Goal: Transaction & Acquisition: Purchase product/service

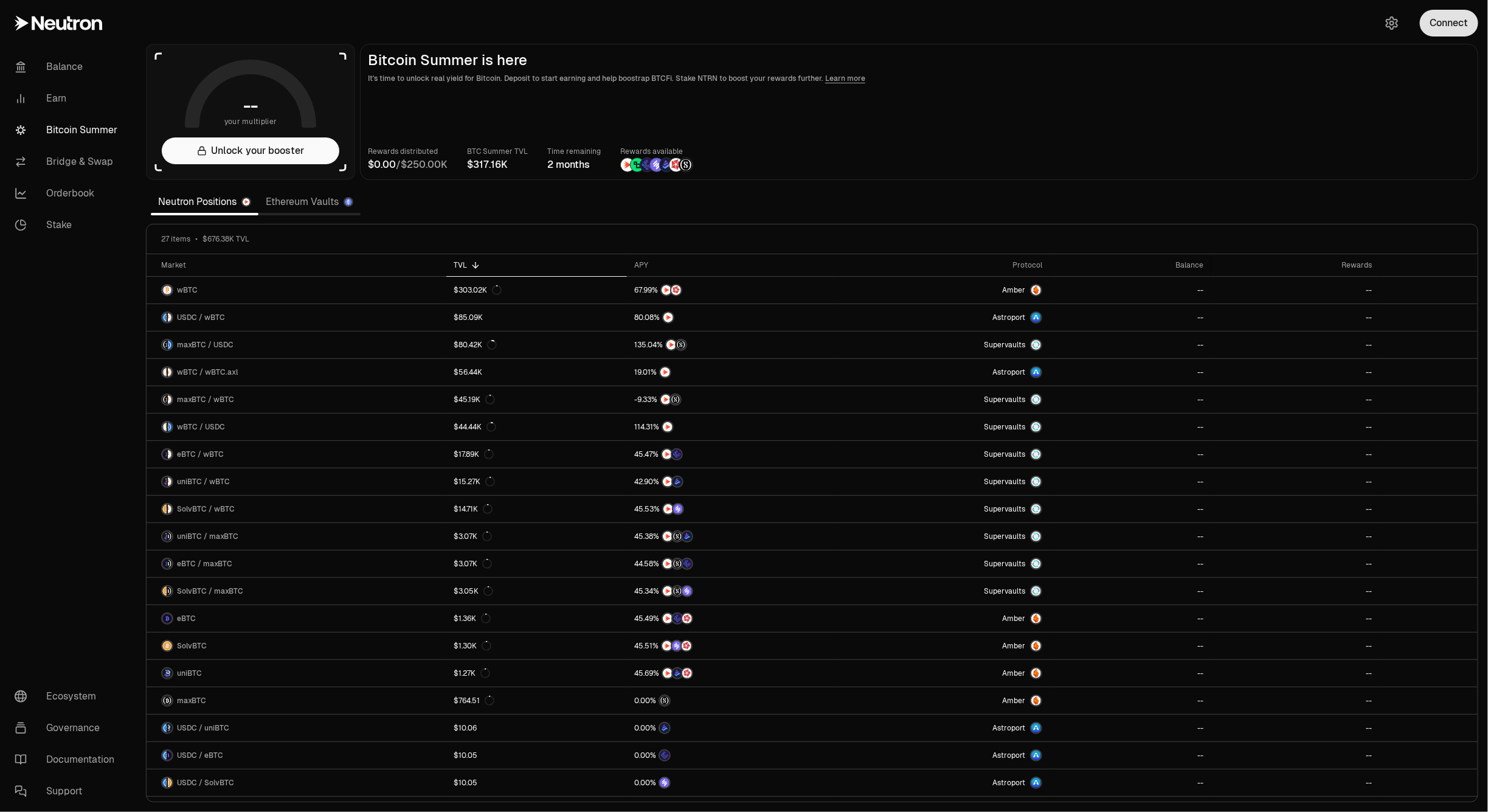
click at [1456, 34] on button "Connect" at bounding box center [1449, 23] width 58 height 26
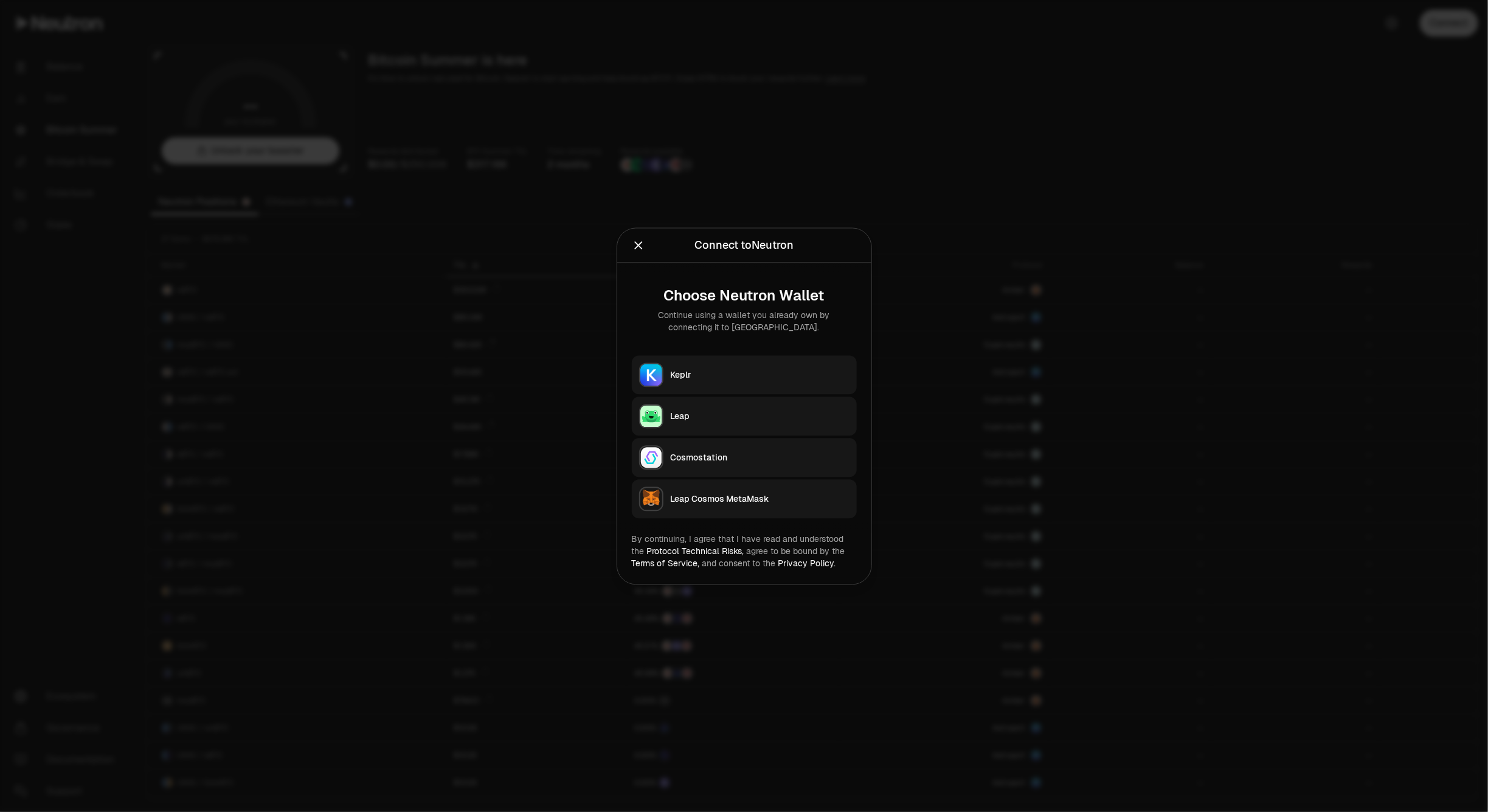
click at [722, 355] on button "Keplr" at bounding box center [744, 374] width 225 height 39
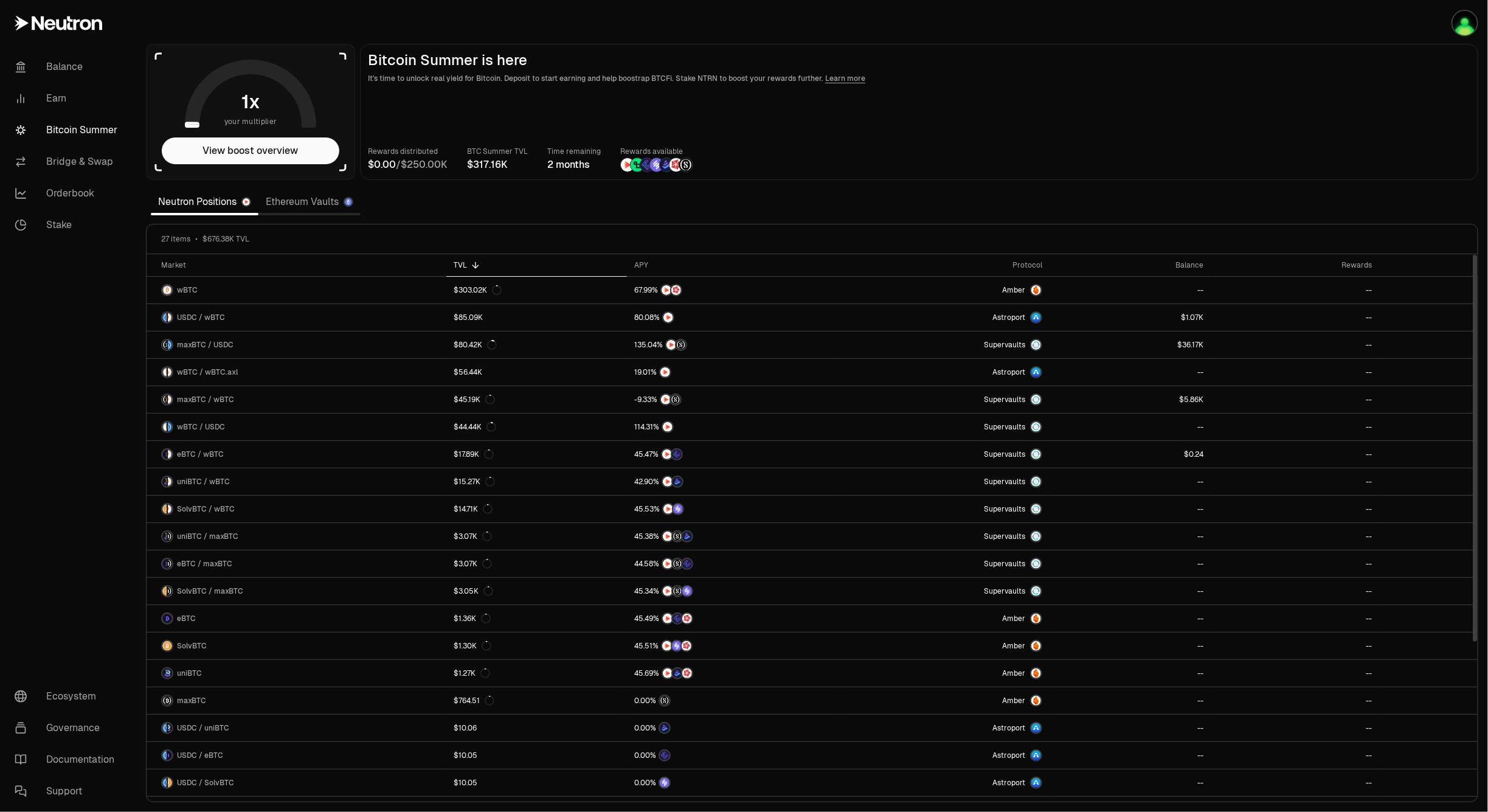
click at [478, 268] on div "TVL" at bounding box center [537, 265] width 166 height 10
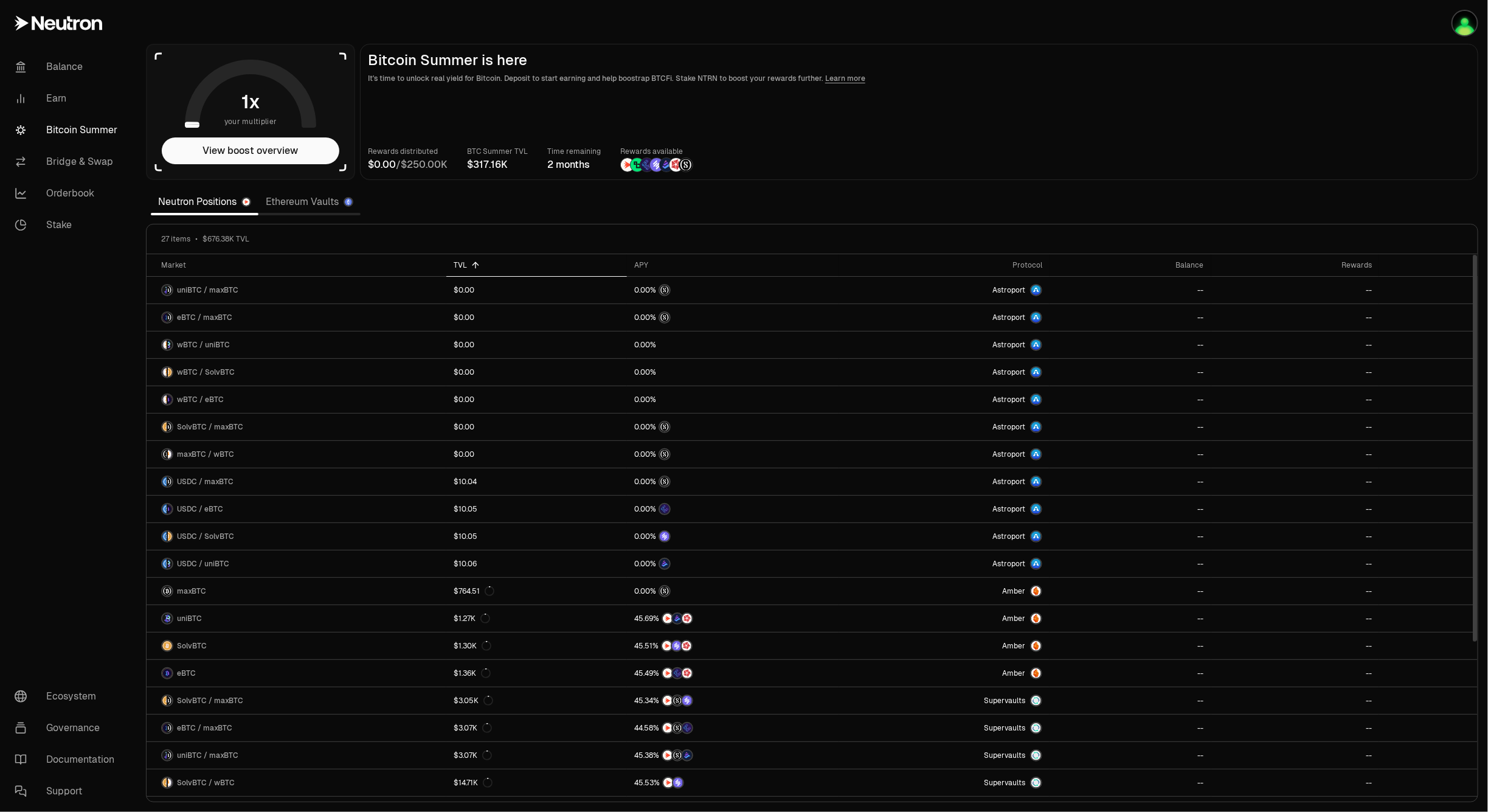
click at [478, 268] on div "TVL" at bounding box center [537, 265] width 166 height 10
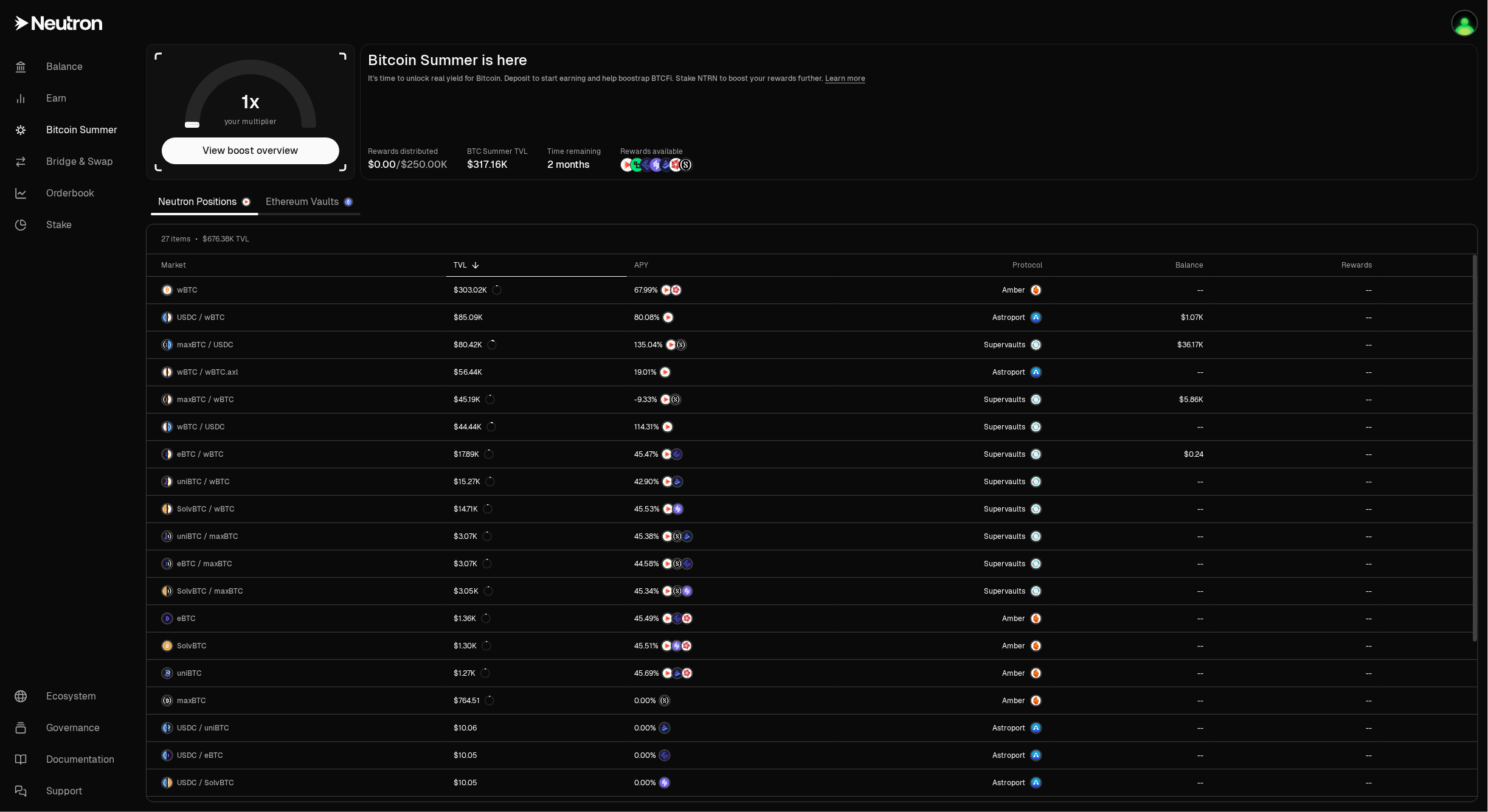
drag, startPoint x: 524, startPoint y: 286, endPoint x: 521, endPoint y: 259, distance: 27.2
click at [521, 259] on th "TVL" at bounding box center [537, 265] width 181 height 23
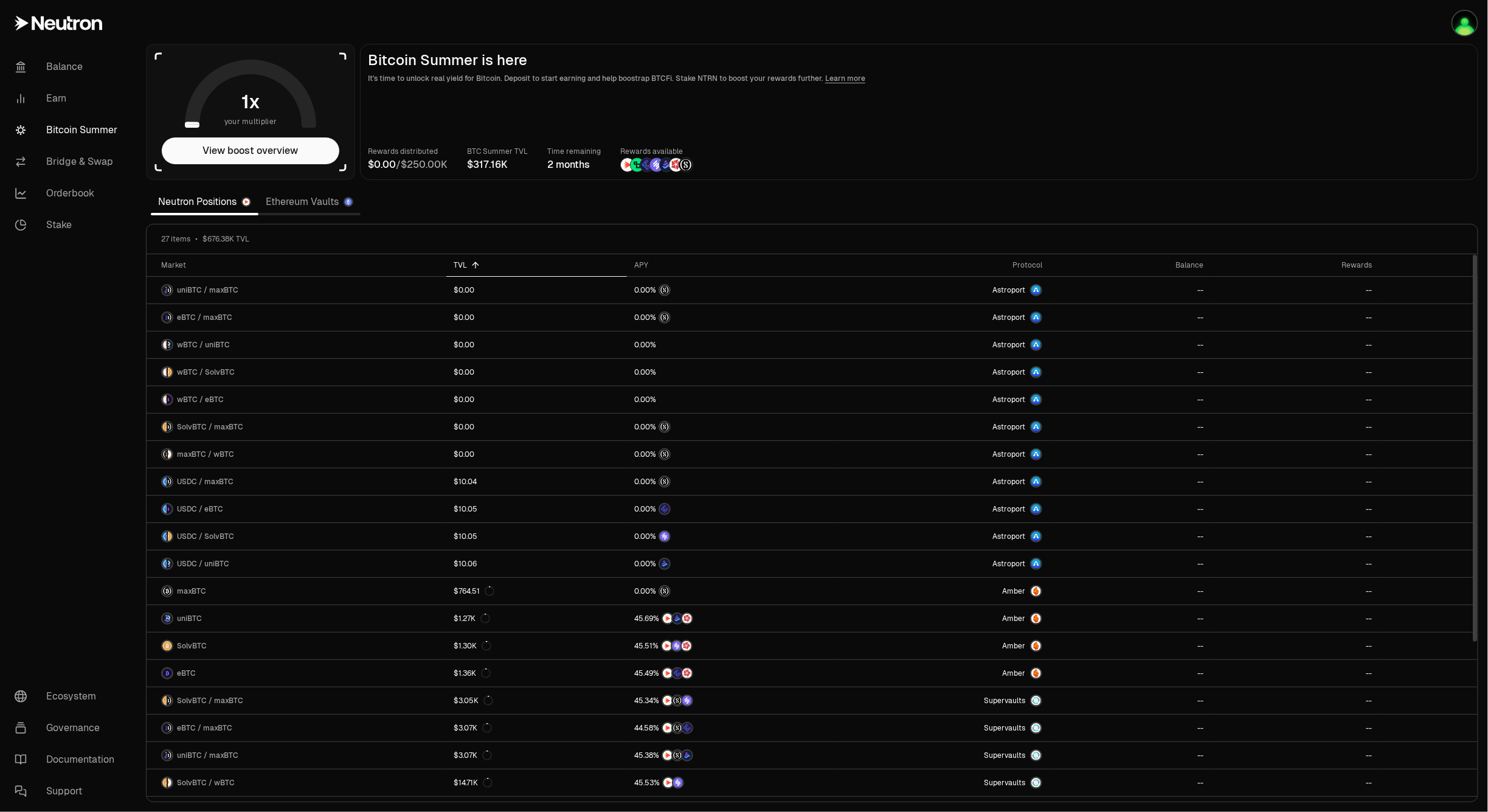
click at [521, 259] on th "TVL" at bounding box center [537, 265] width 181 height 23
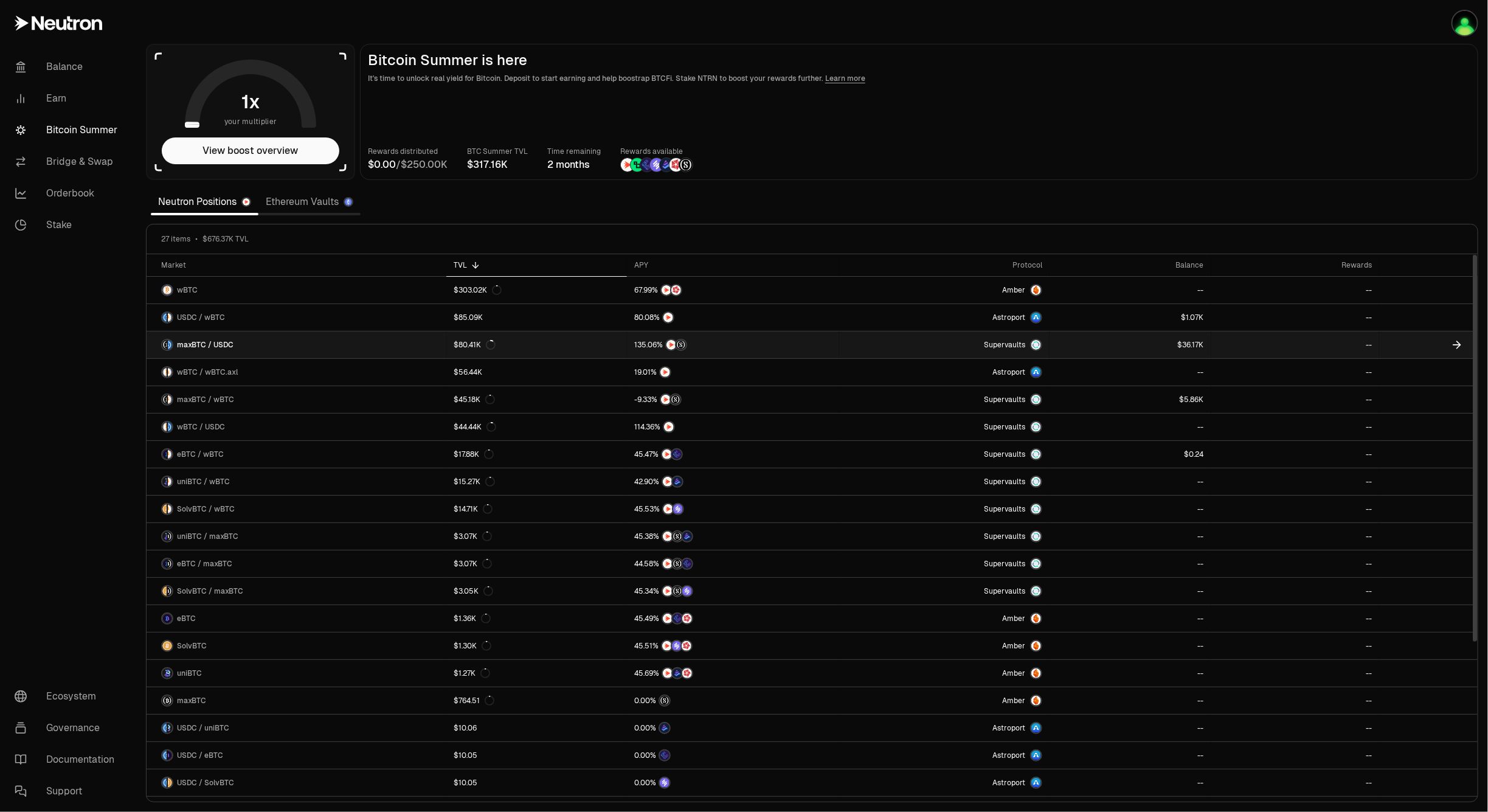
click at [1165, 347] on link at bounding box center [1130, 344] width 161 height 26
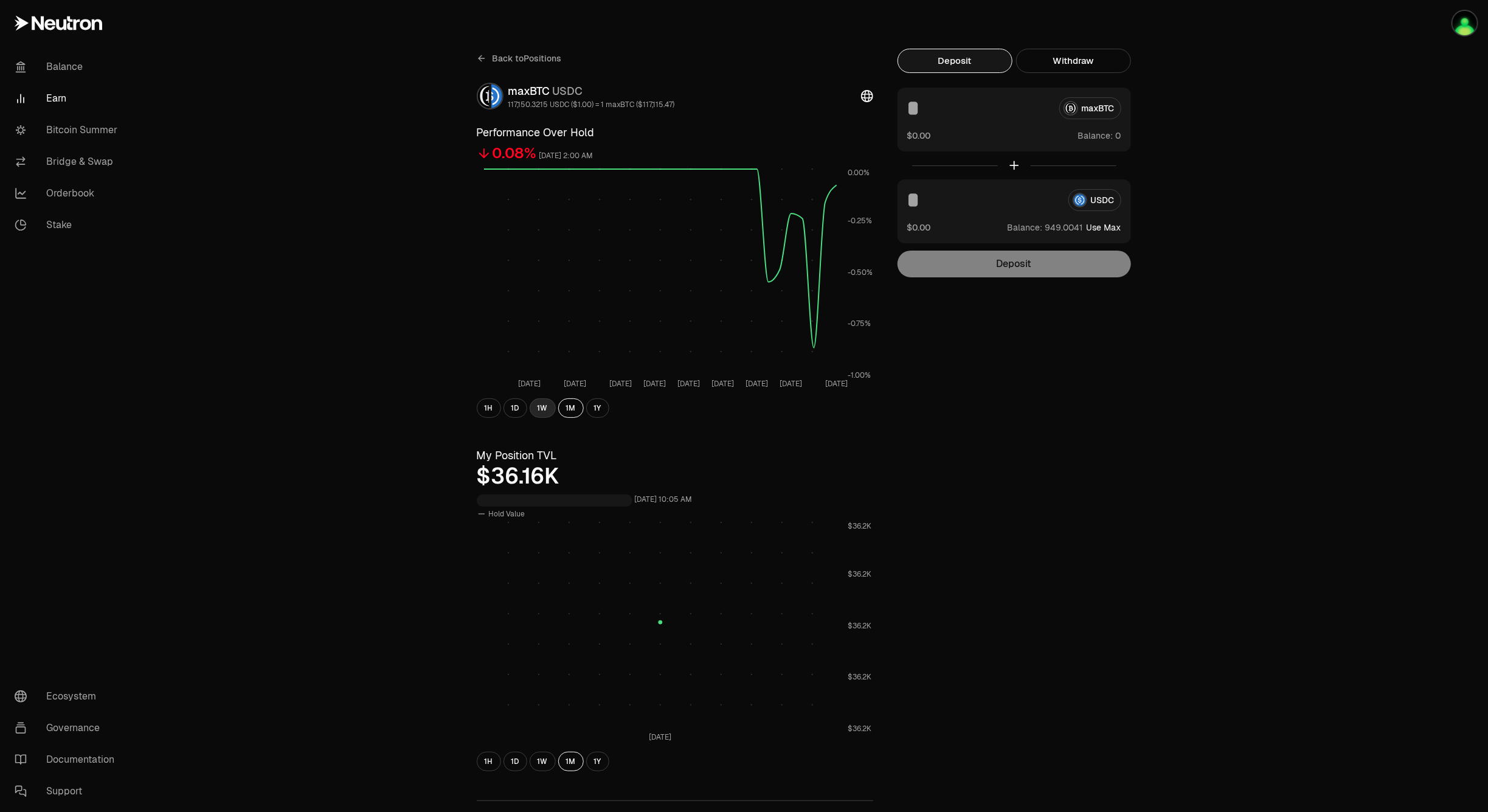
click at [547, 406] on button "1W" at bounding box center [543, 407] width 26 height 19
click at [515, 410] on button "1D" at bounding box center [515, 407] width 24 height 19
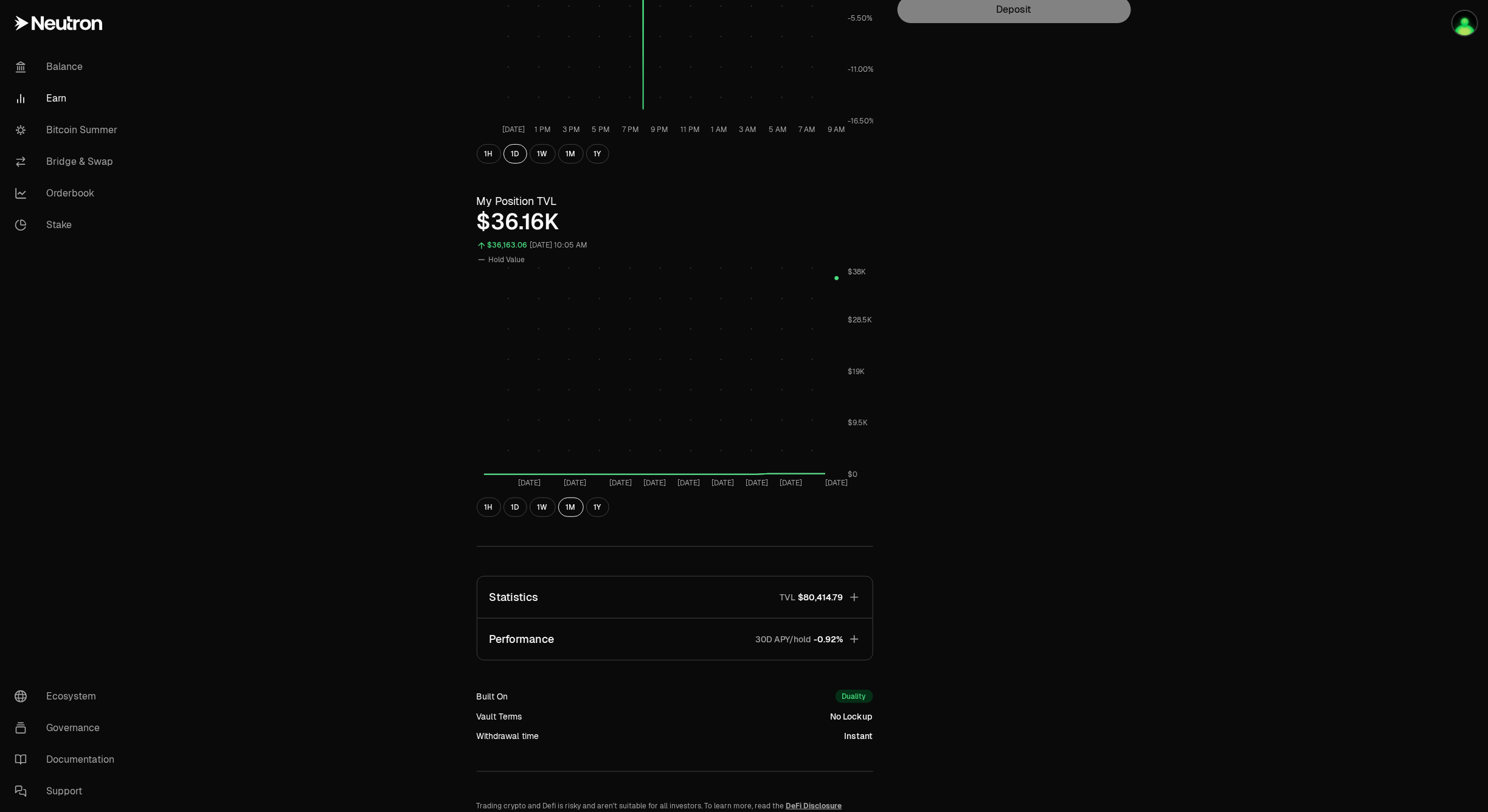
scroll to position [228, 0]
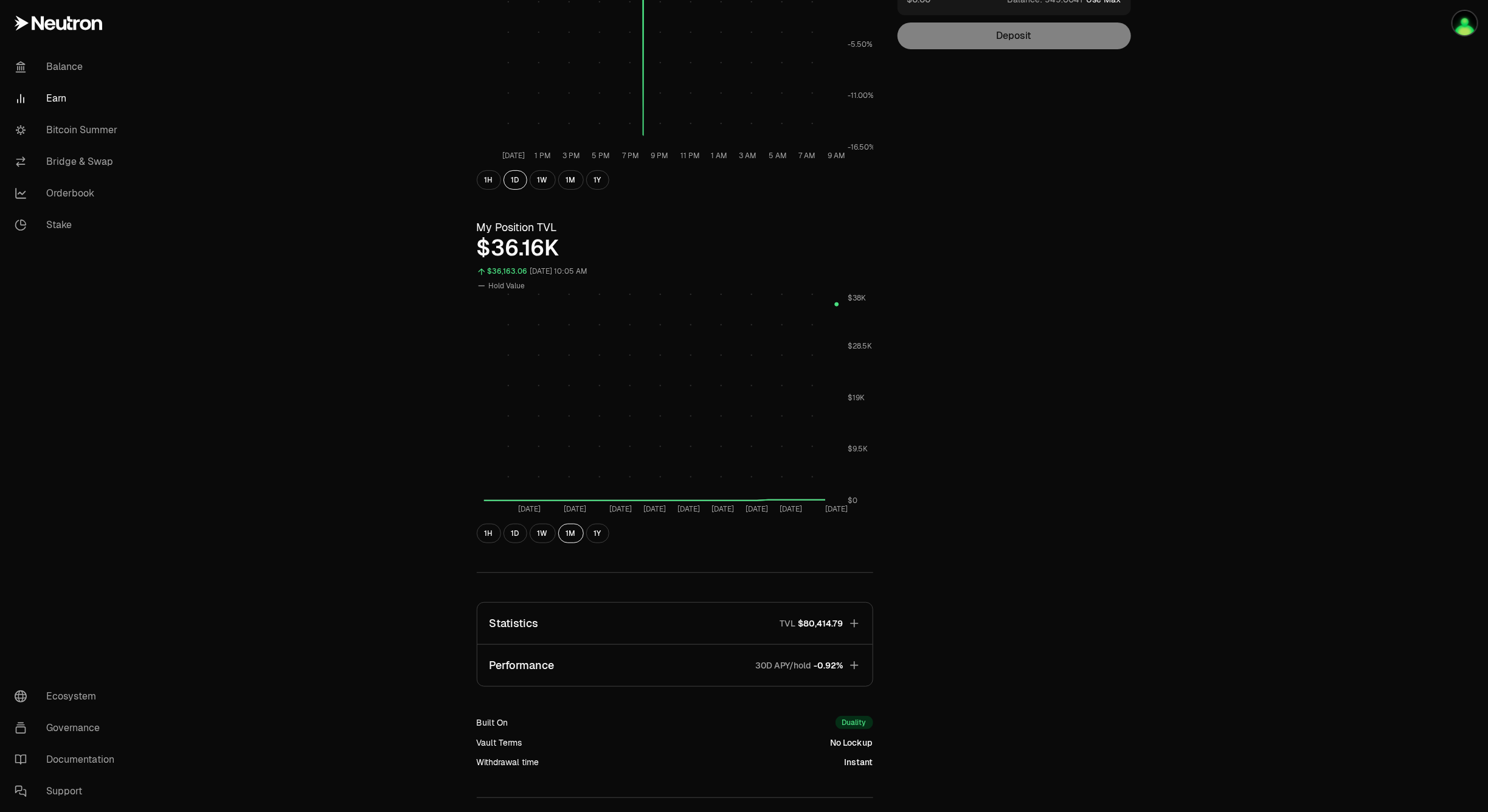
click at [604, 667] on button "Performance 30D APY/hold -0.92%" at bounding box center [675, 665] width 396 height 41
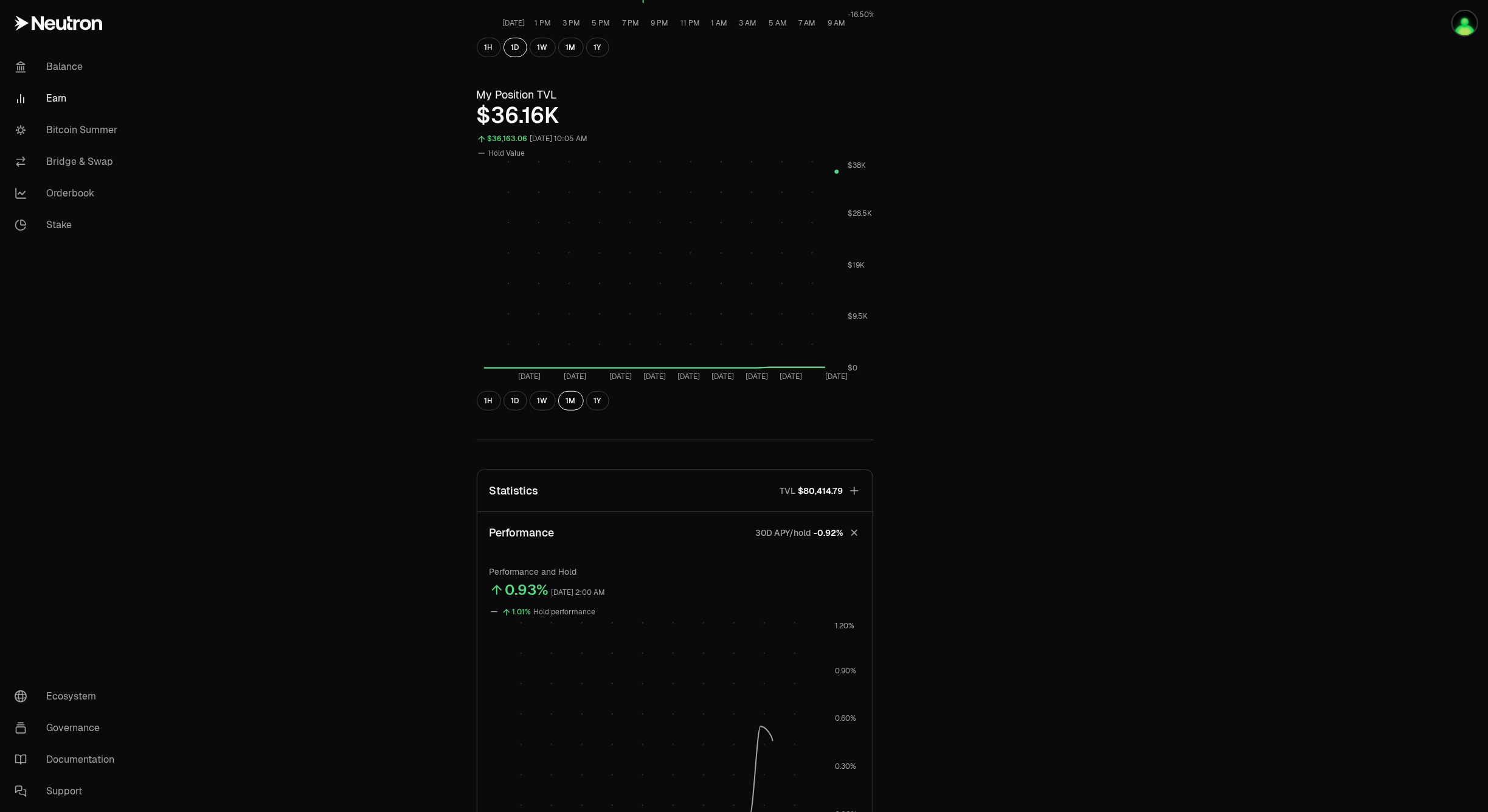
scroll to position [608, 0]
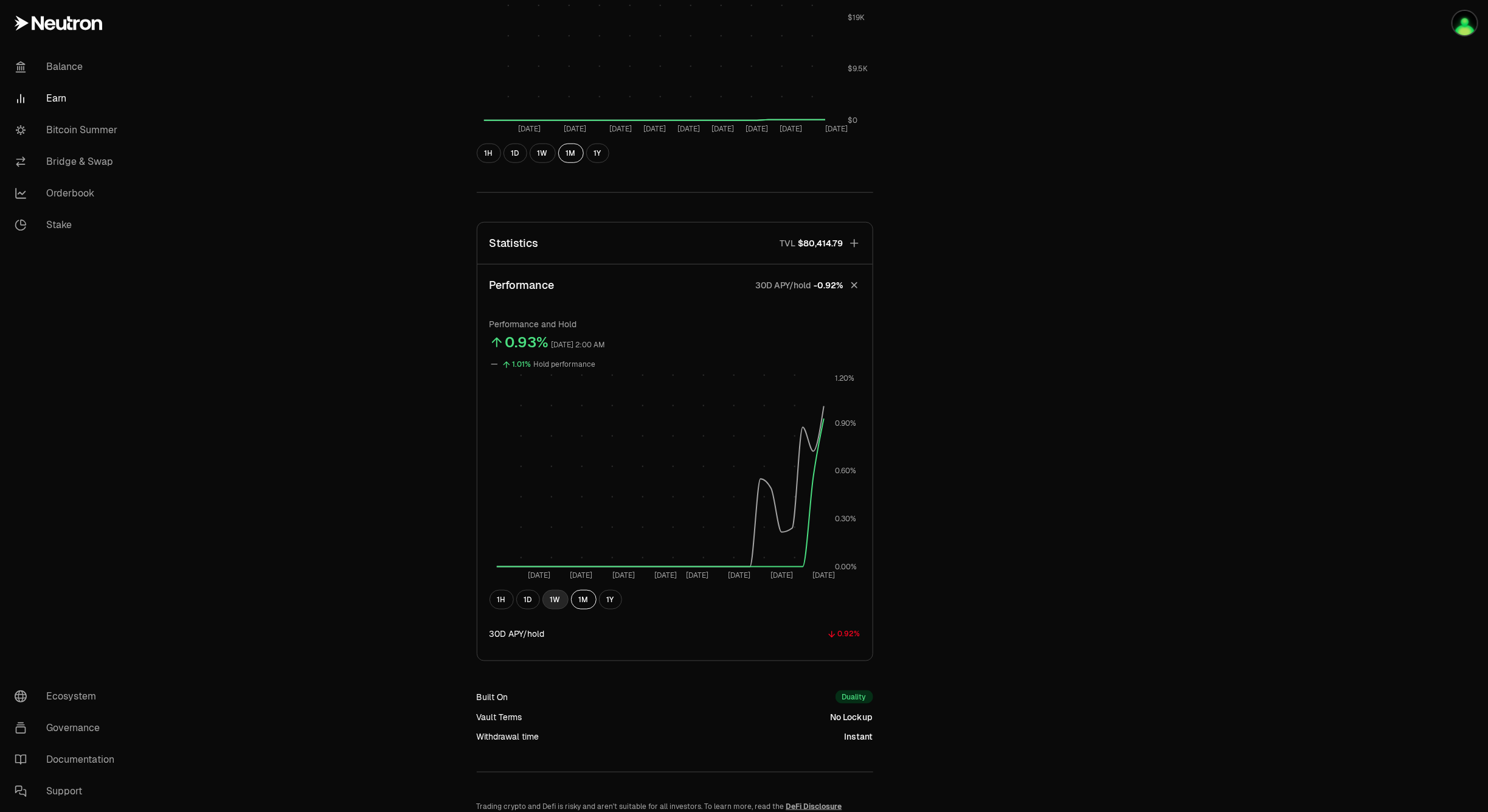
click at [561, 594] on button "1W" at bounding box center [555, 599] width 26 height 19
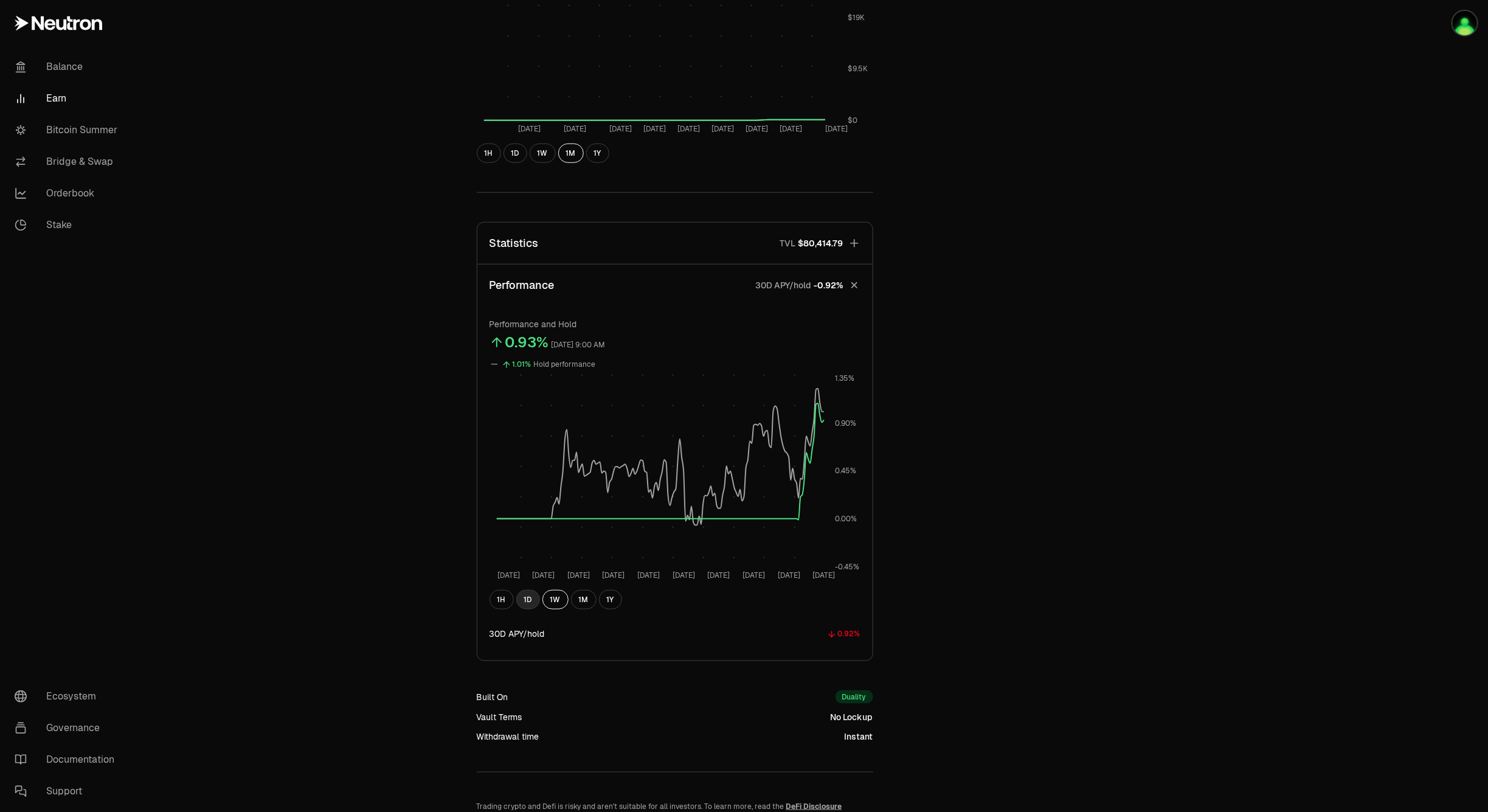
click at [522, 595] on button "1D" at bounding box center [528, 599] width 24 height 19
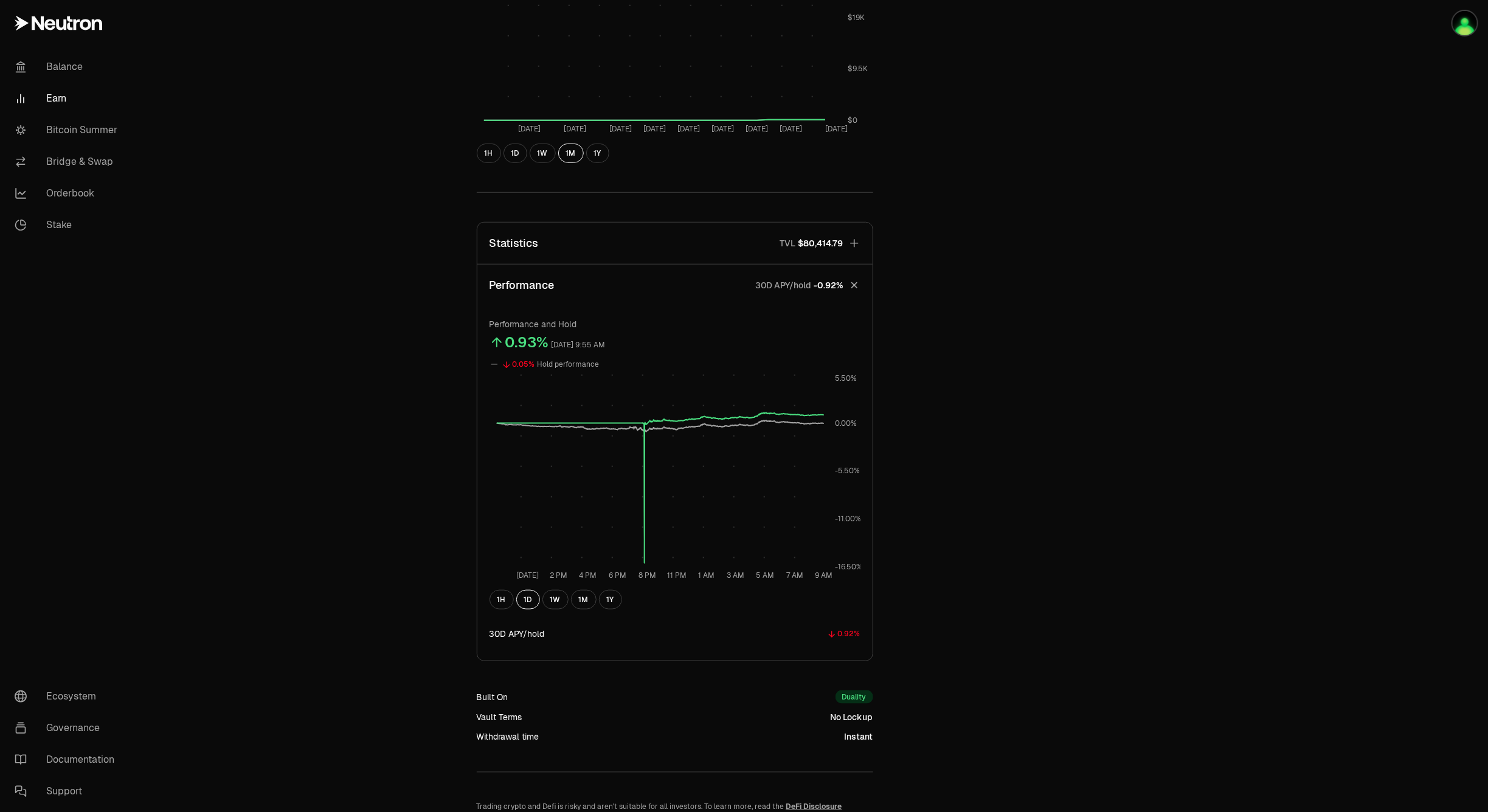
click at [705, 234] on button "Statistics TVL $80,414.79" at bounding box center [675, 243] width 396 height 41
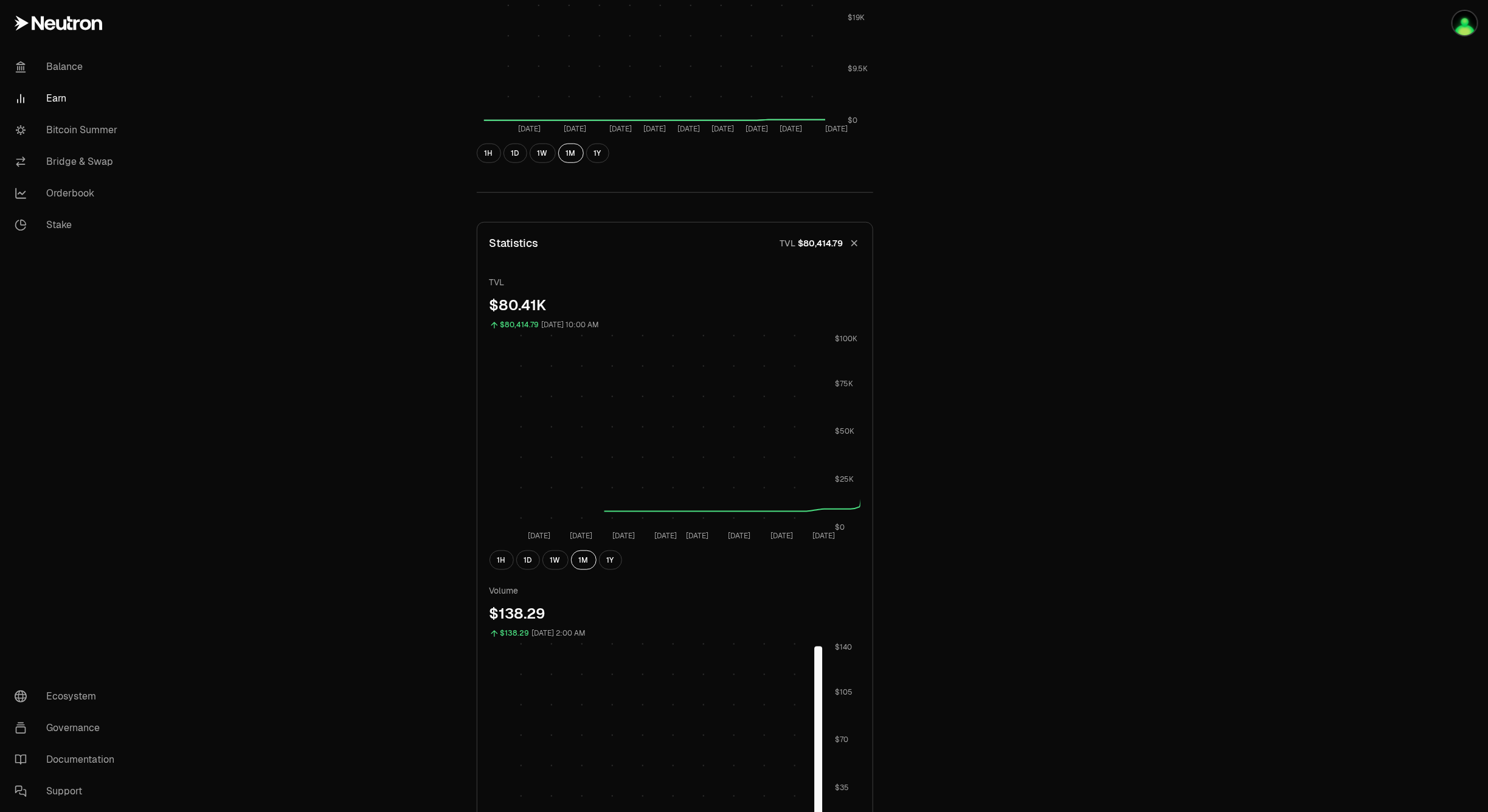
scroll to position [912, 0]
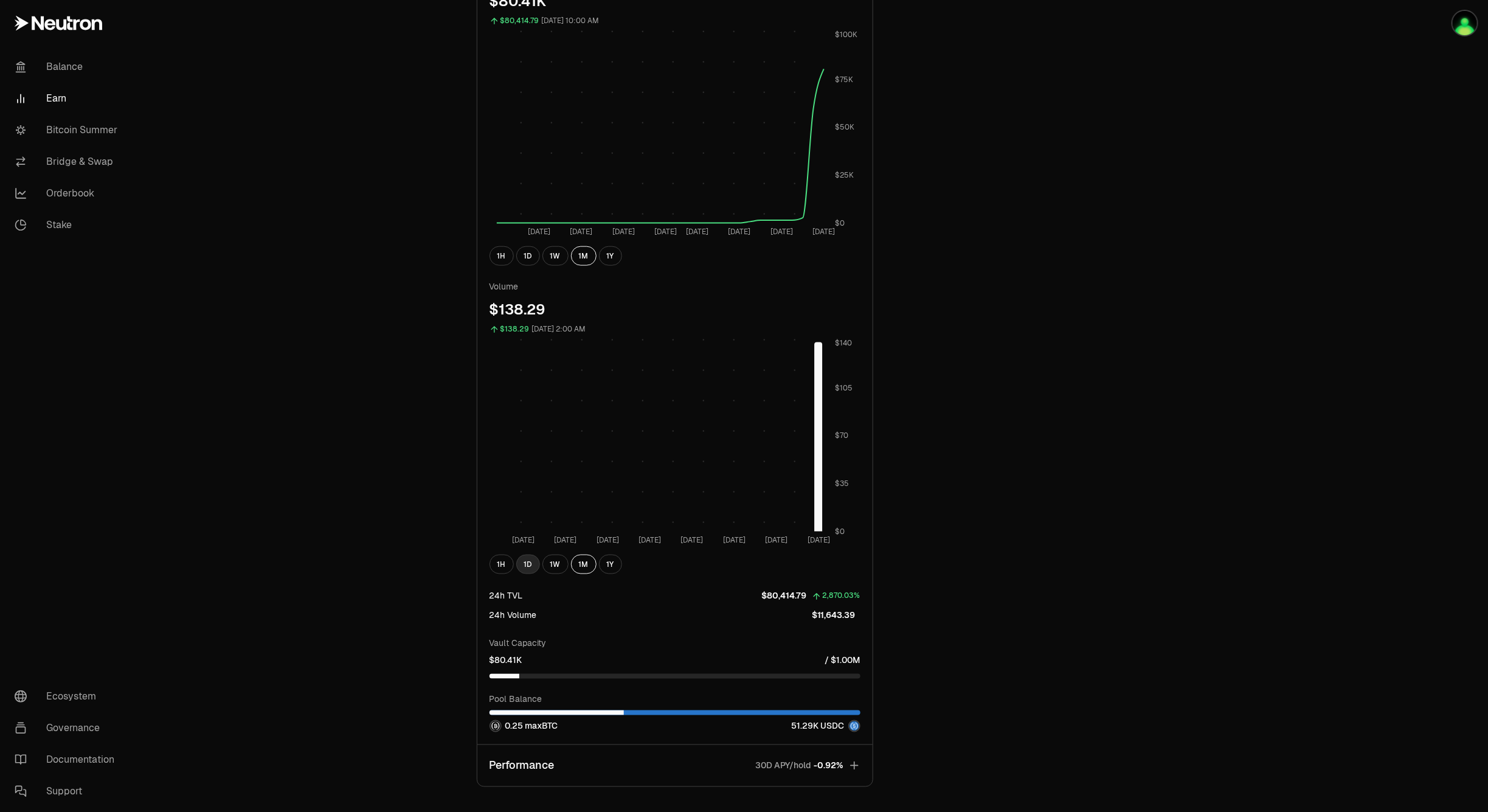
click at [537, 564] on button "1D" at bounding box center [528, 564] width 24 height 19
click at [555, 559] on button "1W" at bounding box center [555, 564] width 26 height 19
click at [594, 557] on button "1M" at bounding box center [584, 564] width 26 height 19
click at [559, 563] on button "1W" at bounding box center [555, 564] width 26 height 19
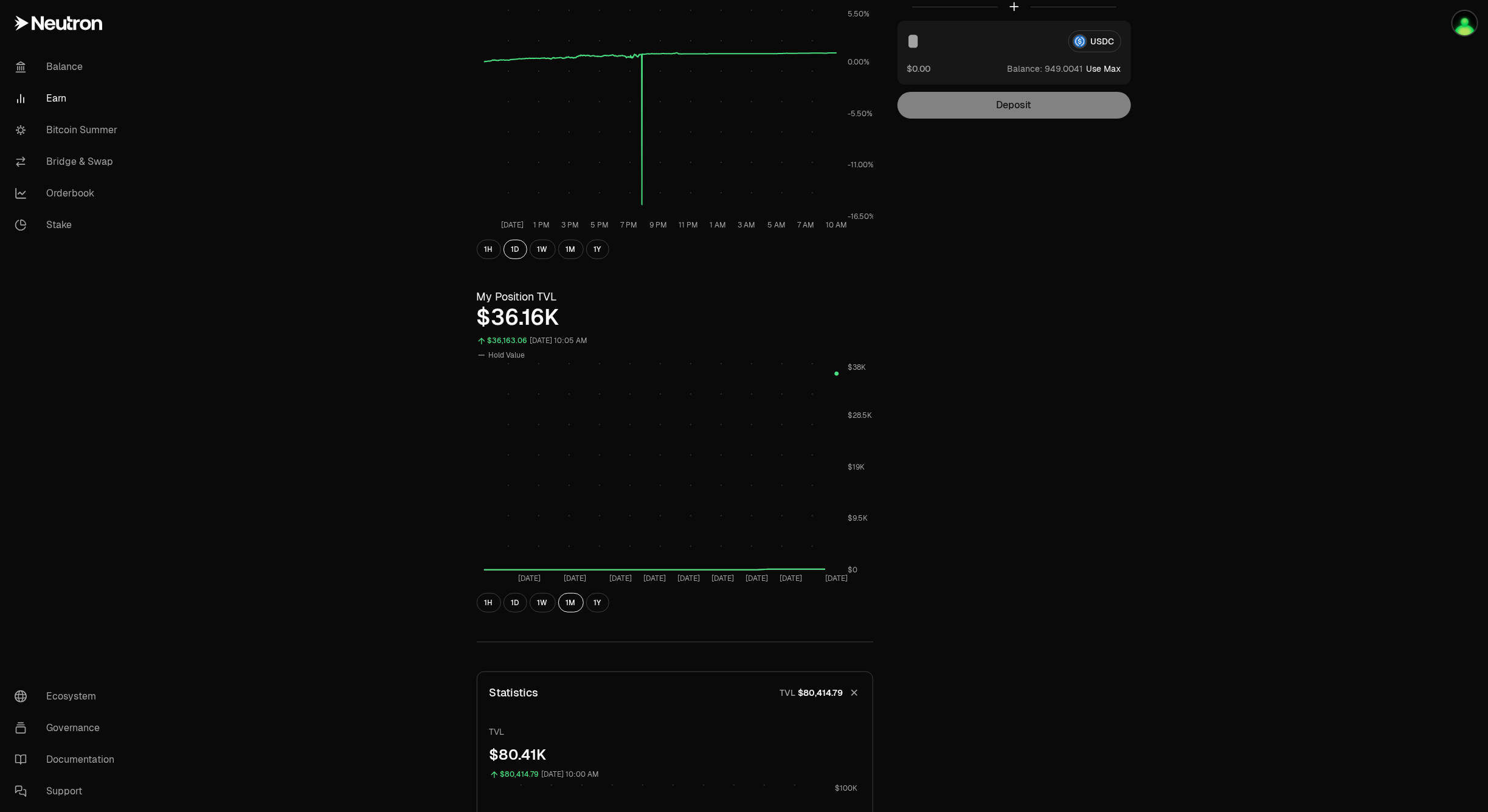
scroll to position [0, 0]
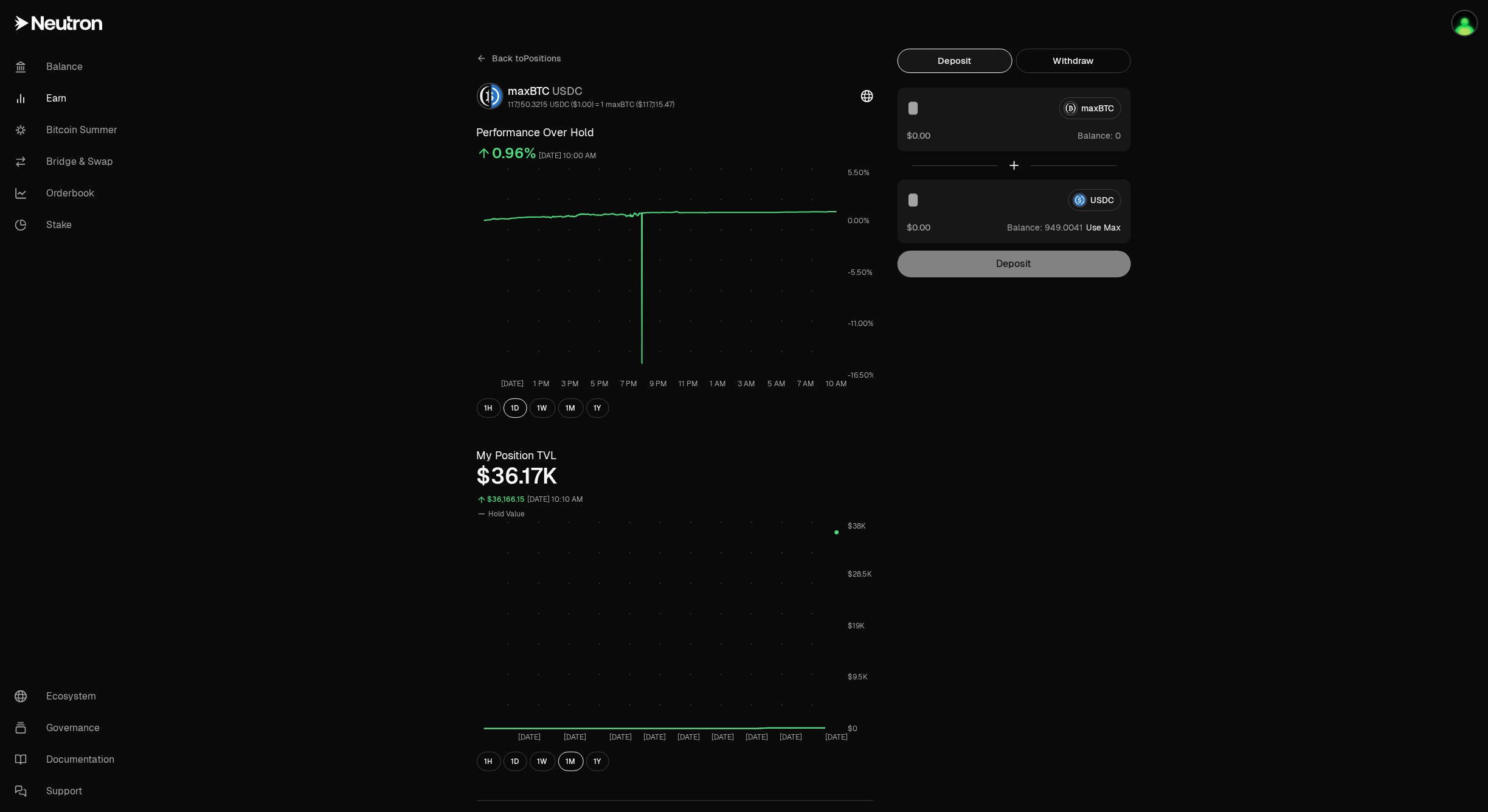
click at [530, 68] on link "Back to Positions" at bounding box center [519, 58] width 85 height 19
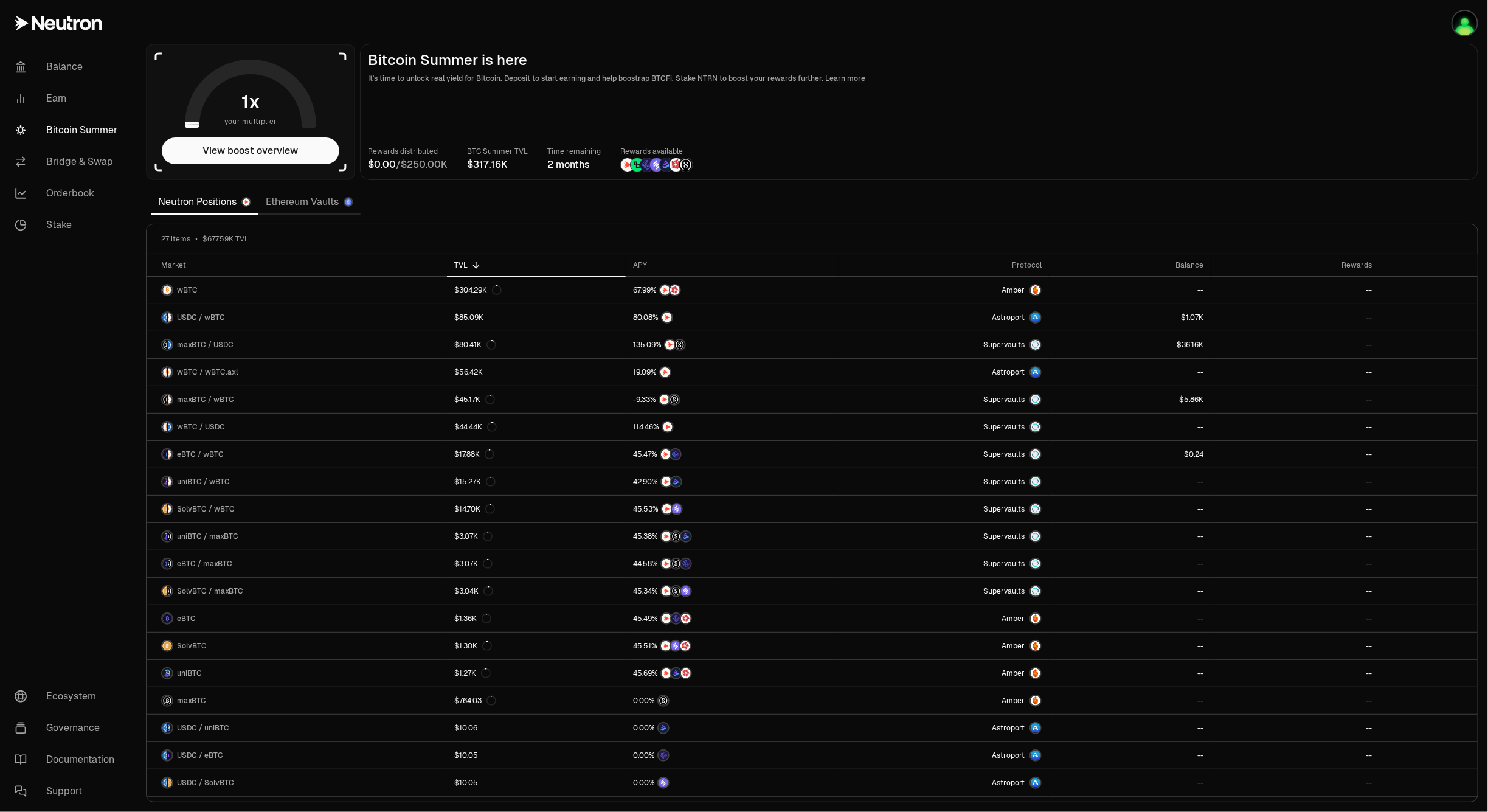
click at [320, 201] on link "Ethereum Vaults" at bounding box center [310, 202] width 102 height 25
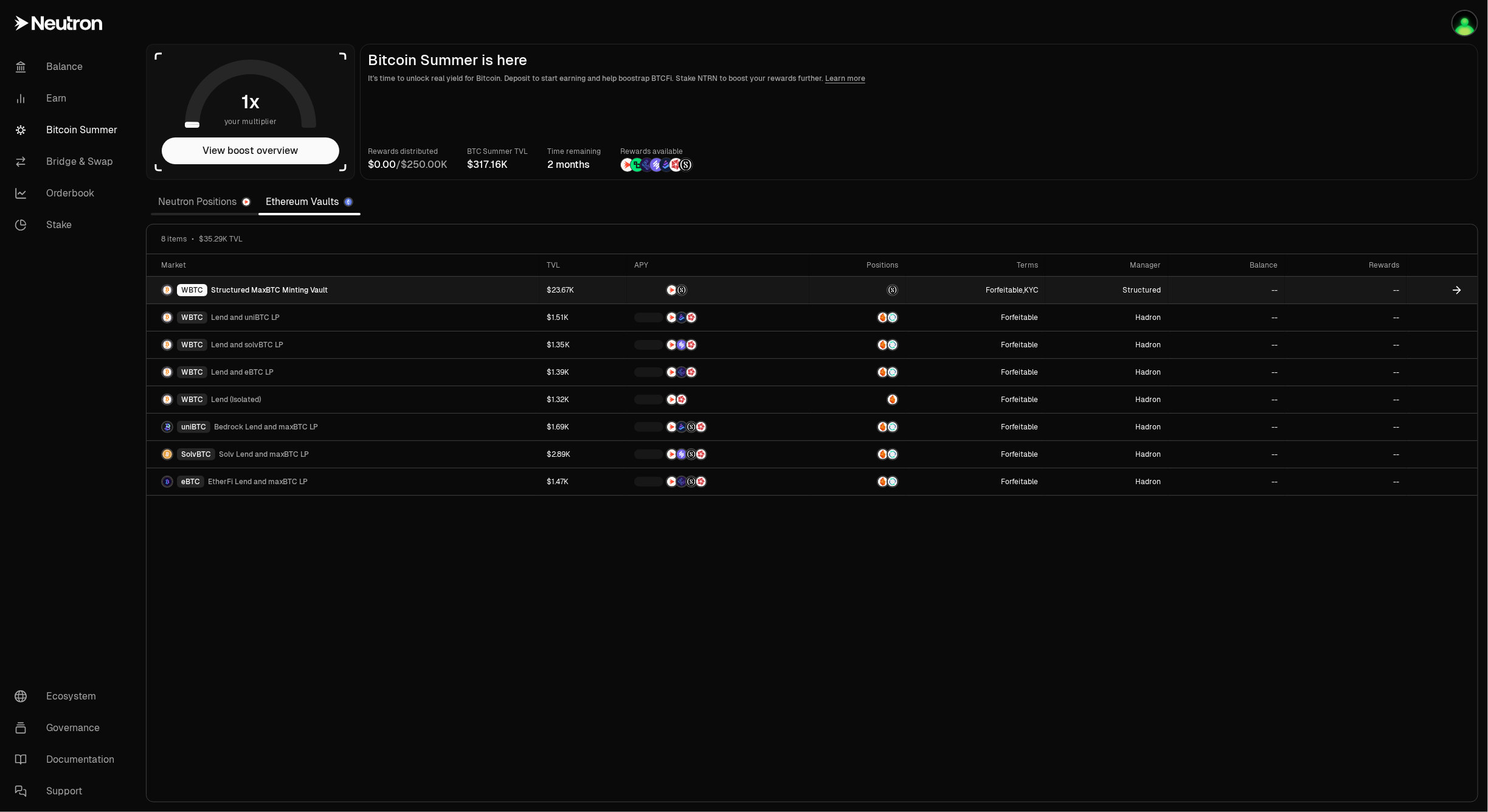
click at [371, 294] on link "WBTC Structured MaxBTC Minting Vault" at bounding box center [343, 290] width 393 height 26
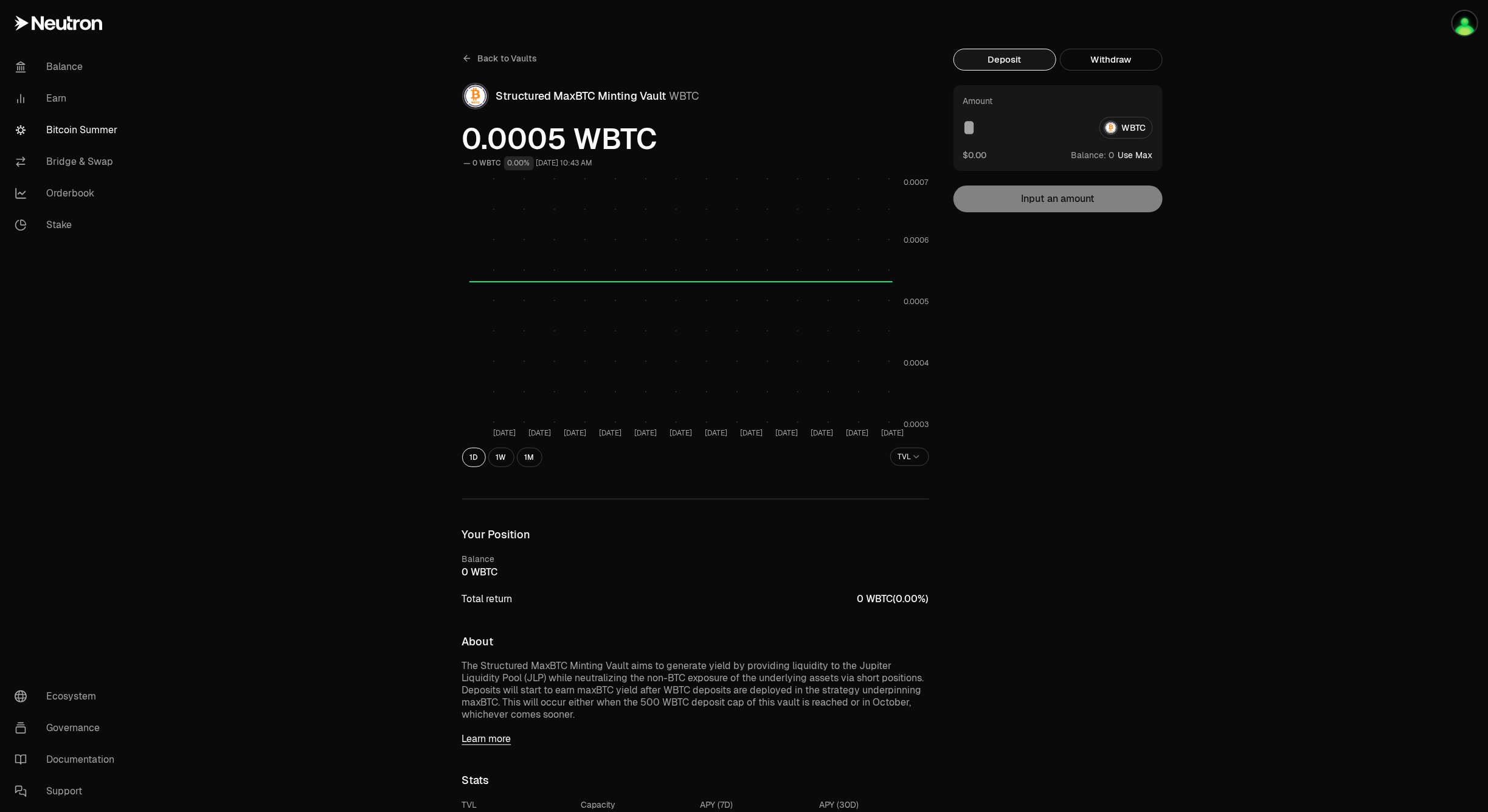
click at [1149, 158] on button "Use Max" at bounding box center [1135, 154] width 35 height 12
type input "*"
click at [1149, 158] on button "Using Max" at bounding box center [1132, 154] width 41 height 12
click at [1128, 155] on button "Use Max" at bounding box center [1135, 154] width 35 height 12
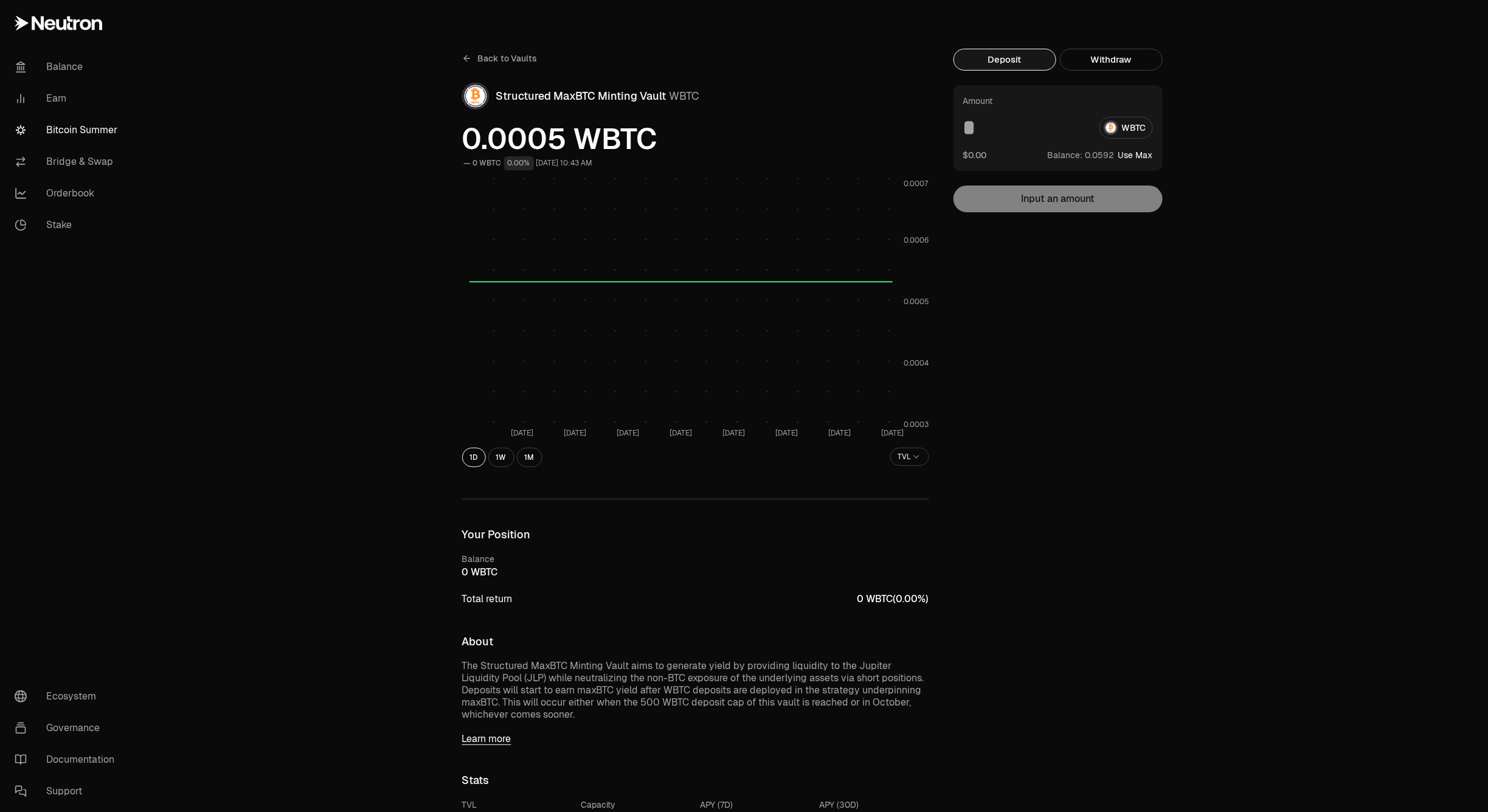
type input "**********"
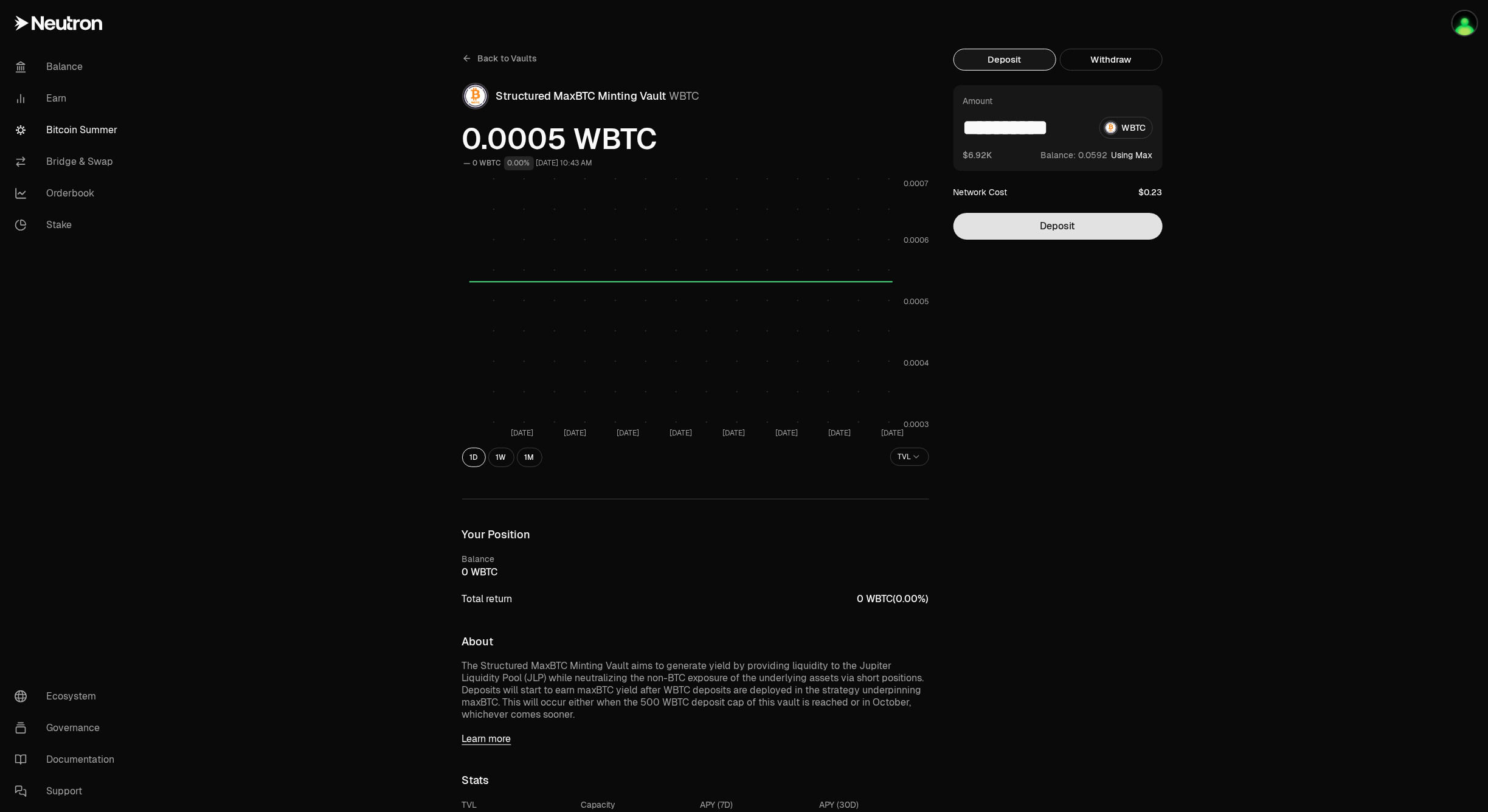
click at [1080, 224] on button "Deposit" at bounding box center [1058, 226] width 209 height 26
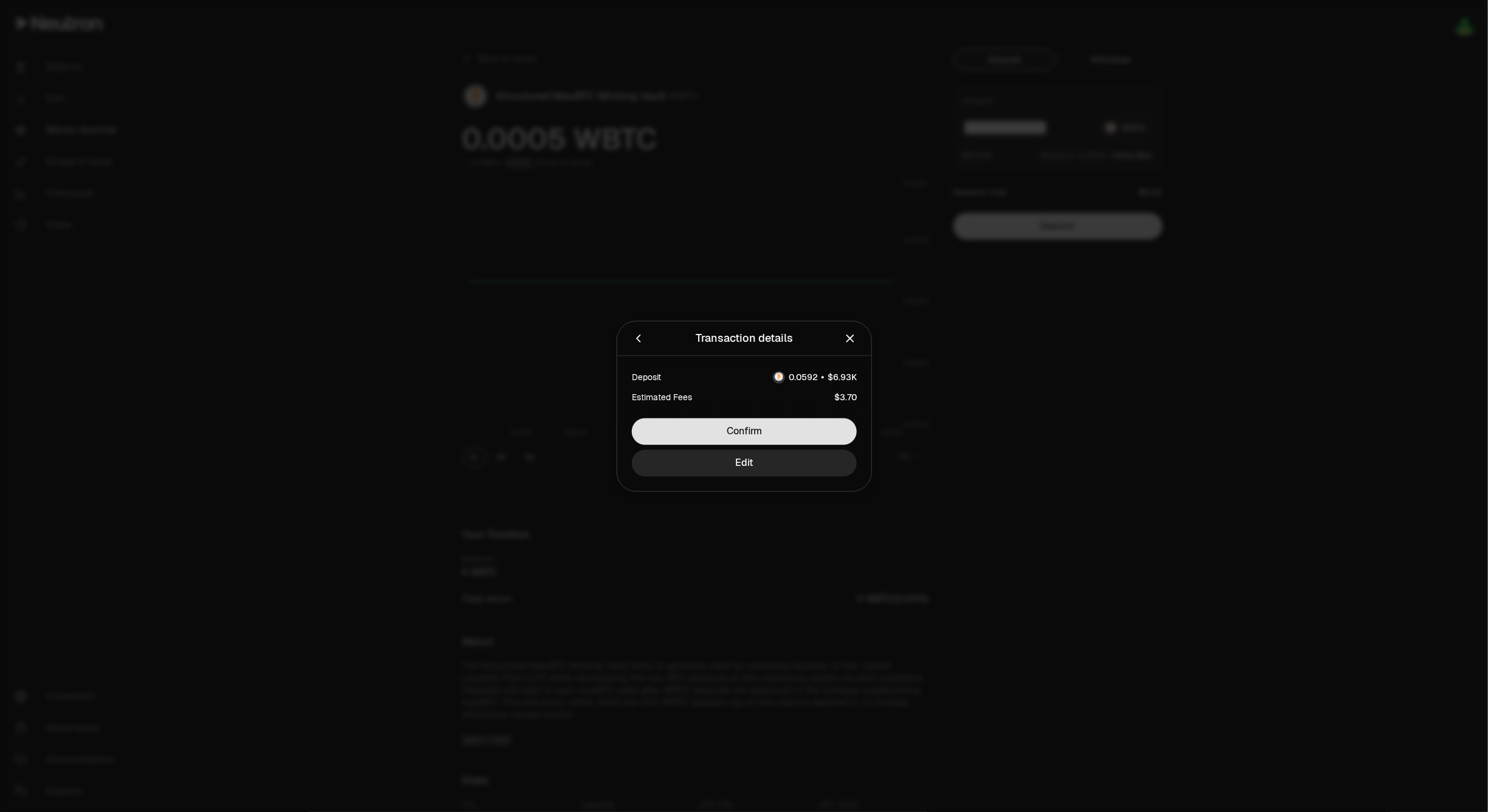
click at [807, 432] on button "Confirm" at bounding box center [744, 430] width 225 height 26
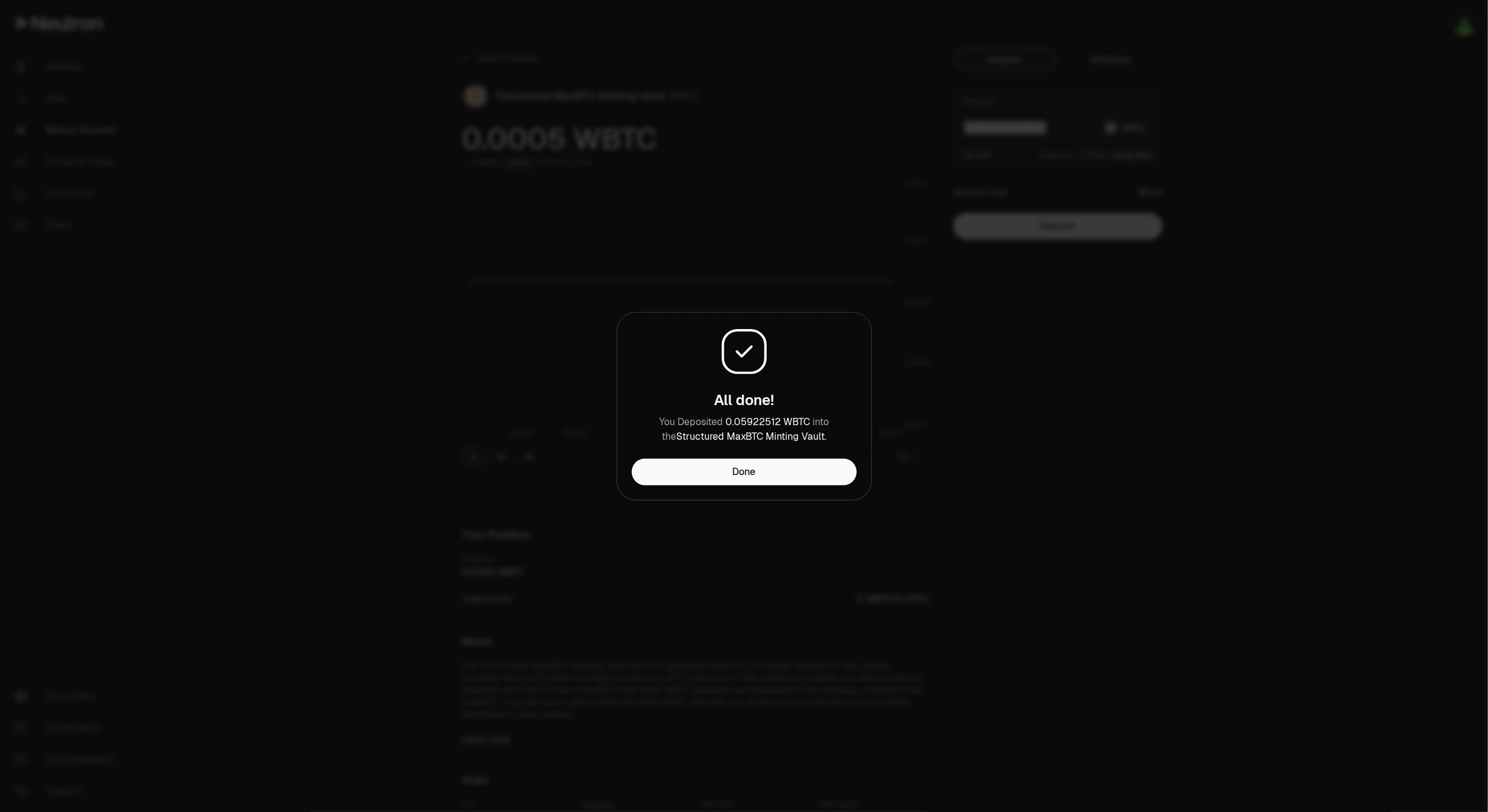
click at [1078, 364] on div at bounding box center [744, 406] width 1488 height 812
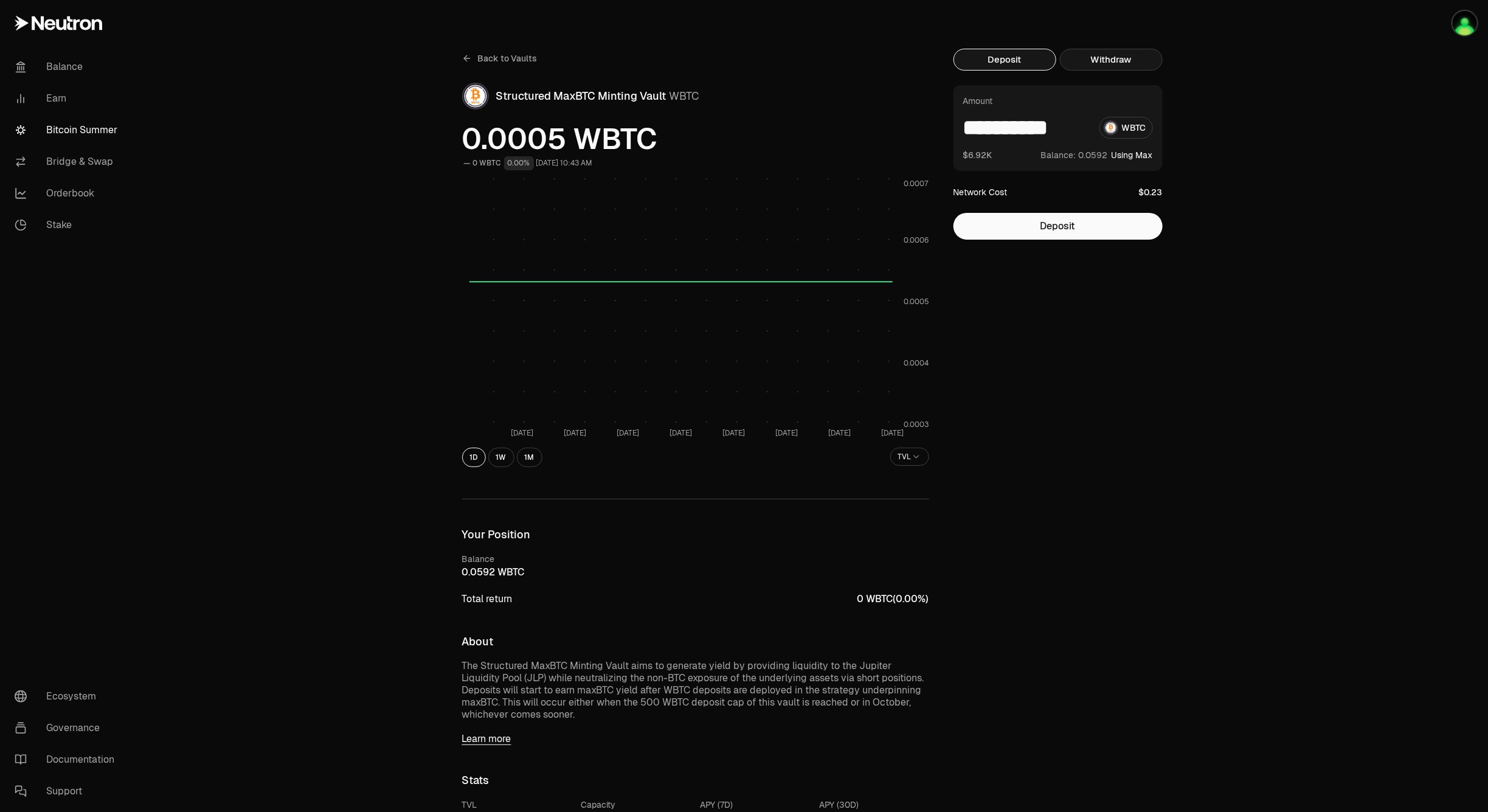
click at [1133, 61] on button "Withdraw" at bounding box center [1111, 59] width 103 height 22
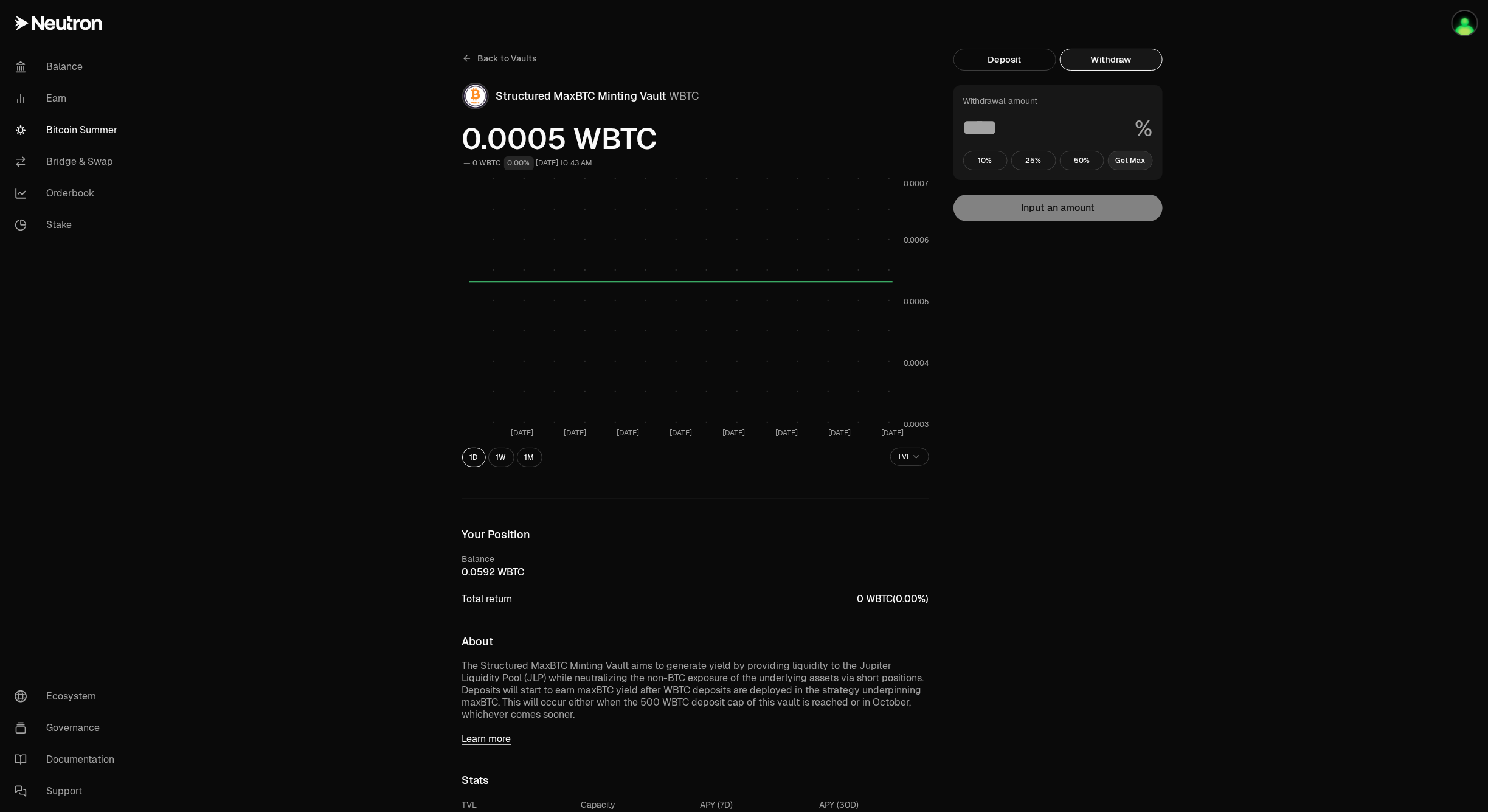
click at [1138, 163] on button "Get Max" at bounding box center [1130, 160] width 45 height 19
type input "***"
click at [1128, 208] on button "Withdraw" at bounding box center [1058, 207] width 209 height 26
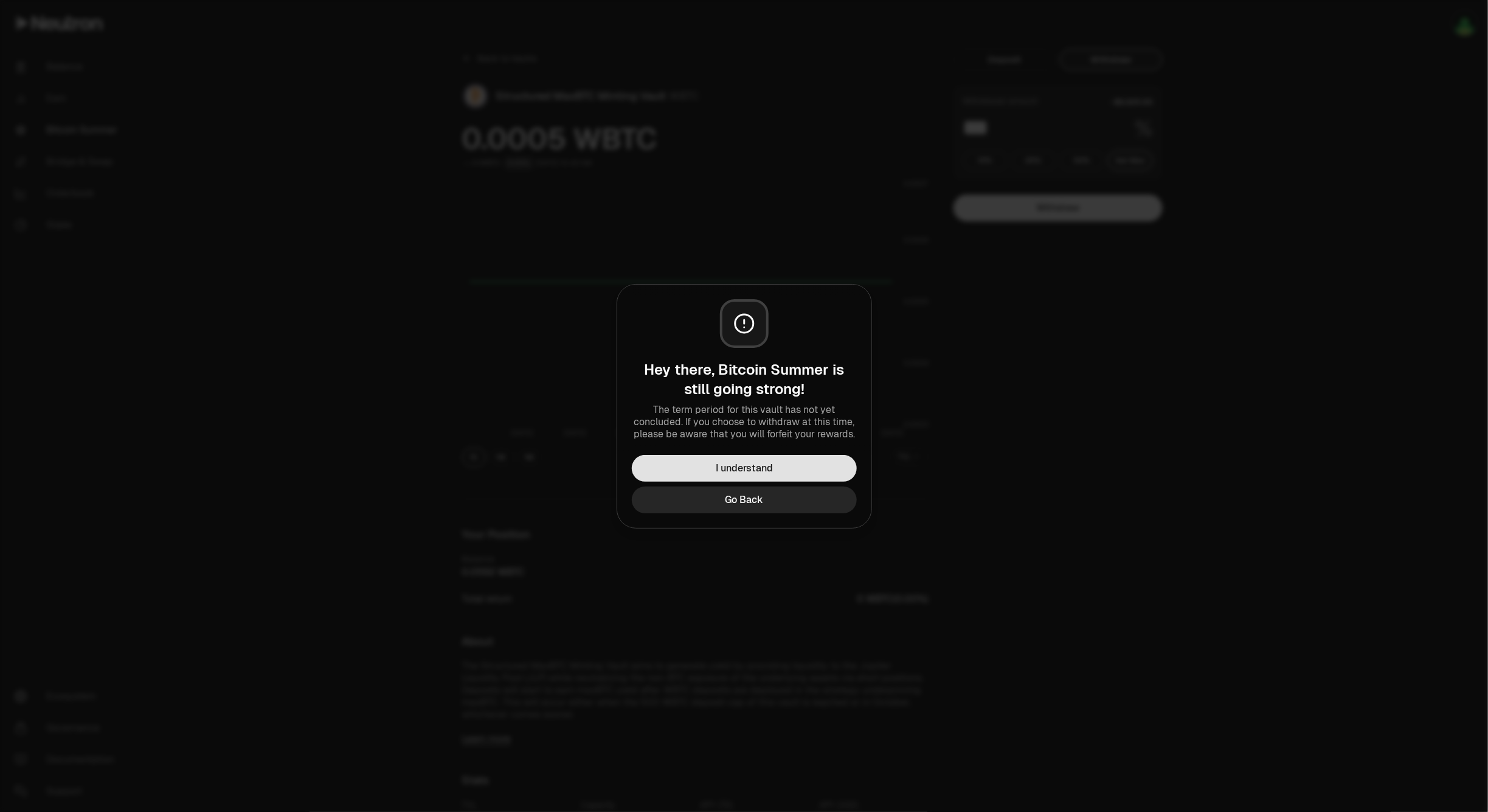
click at [792, 472] on button "I understand" at bounding box center [744, 468] width 225 height 26
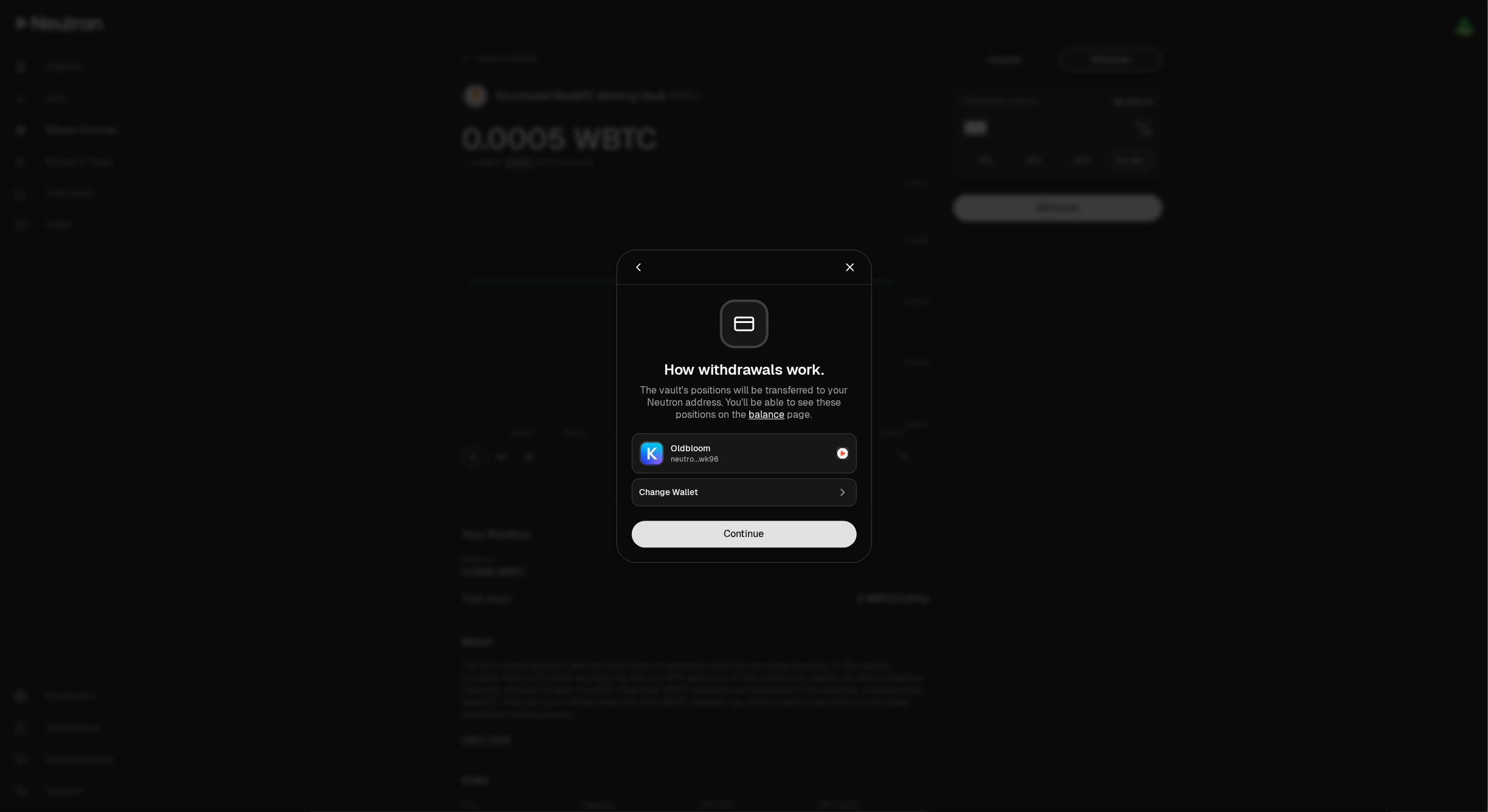
click at [739, 535] on button "Continue" at bounding box center [744, 533] width 225 height 26
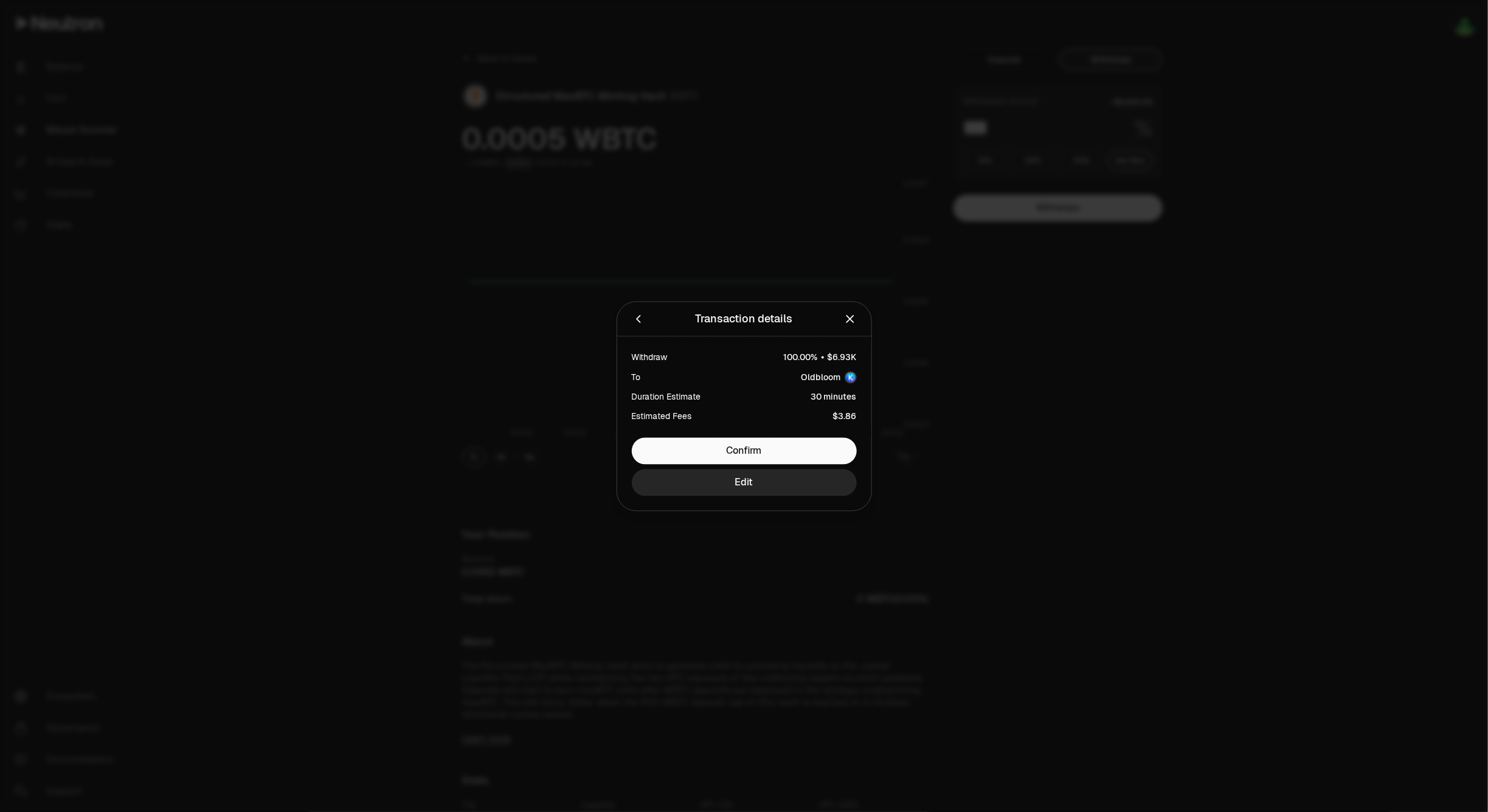
click at [849, 317] on icon "Close" at bounding box center [850, 318] width 6 height 6
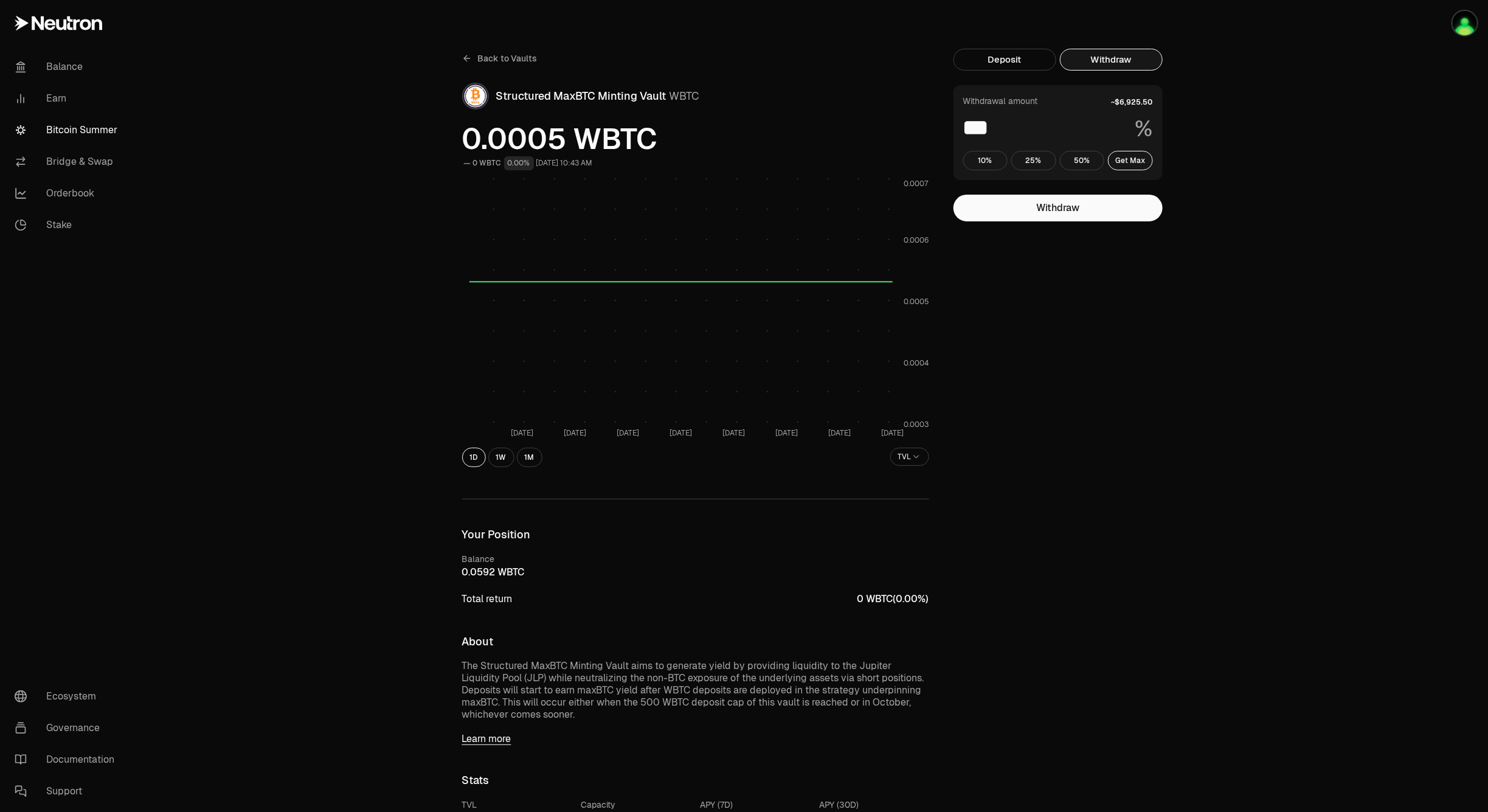
click at [1130, 56] on button "Withdraw" at bounding box center [1111, 59] width 103 height 22
click at [1108, 204] on button "Withdraw" at bounding box center [1058, 207] width 209 height 26
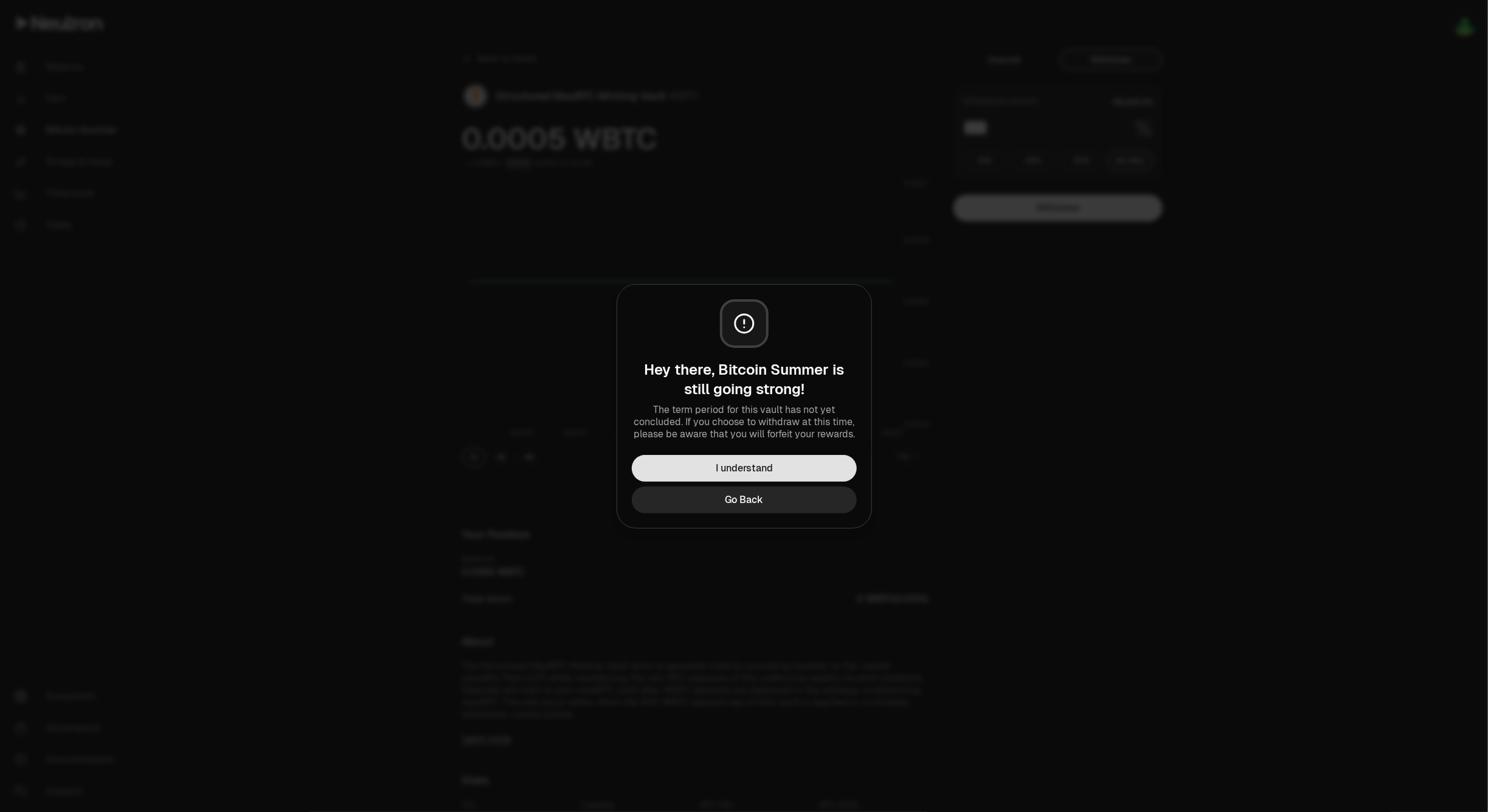
click at [787, 459] on button "I understand" at bounding box center [744, 468] width 225 height 26
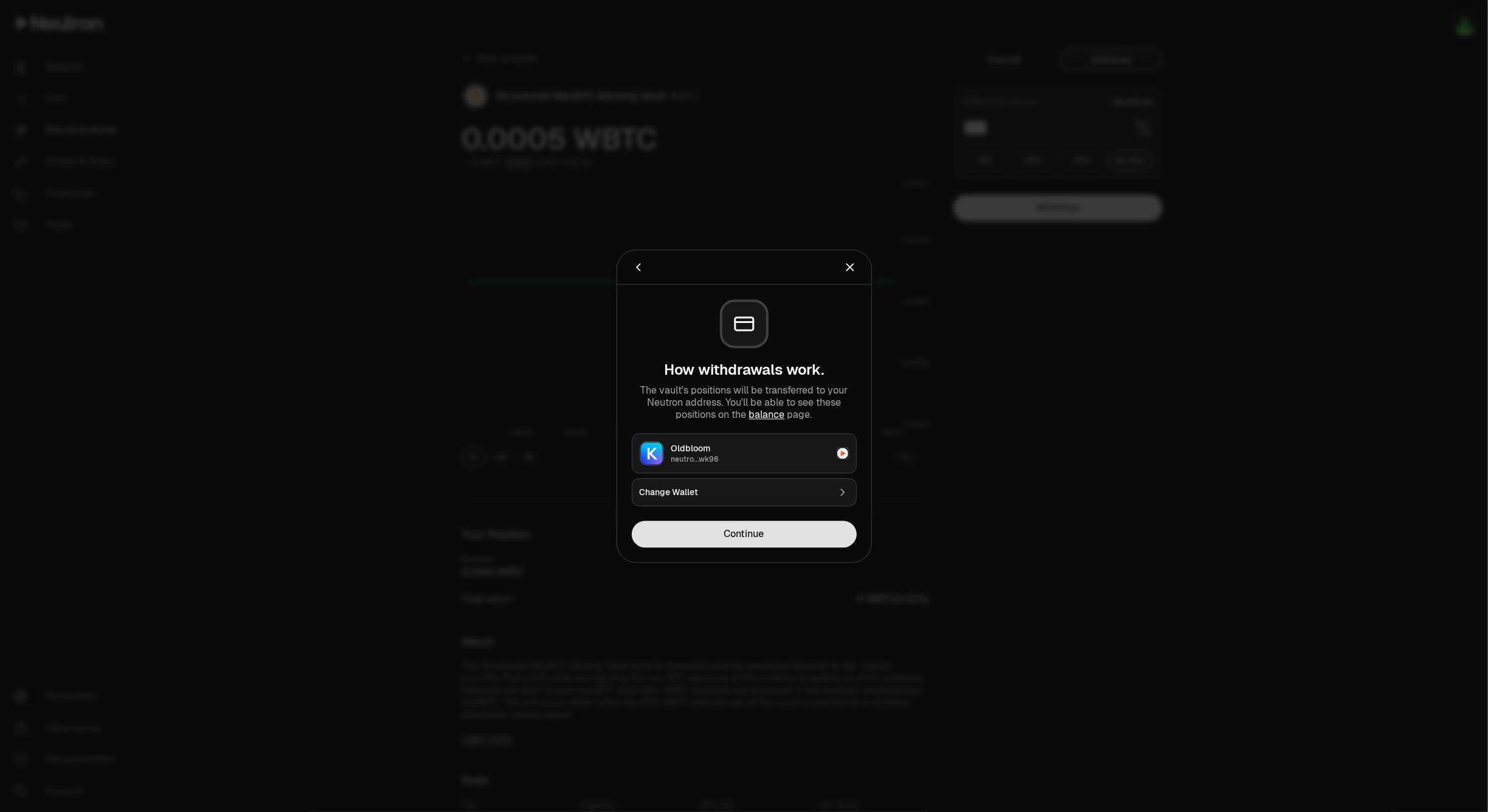
click at [757, 532] on button "Continue" at bounding box center [744, 533] width 225 height 26
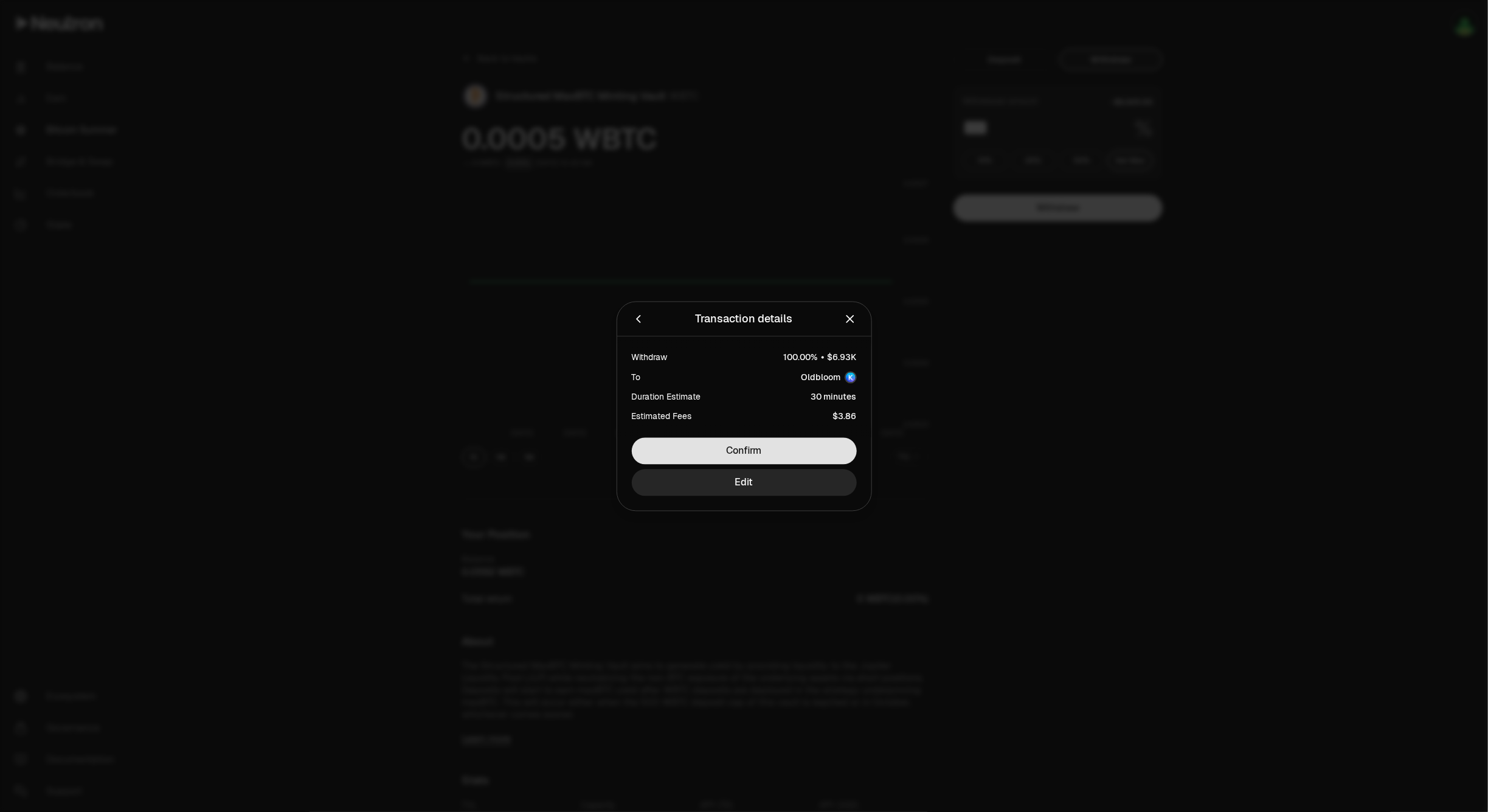
click at [818, 445] on button "Confirm" at bounding box center [744, 450] width 225 height 26
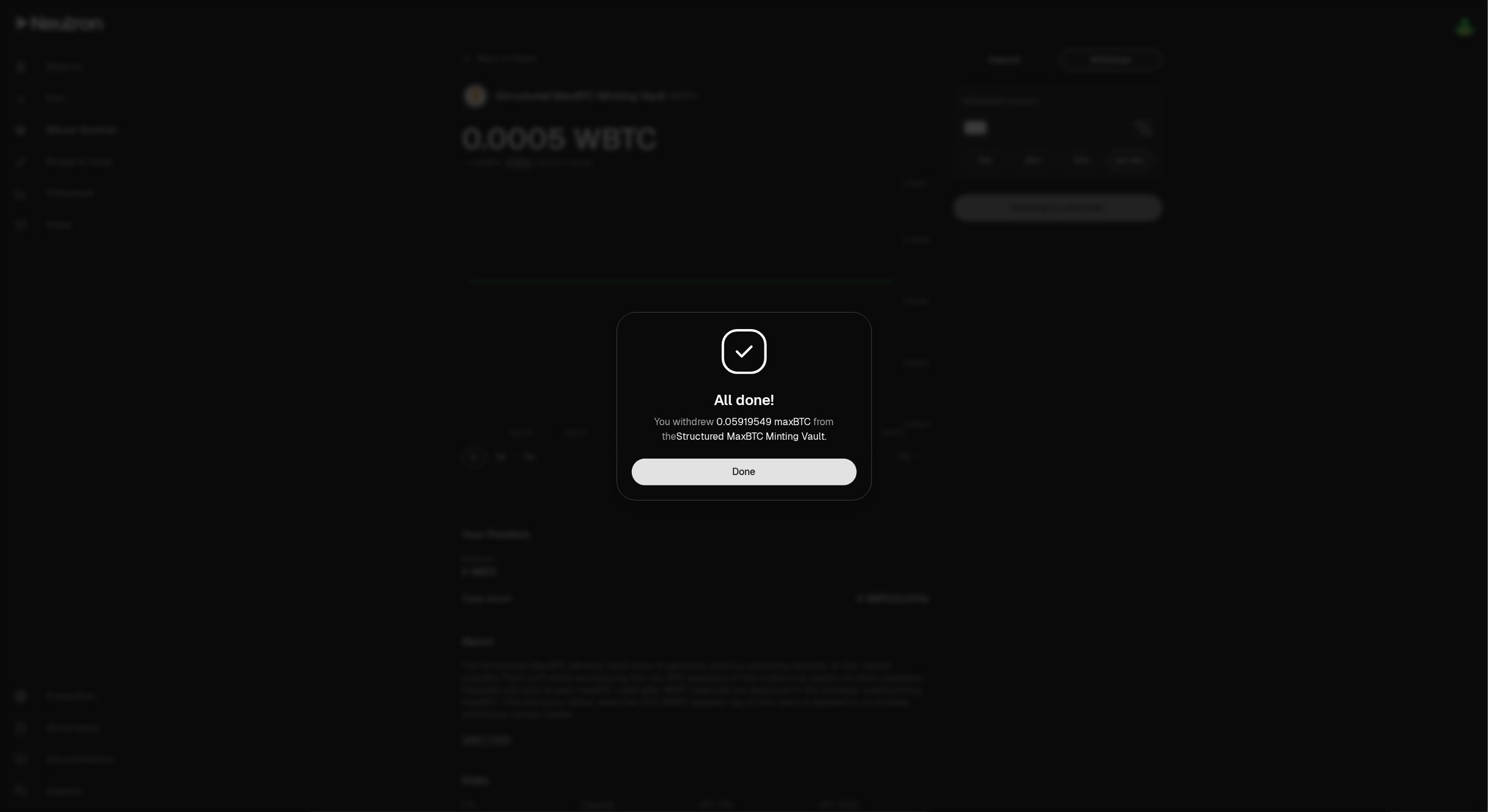
click at [783, 481] on button "Done" at bounding box center [744, 471] width 225 height 26
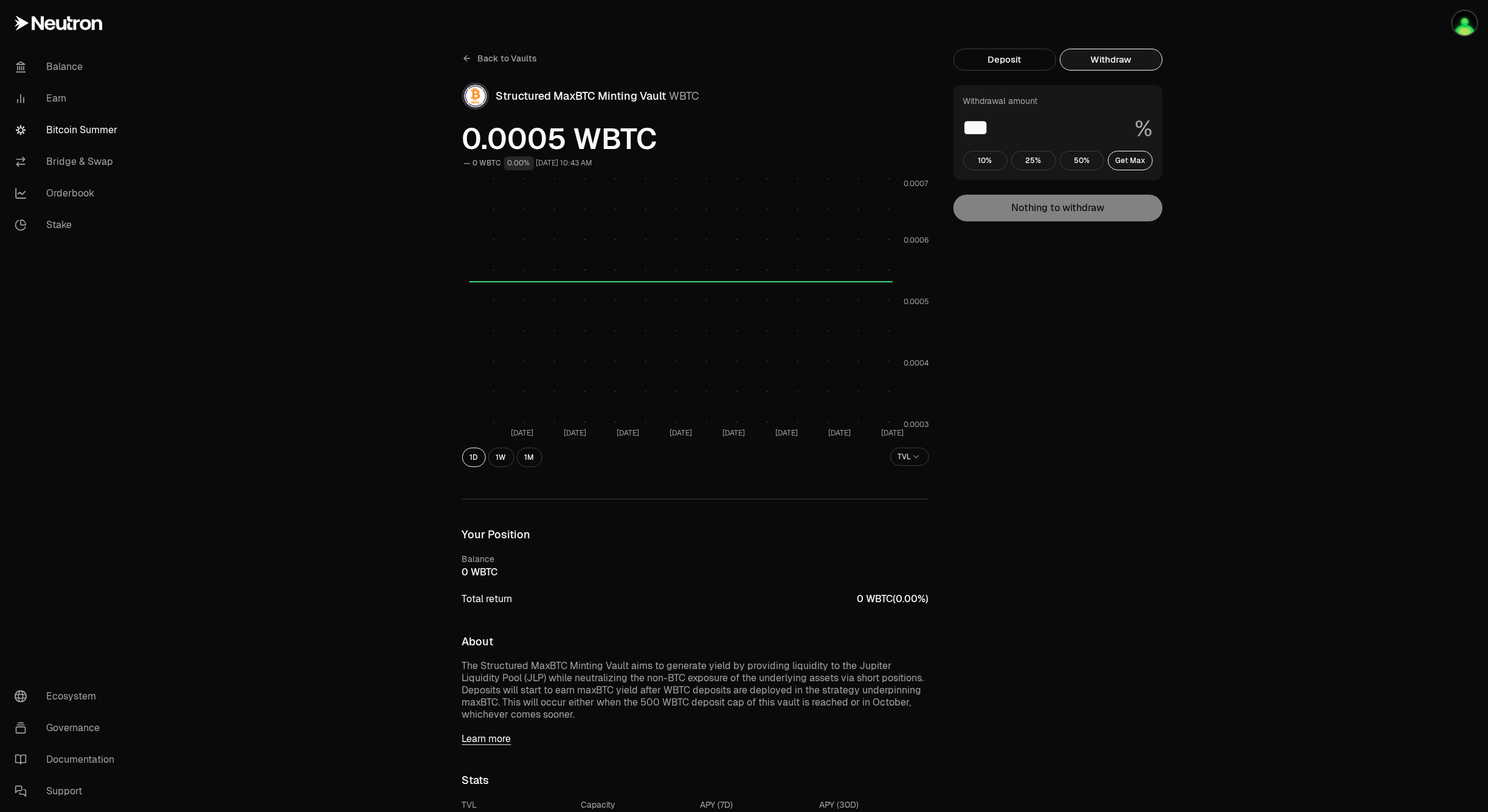
click at [491, 58] on span "Back to Vaults" at bounding box center [507, 58] width 59 height 12
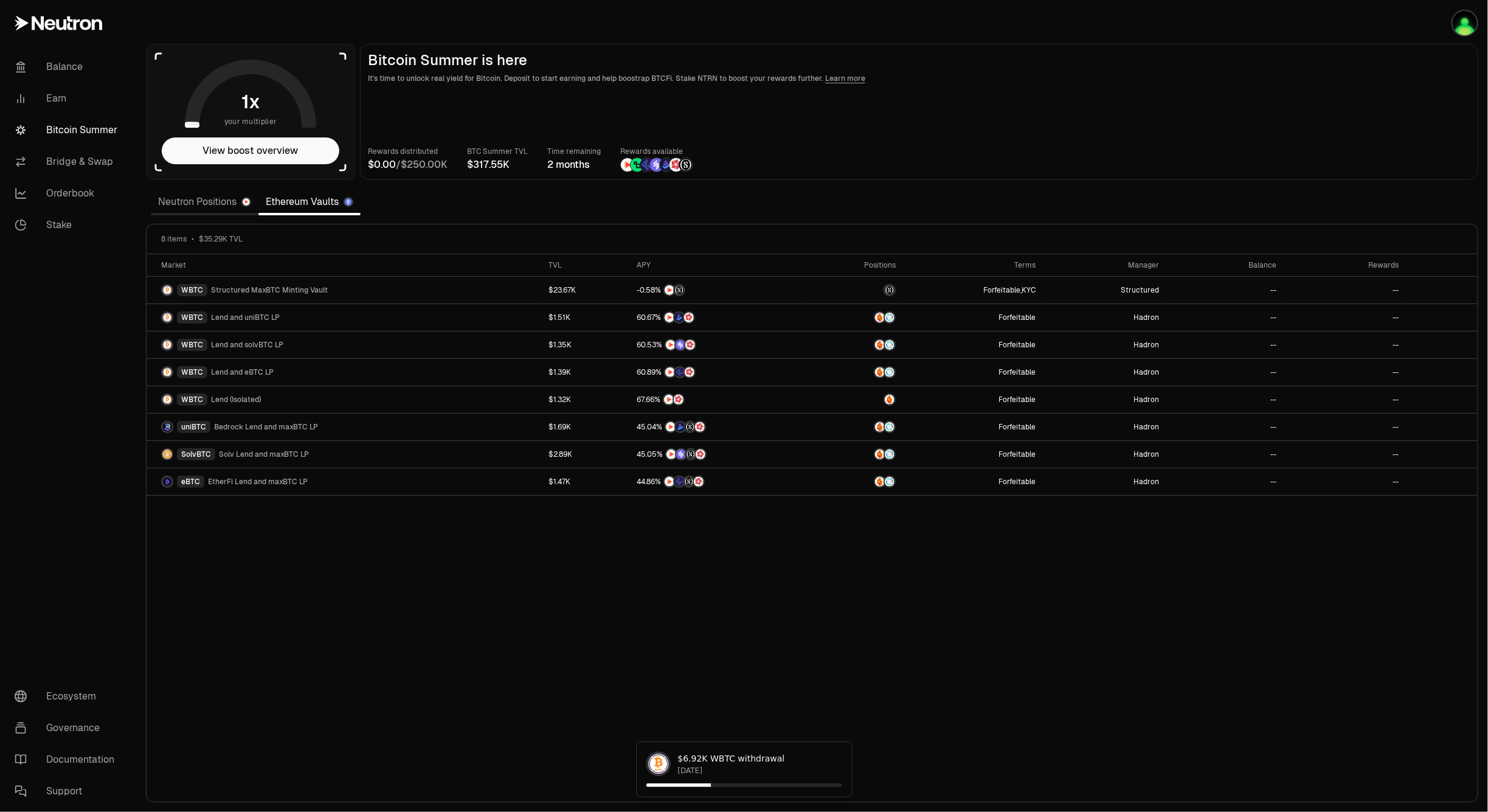
click at [840, 691] on div "Market TVL APY Positions Terms Manager Balance Rewards WBTC Structured MaxBTC M…" at bounding box center [811, 528] width 1331 height 548
click at [776, 786] on div "$6.92K WBTC withdrawal September 18, 2025" at bounding box center [744, 768] width 216 height 56
click at [195, 198] on link "Neutron Positions" at bounding box center [205, 202] width 108 height 25
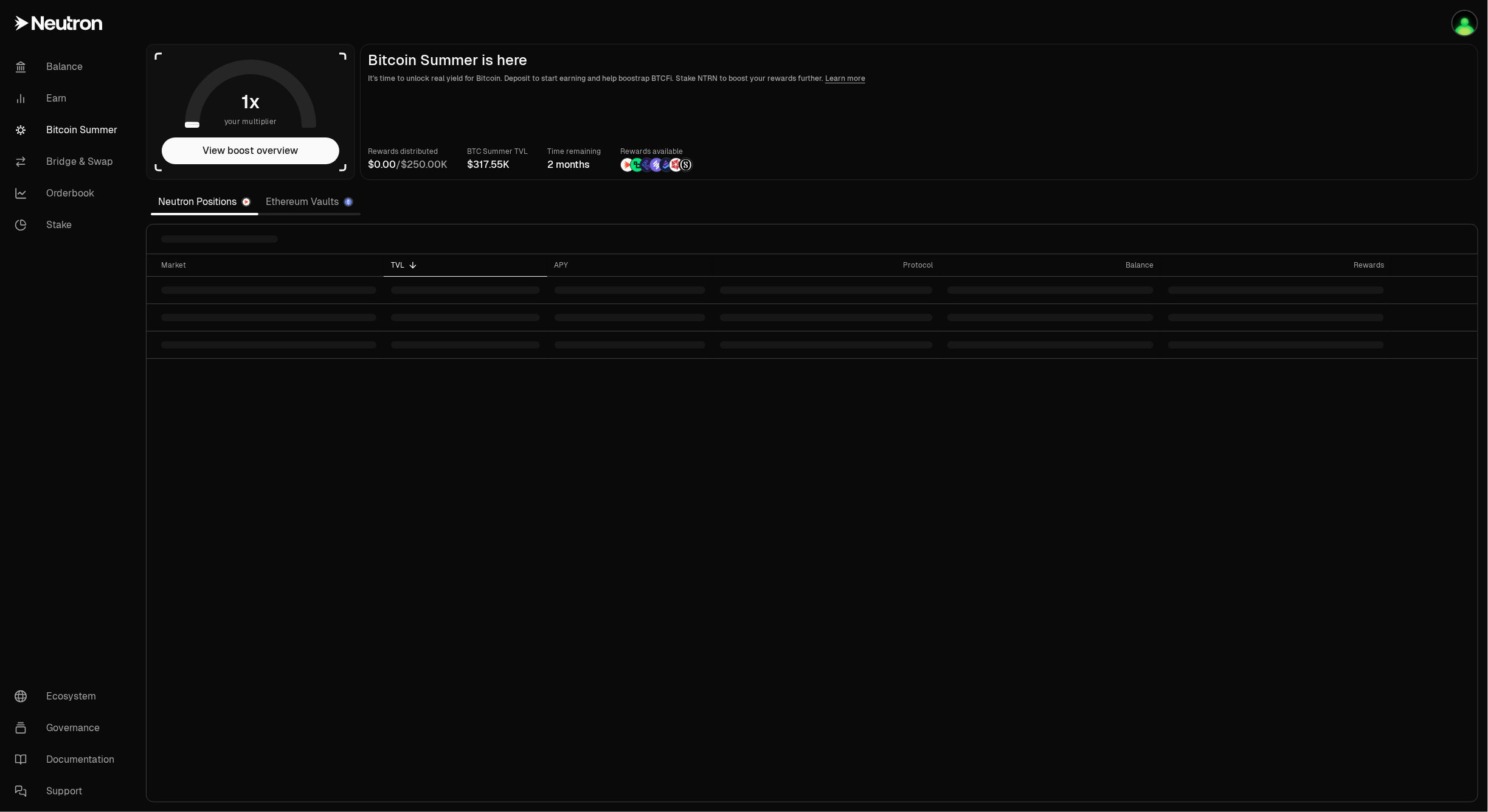
click at [317, 201] on link "Ethereum Vaults" at bounding box center [310, 202] width 102 height 25
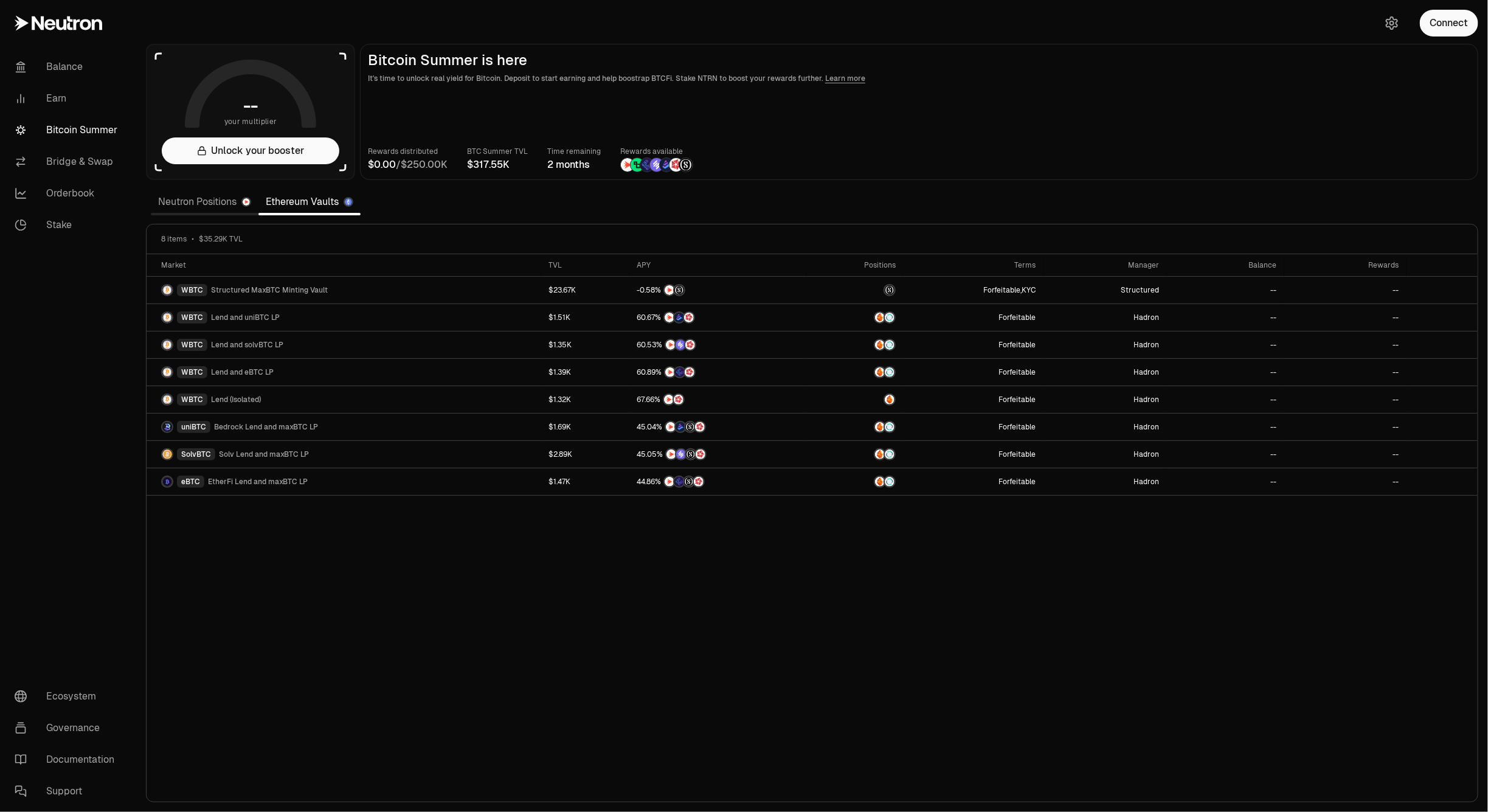
click at [226, 199] on link "Neutron Positions" at bounding box center [205, 202] width 108 height 25
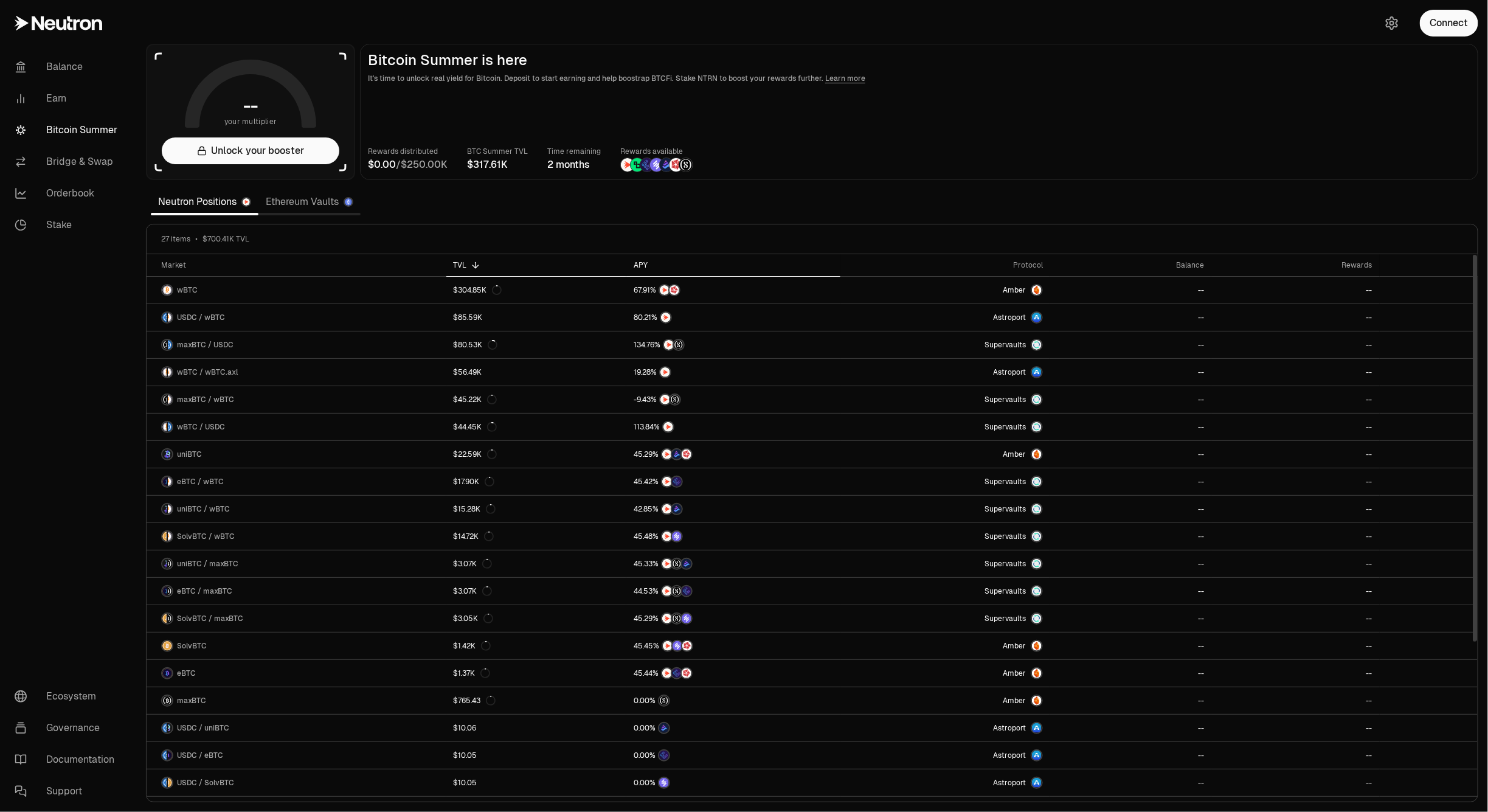
click at [640, 260] on div "APY" at bounding box center [733, 265] width 199 height 10
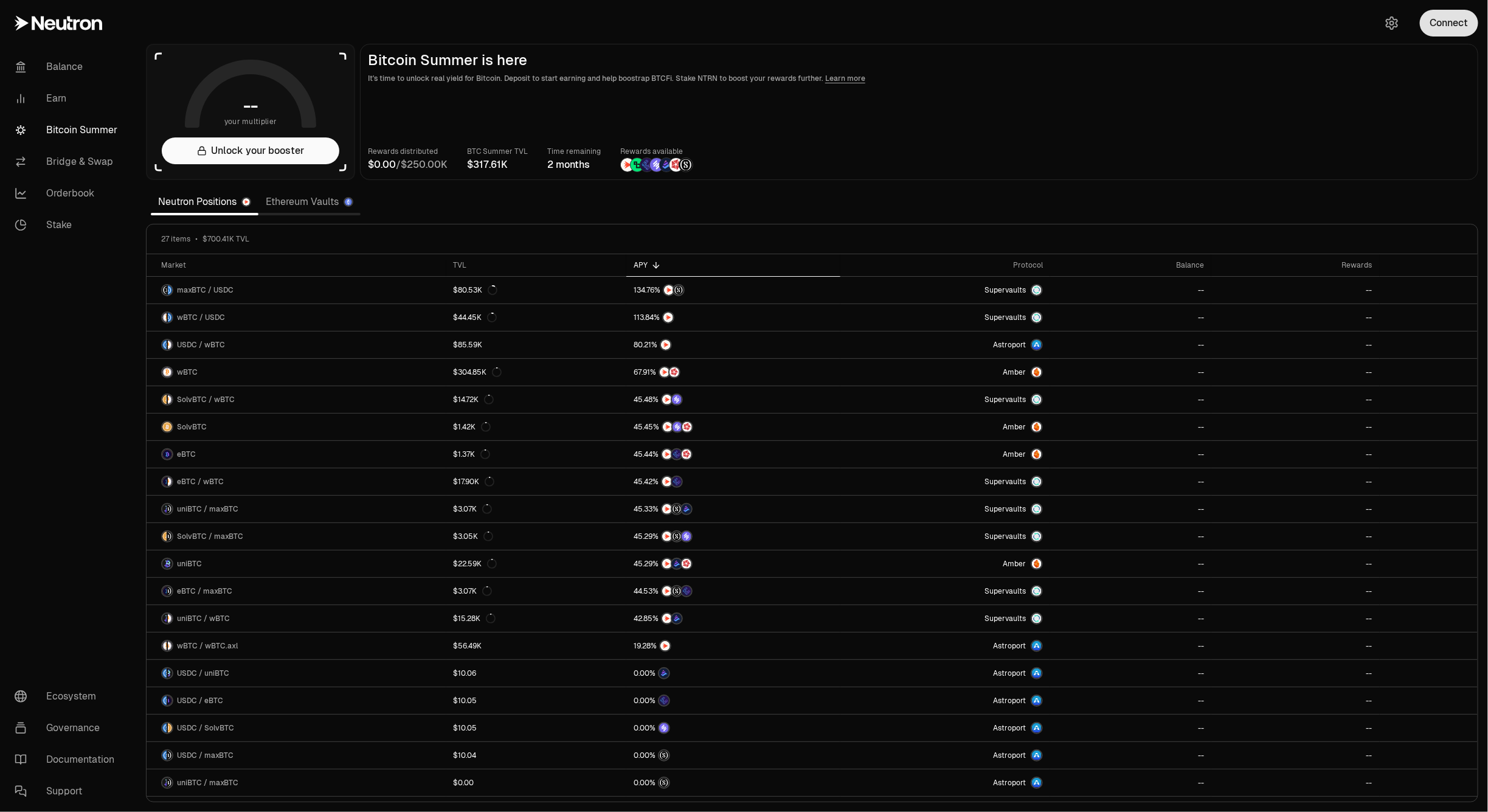
click at [1454, 26] on button "Connect" at bounding box center [1449, 23] width 58 height 26
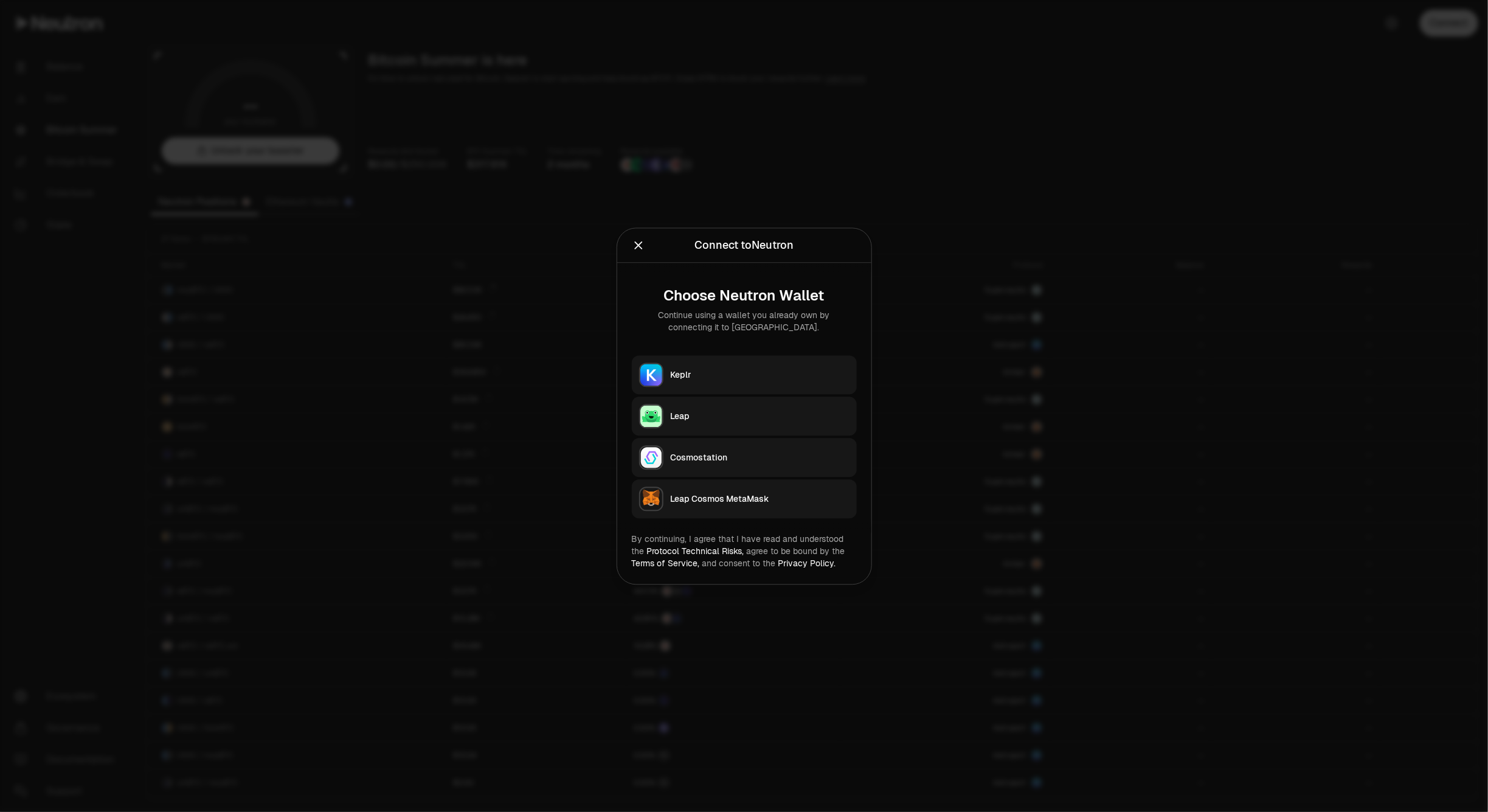
click at [776, 375] on div "Keplr" at bounding box center [760, 374] width 179 height 12
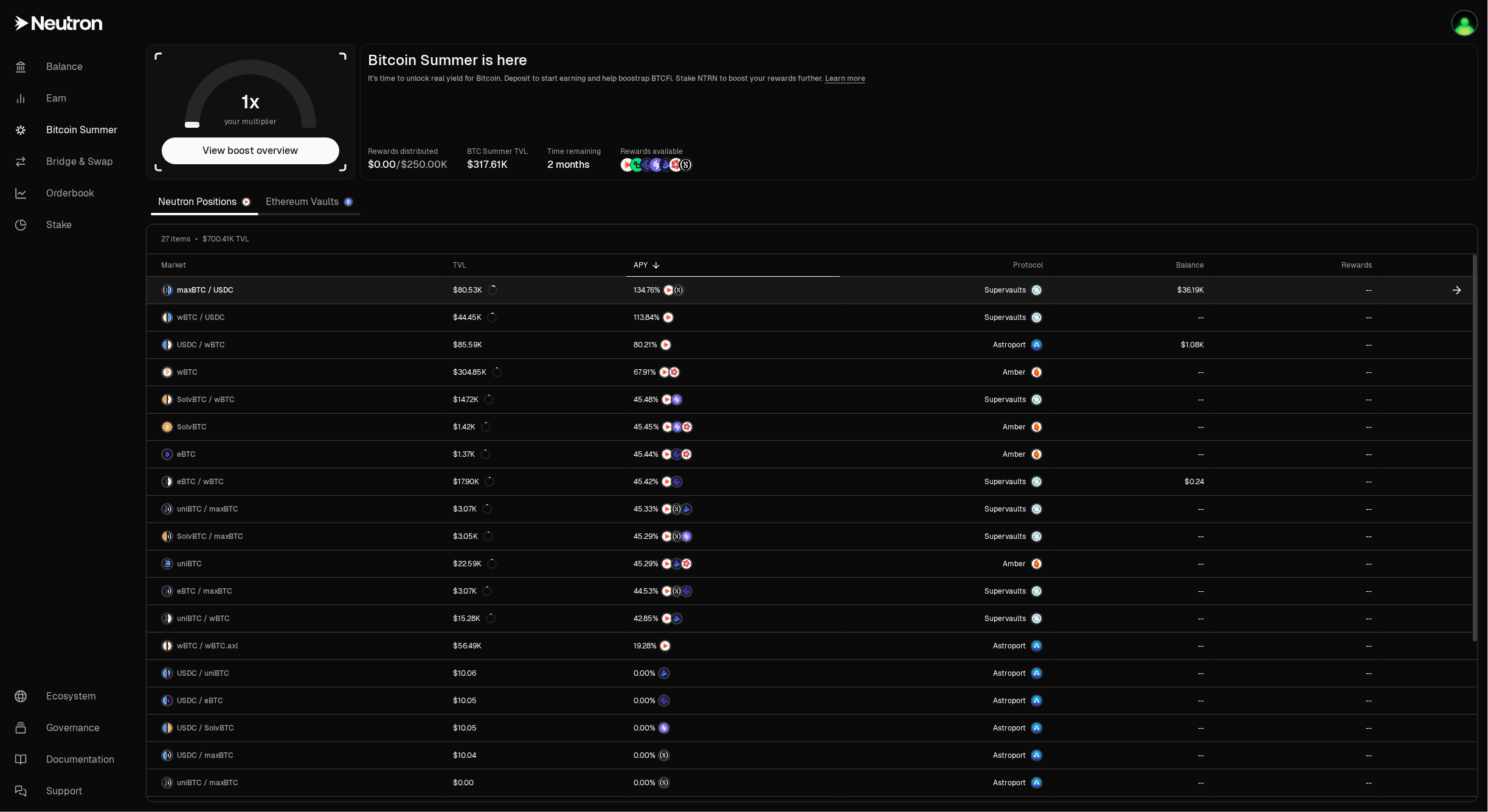
click at [359, 292] on link "maxBTC / USDC" at bounding box center [296, 290] width 300 height 26
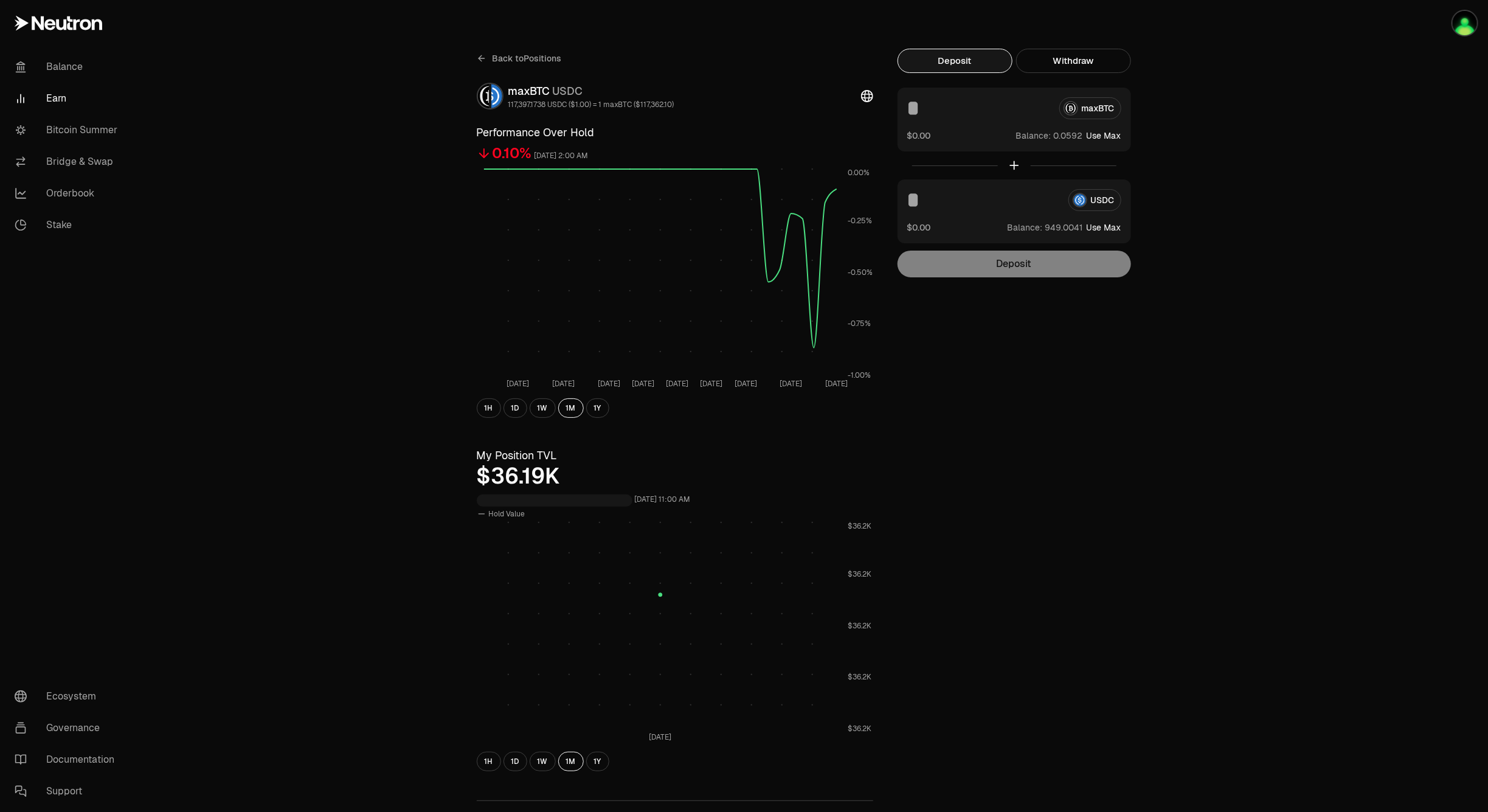
click at [1107, 137] on button "Use Max" at bounding box center [1104, 135] width 35 height 12
type input "**********"
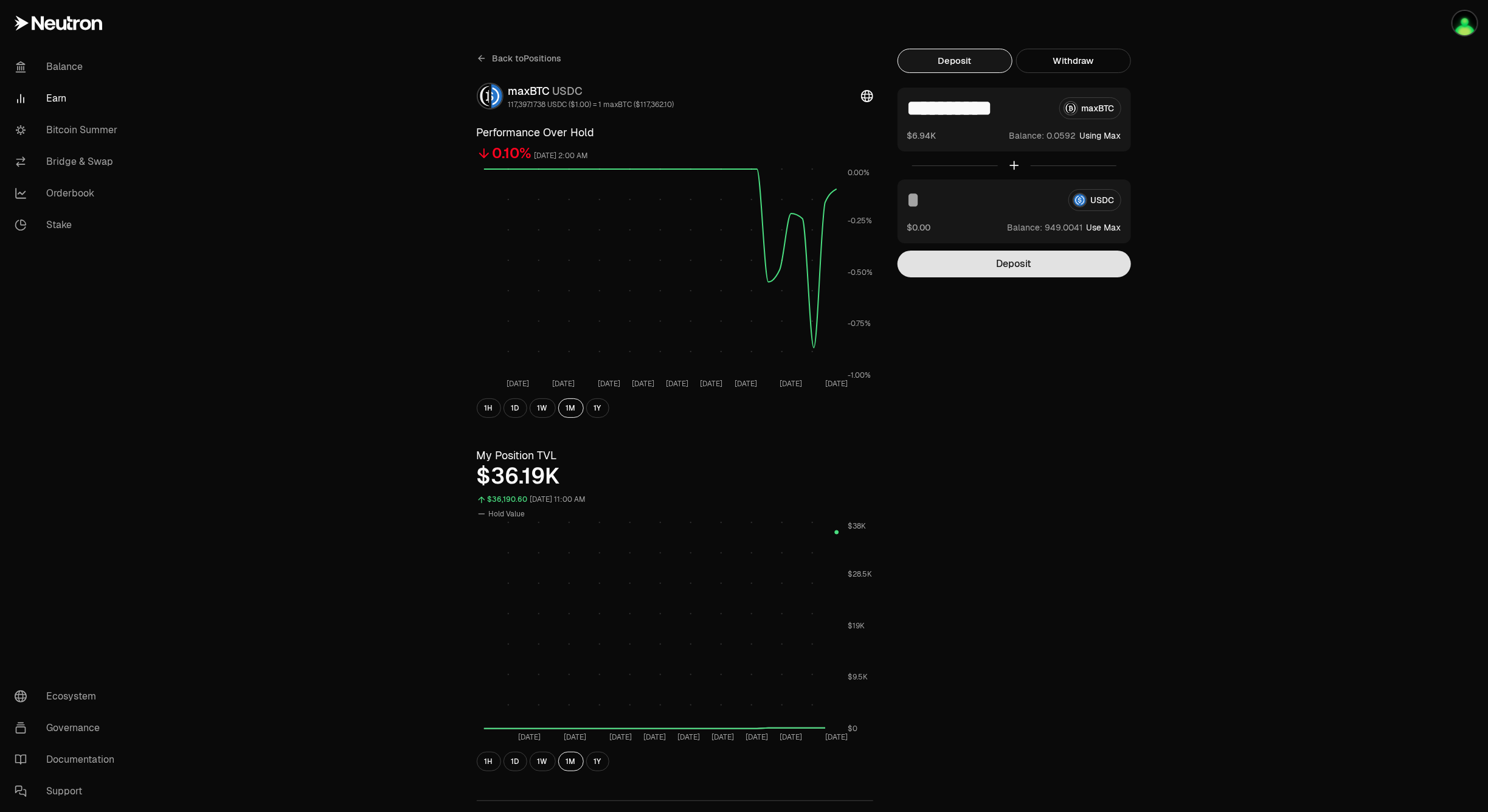
click at [1028, 254] on button "Deposit" at bounding box center [1015, 263] width 234 height 26
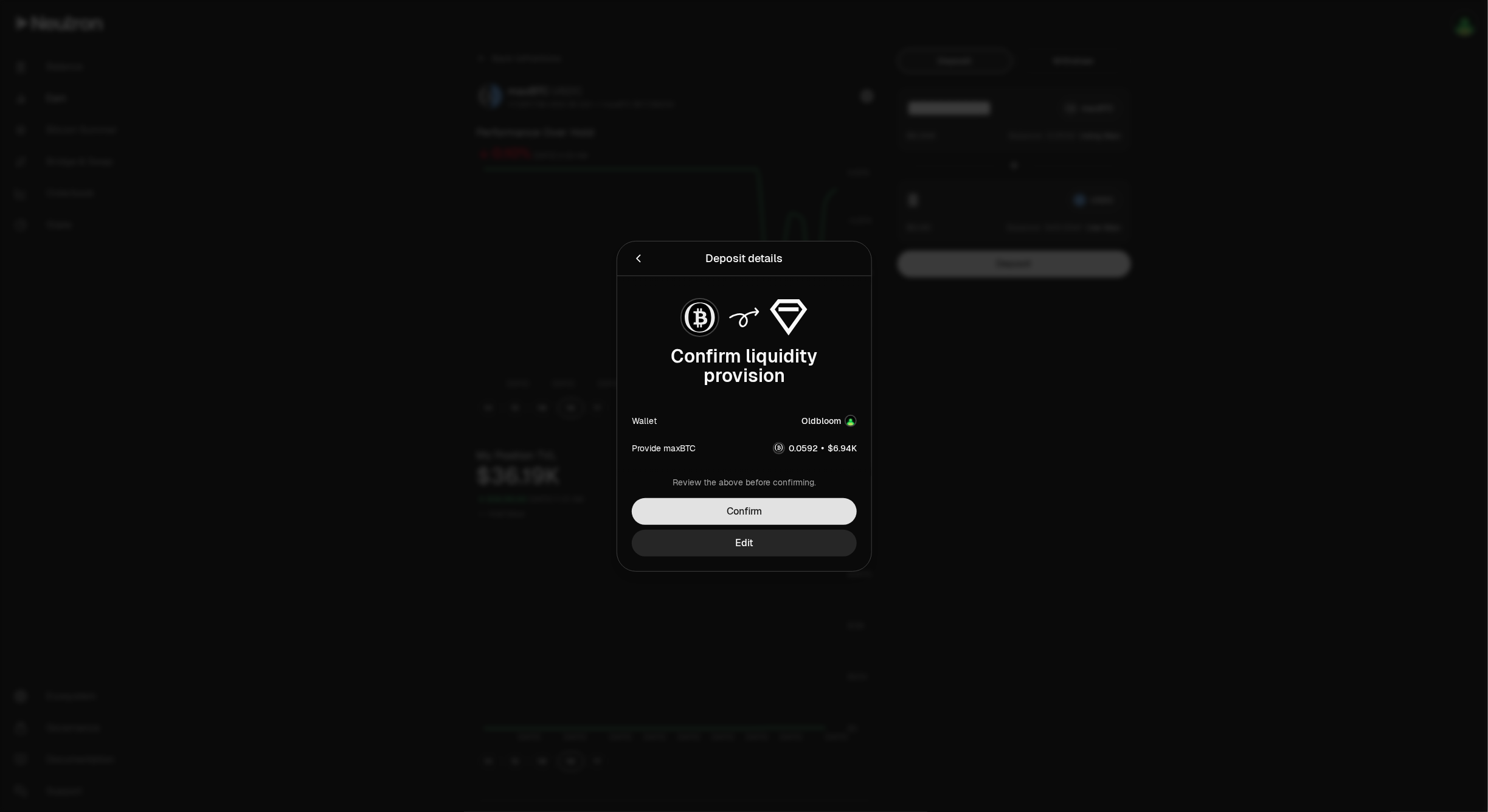
click at [787, 511] on button "Confirm" at bounding box center [744, 511] width 225 height 26
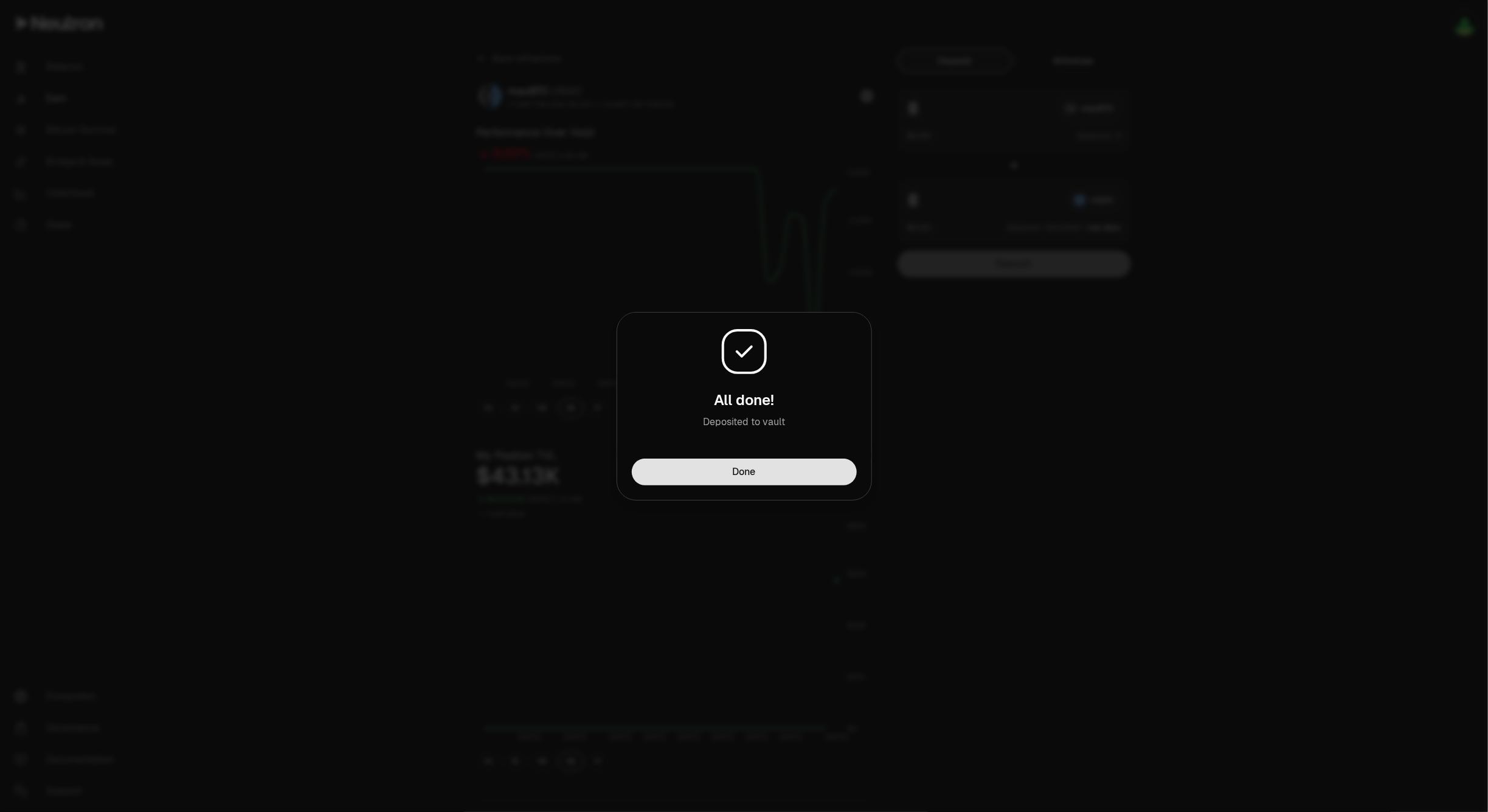
click at [794, 469] on button "Done" at bounding box center [744, 471] width 225 height 26
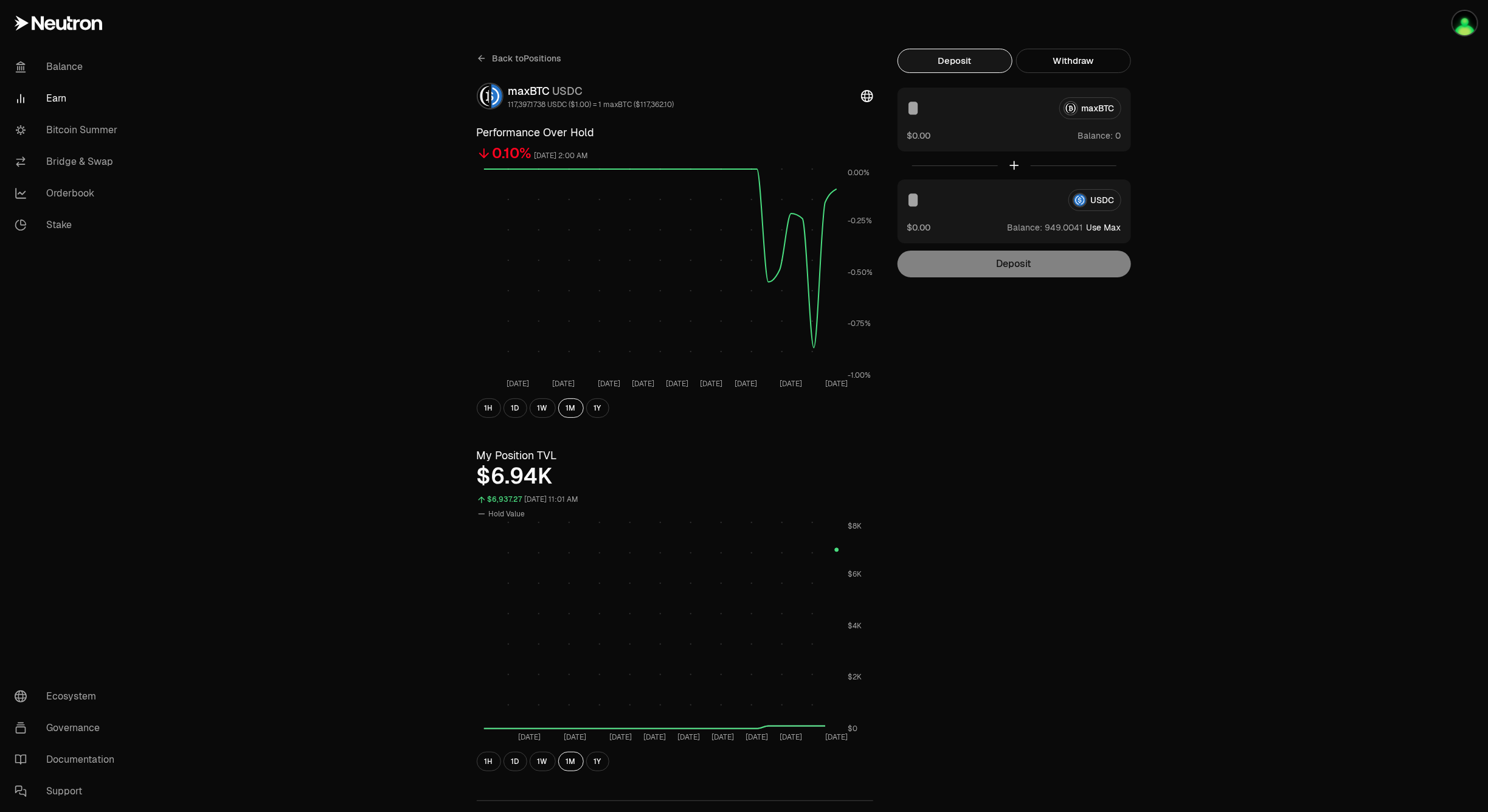
click at [485, 48] on link "Back to Positions" at bounding box center [519, 58] width 85 height 19
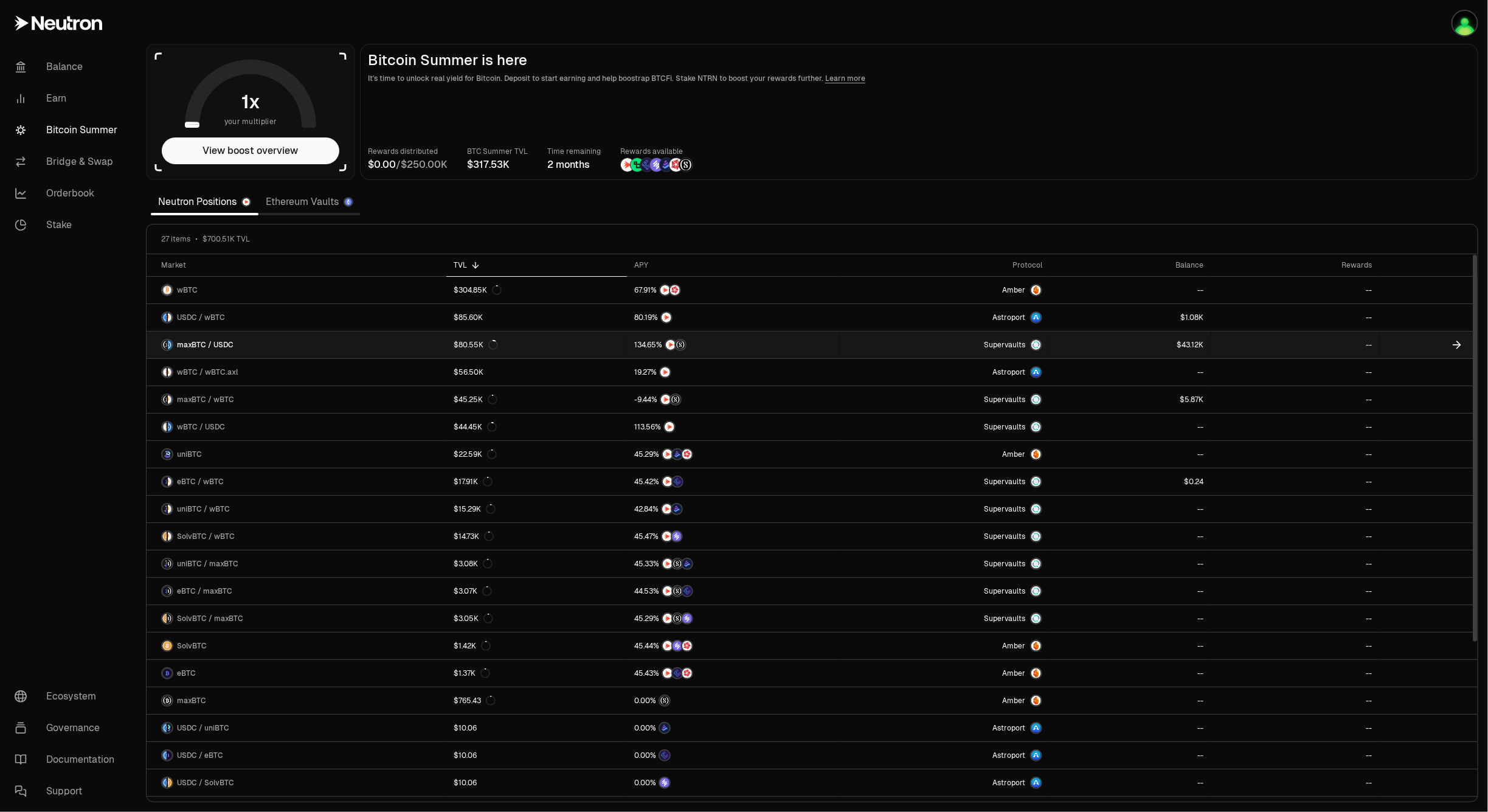
click at [1167, 344] on link at bounding box center [1130, 344] width 161 height 26
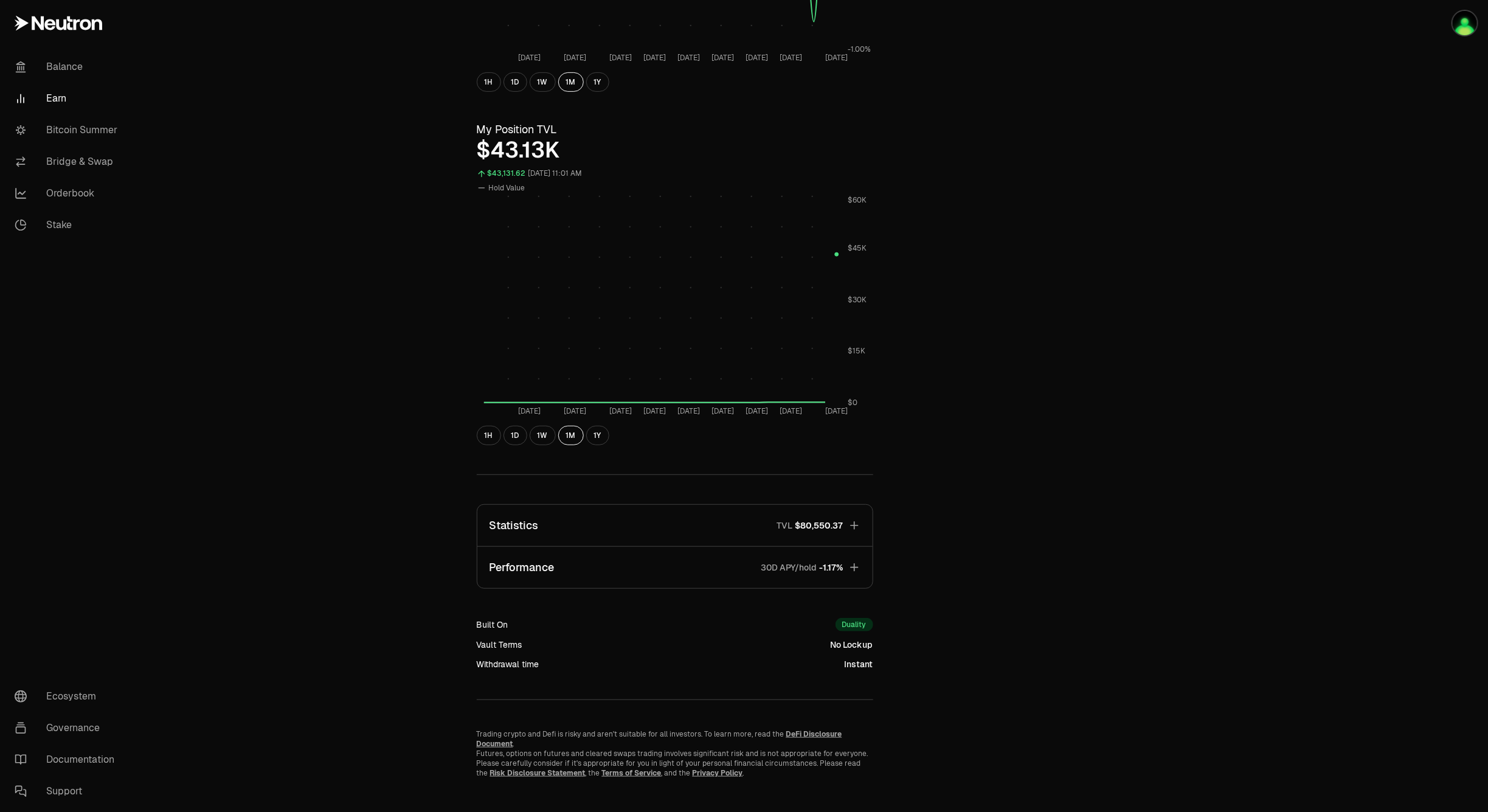
scroll to position [332, 0]
click at [642, 572] on button "Performance 30D APY/hold -1.17%" at bounding box center [675, 561] width 396 height 41
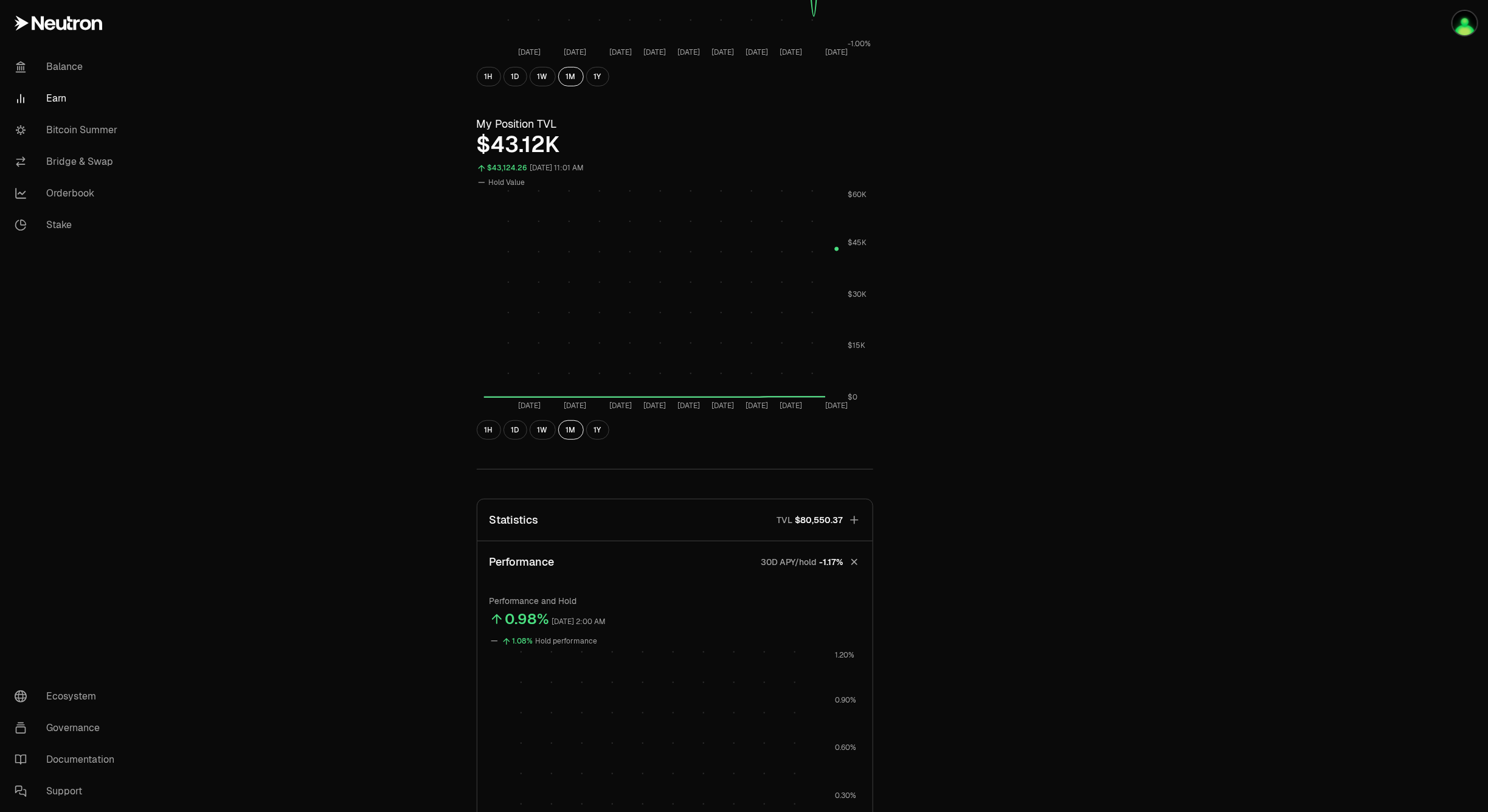
click at [643, 514] on button "Statistics TVL $80,550.37" at bounding box center [675, 520] width 396 height 41
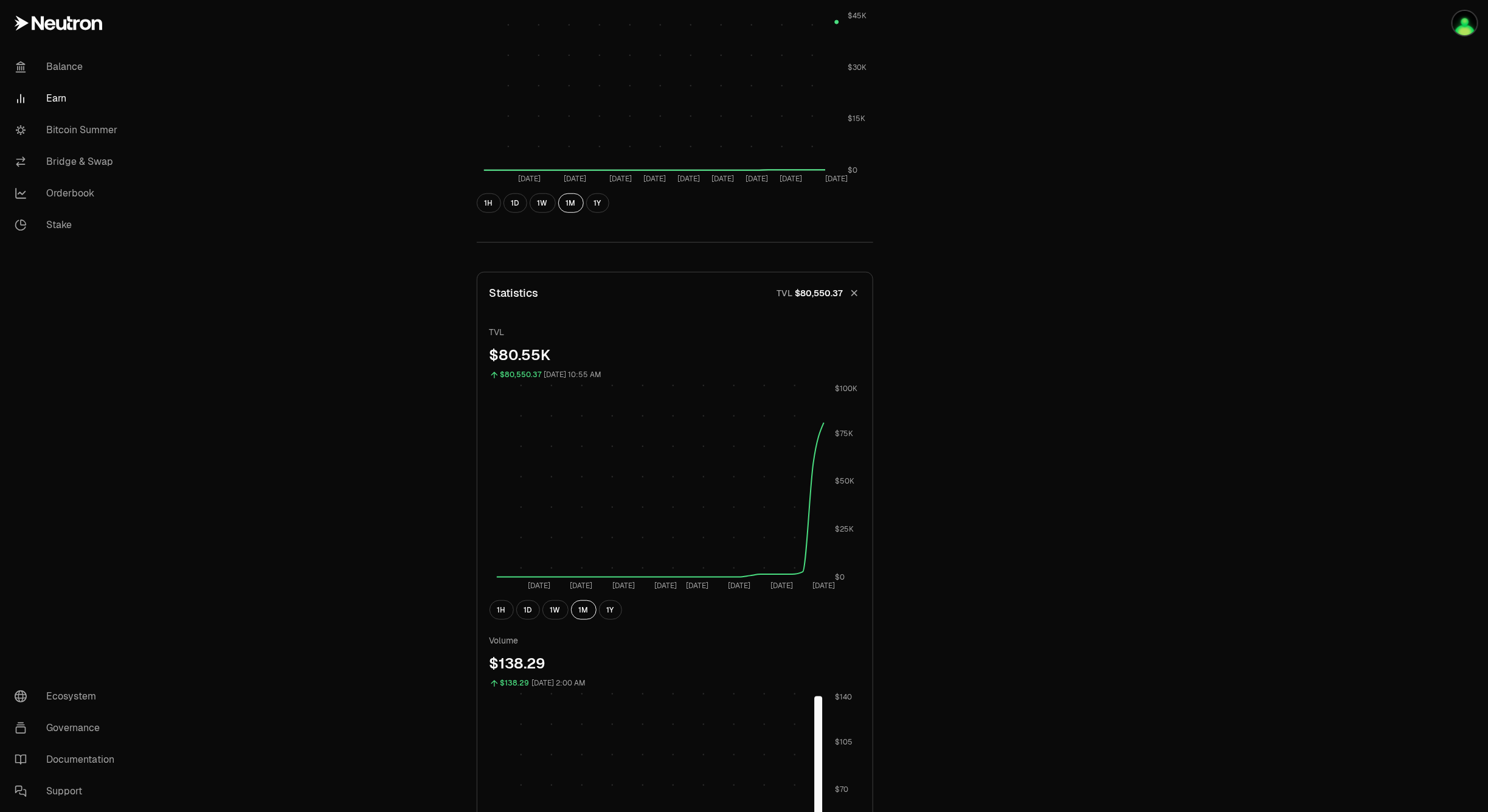
scroll to position [279, 0]
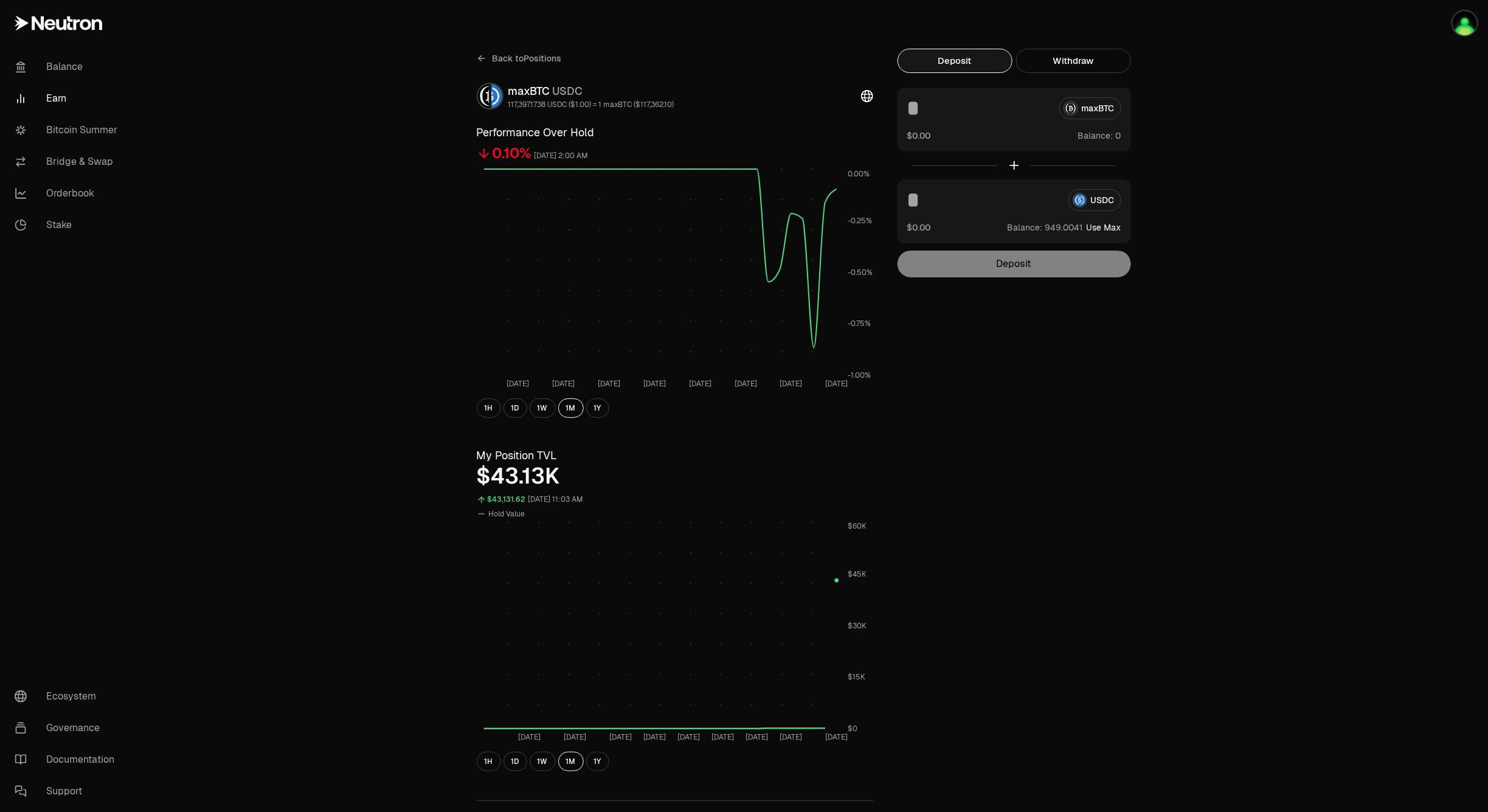
click at [501, 59] on span "Back to Positions" at bounding box center [527, 58] width 69 height 12
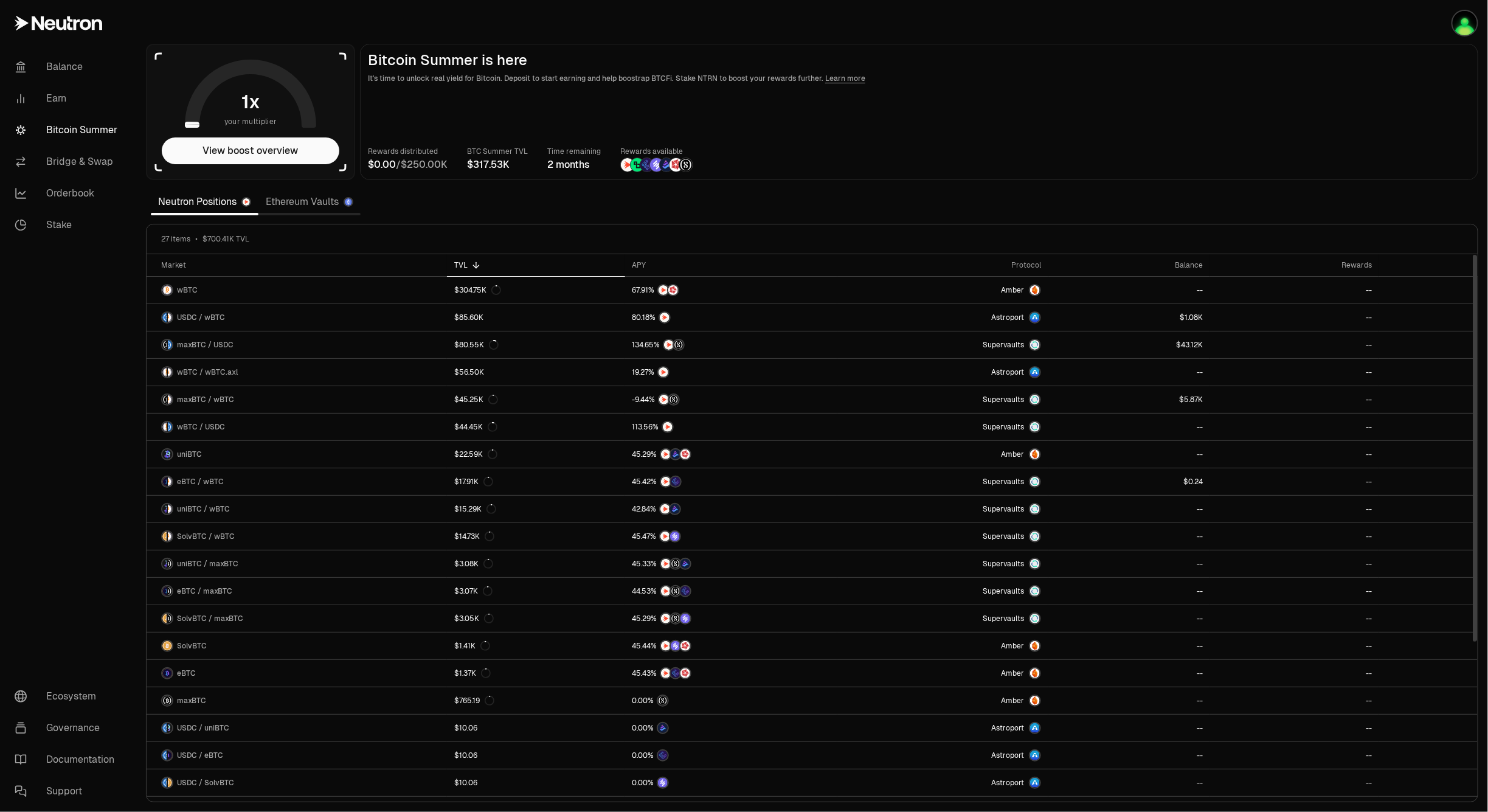
drag, startPoint x: 1113, startPoint y: 374, endPoint x: 1219, endPoint y: 117, distance: 278.0
click at [1219, 117] on main "Bitcoin Summer is here It's time to unlock real yield for Bitcoin. Deposit to s…" at bounding box center [919, 111] width 1118 height 136
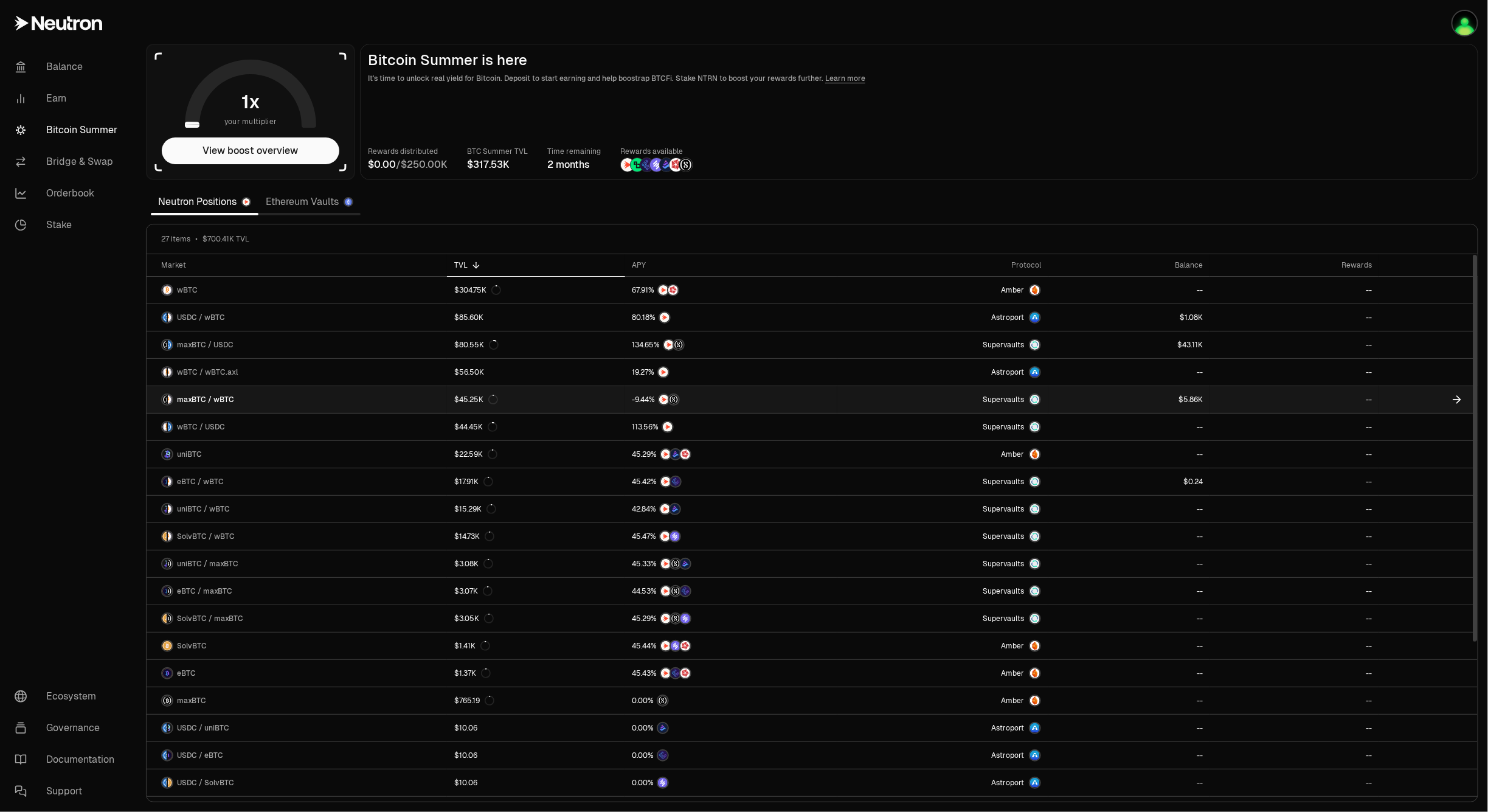
click at [1183, 399] on span "$" at bounding box center [1180, 399] width 5 height 7
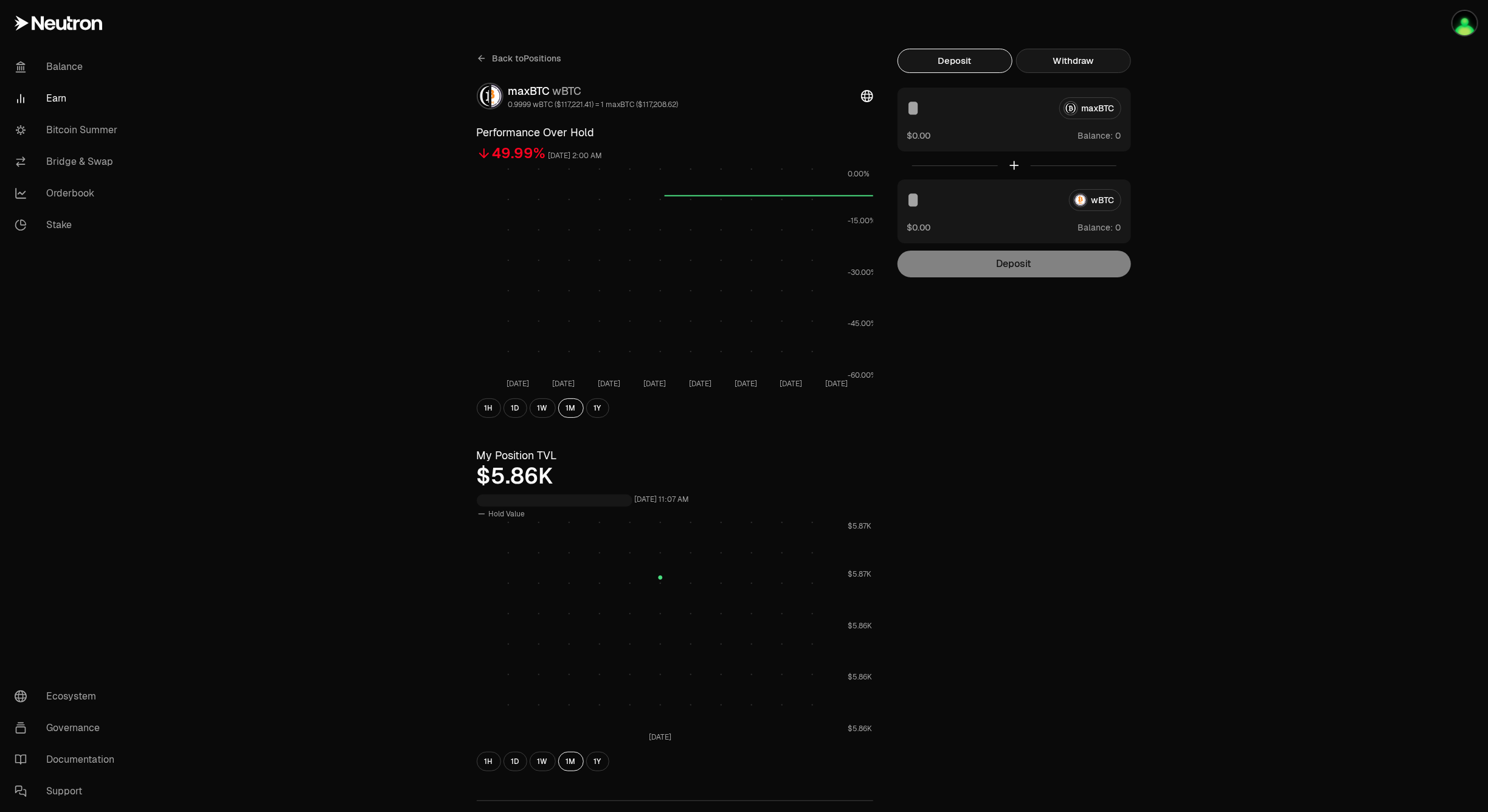
click at [1107, 64] on button "Withdraw" at bounding box center [1073, 60] width 115 height 25
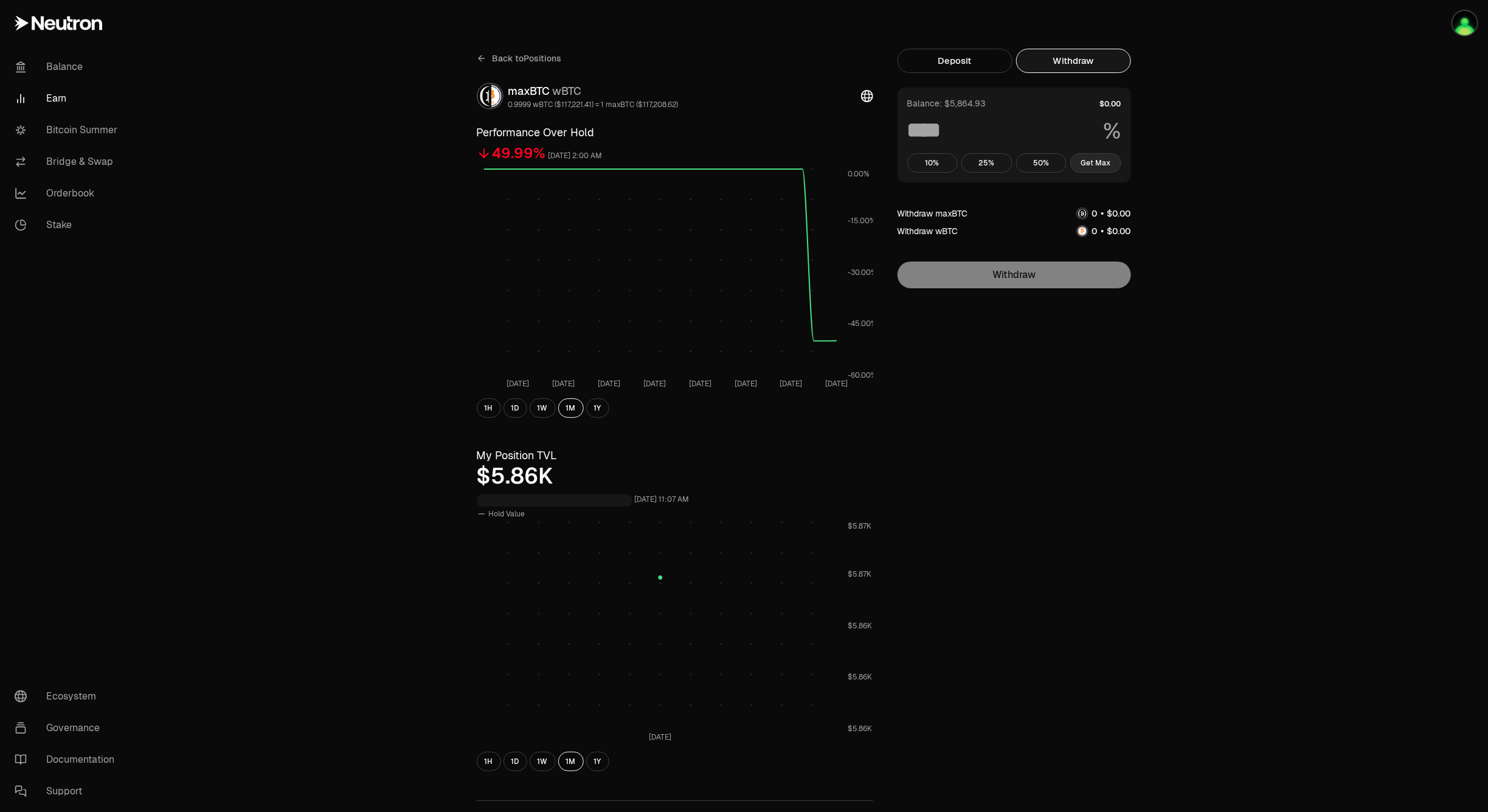
click at [1102, 160] on button "Get Max" at bounding box center [1096, 163] width 51 height 19
type input "***"
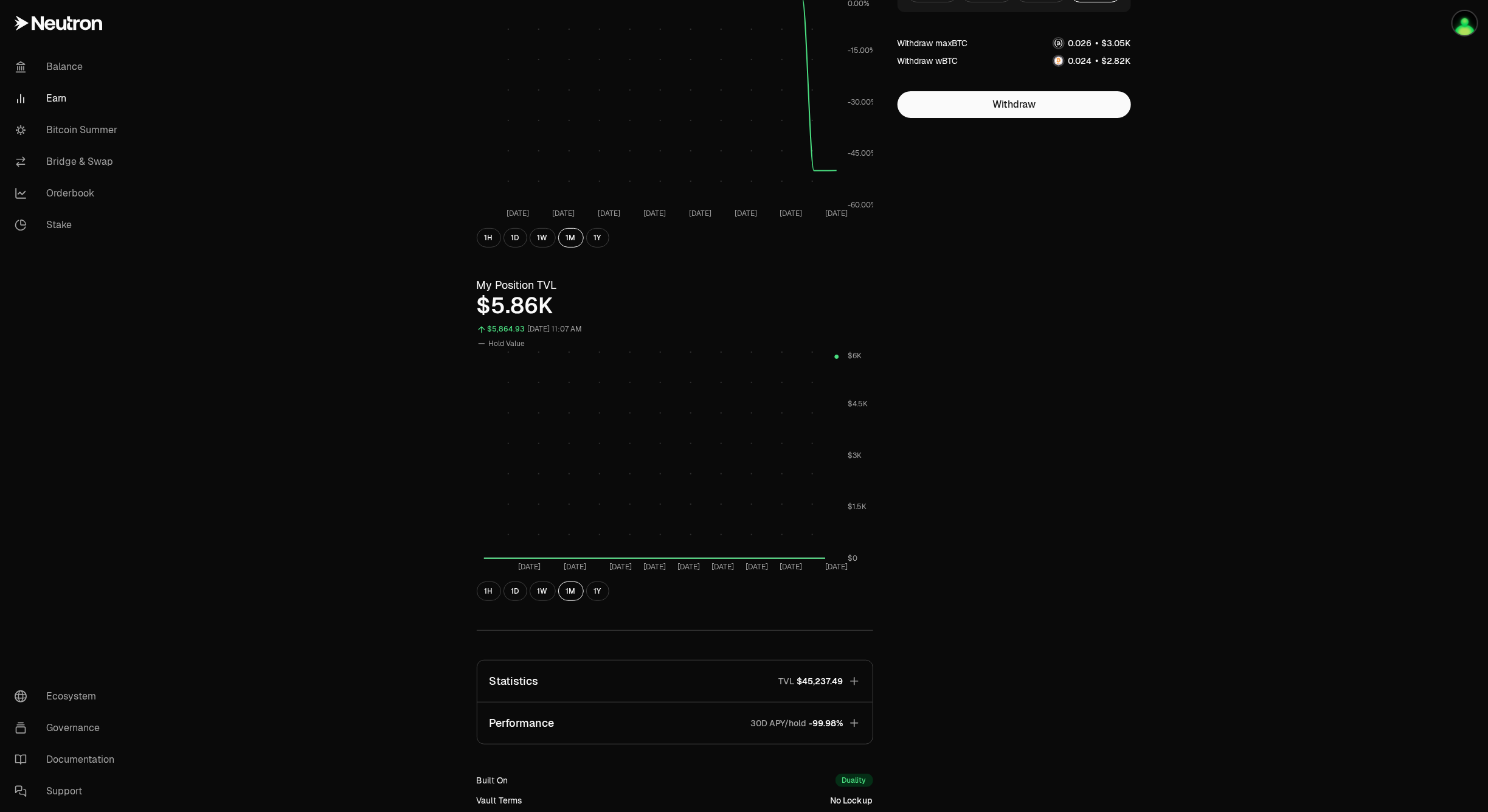
scroll to position [332, 0]
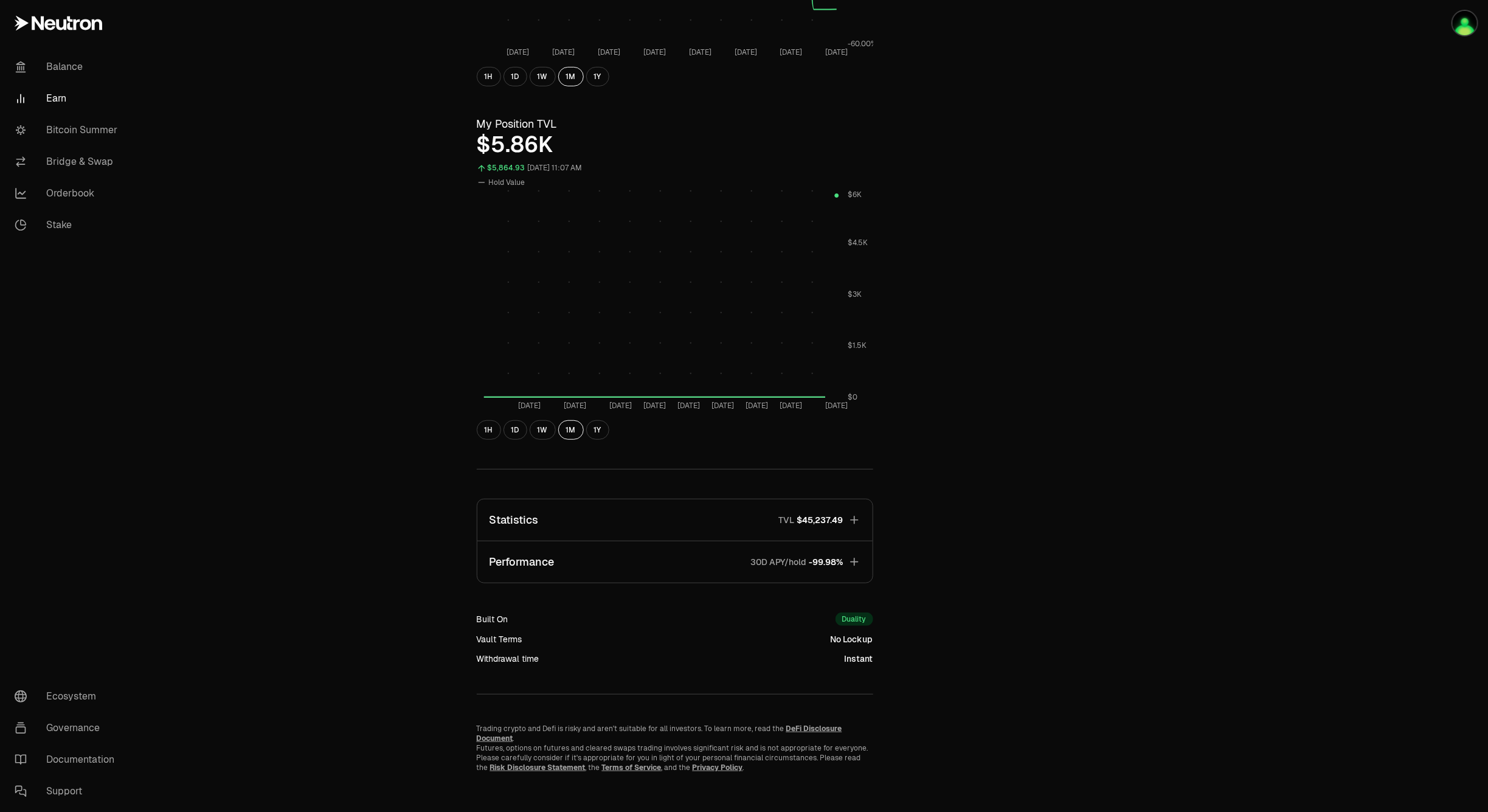
click at [726, 524] on button "Statistics TVL $45,237.49" at bounding box center [675, 520] width 396 height 41
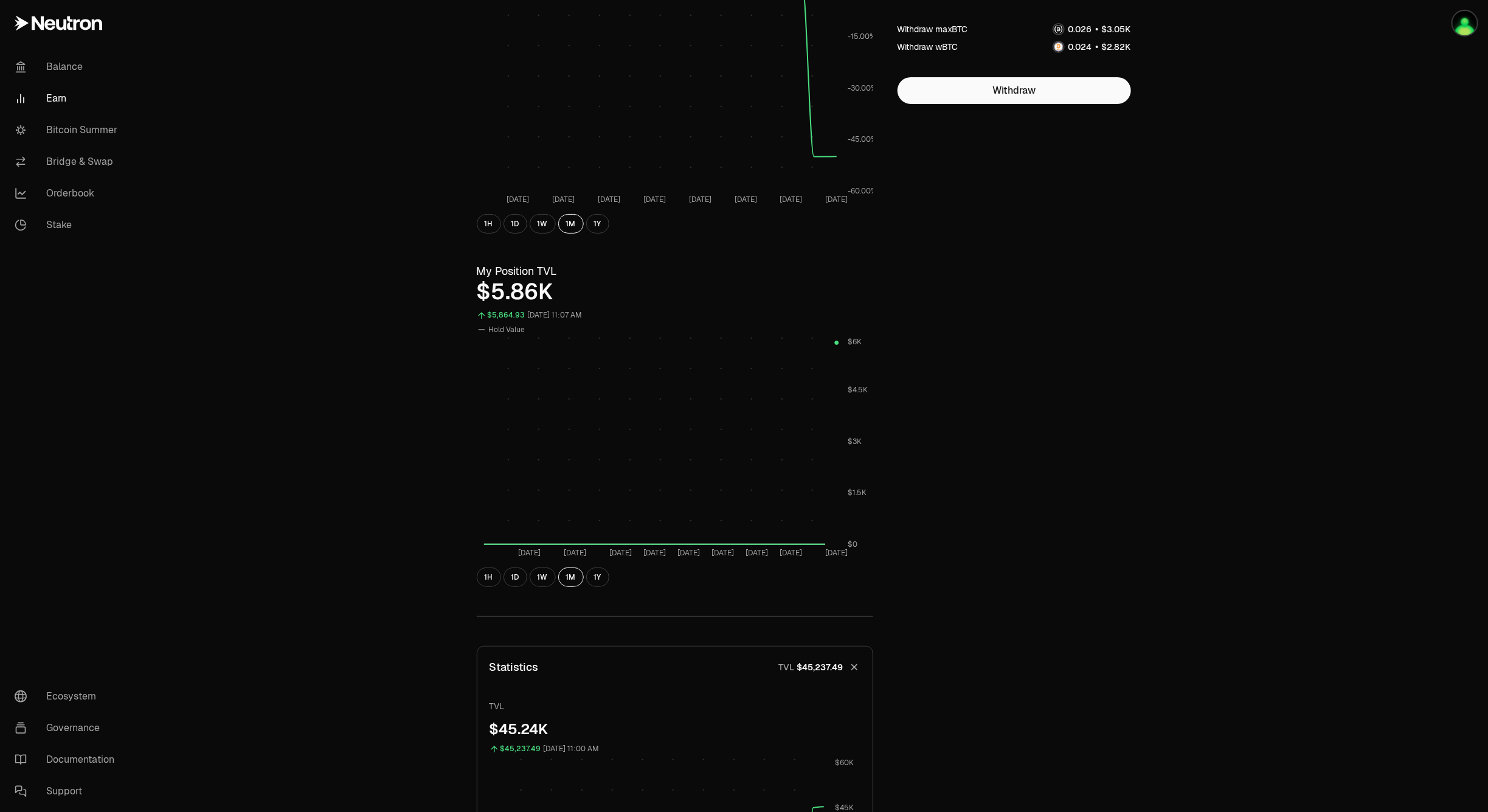
scroll to position [0, 0]
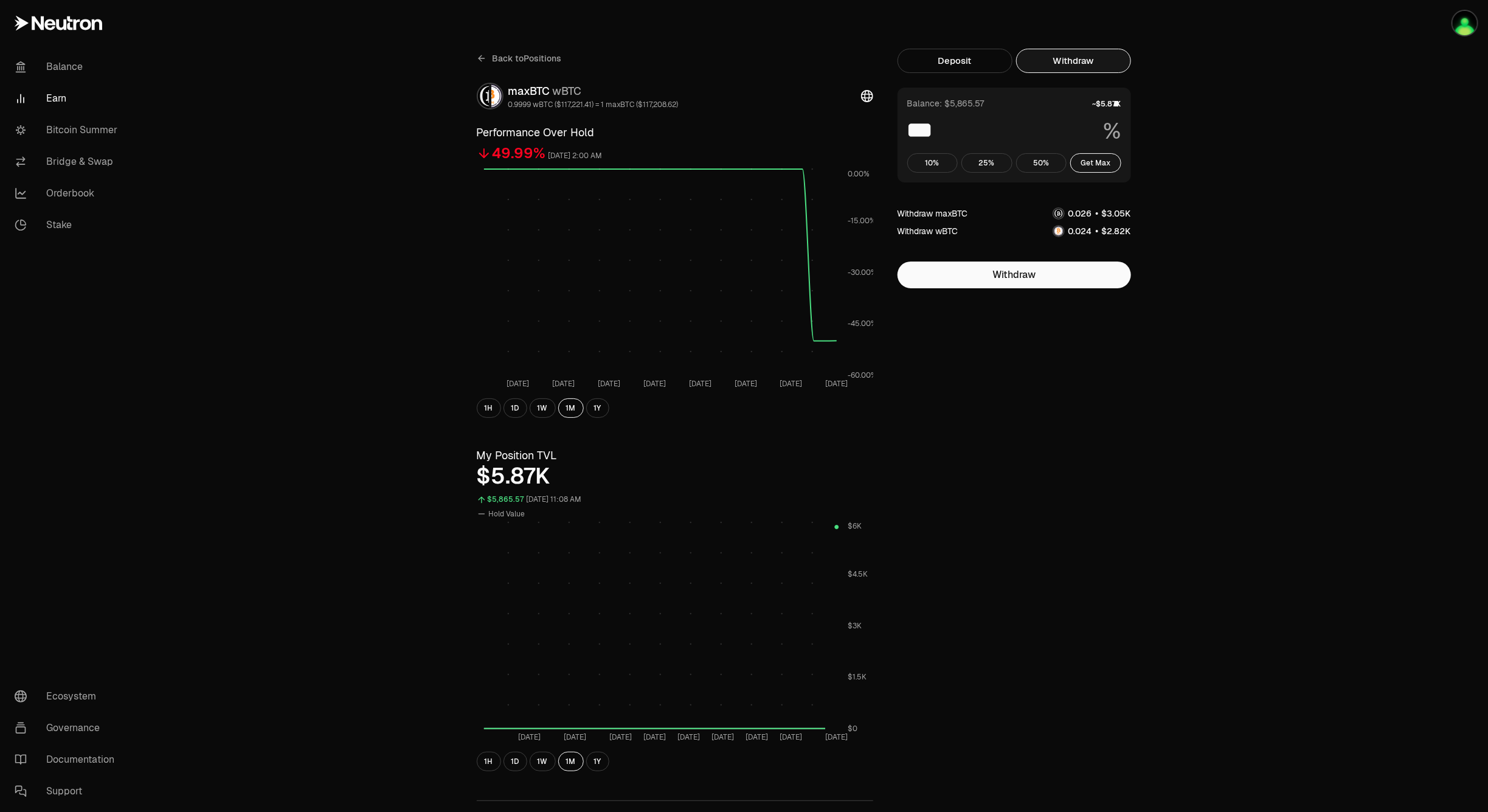
click at [545, 54] on span "Back to Positions" at bounding box center [527, 58] width 69 height 12
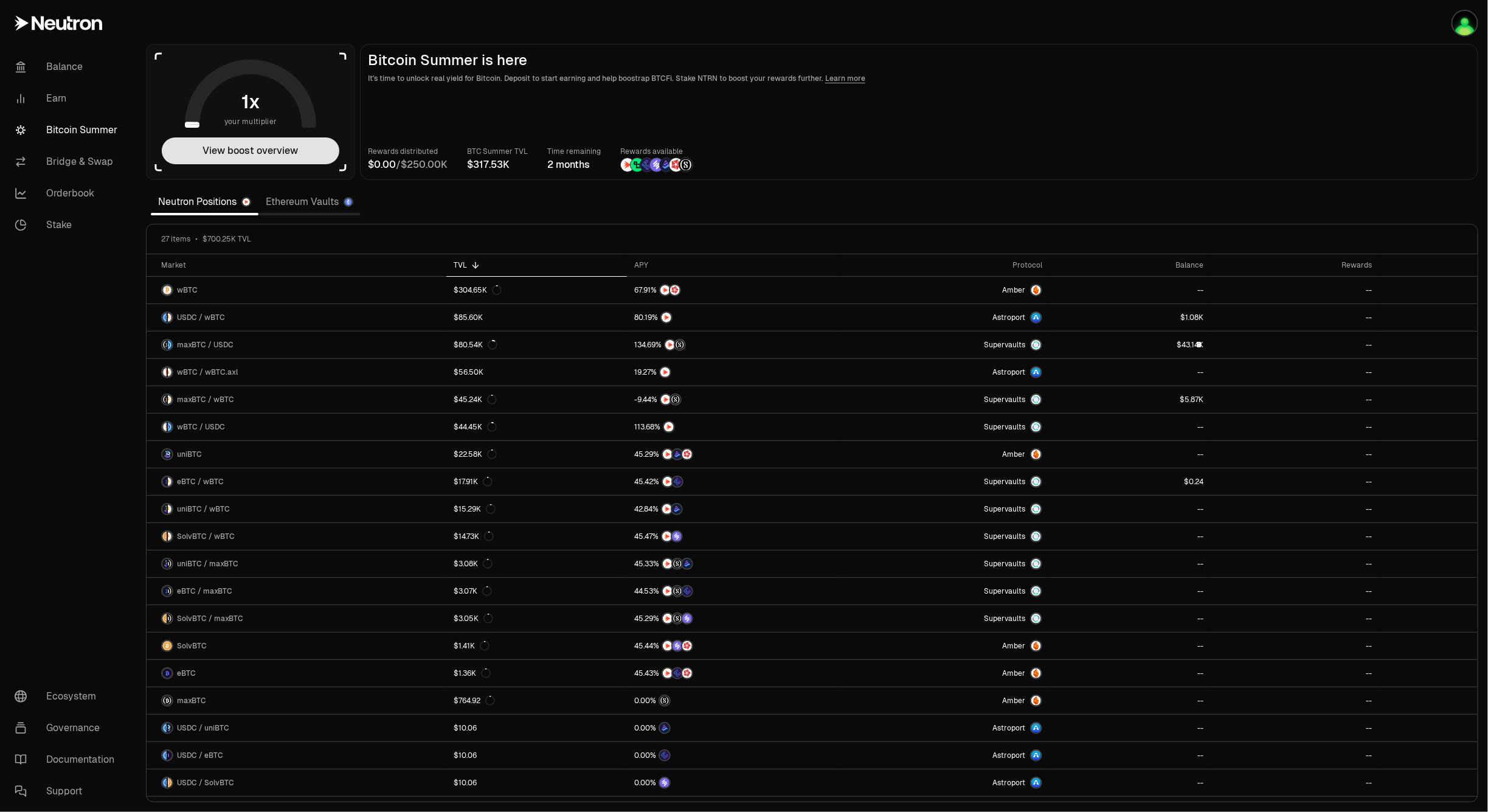
click at [250, 153] on button "View boost overview" at bounding box center [250, 150] width 177 height 26
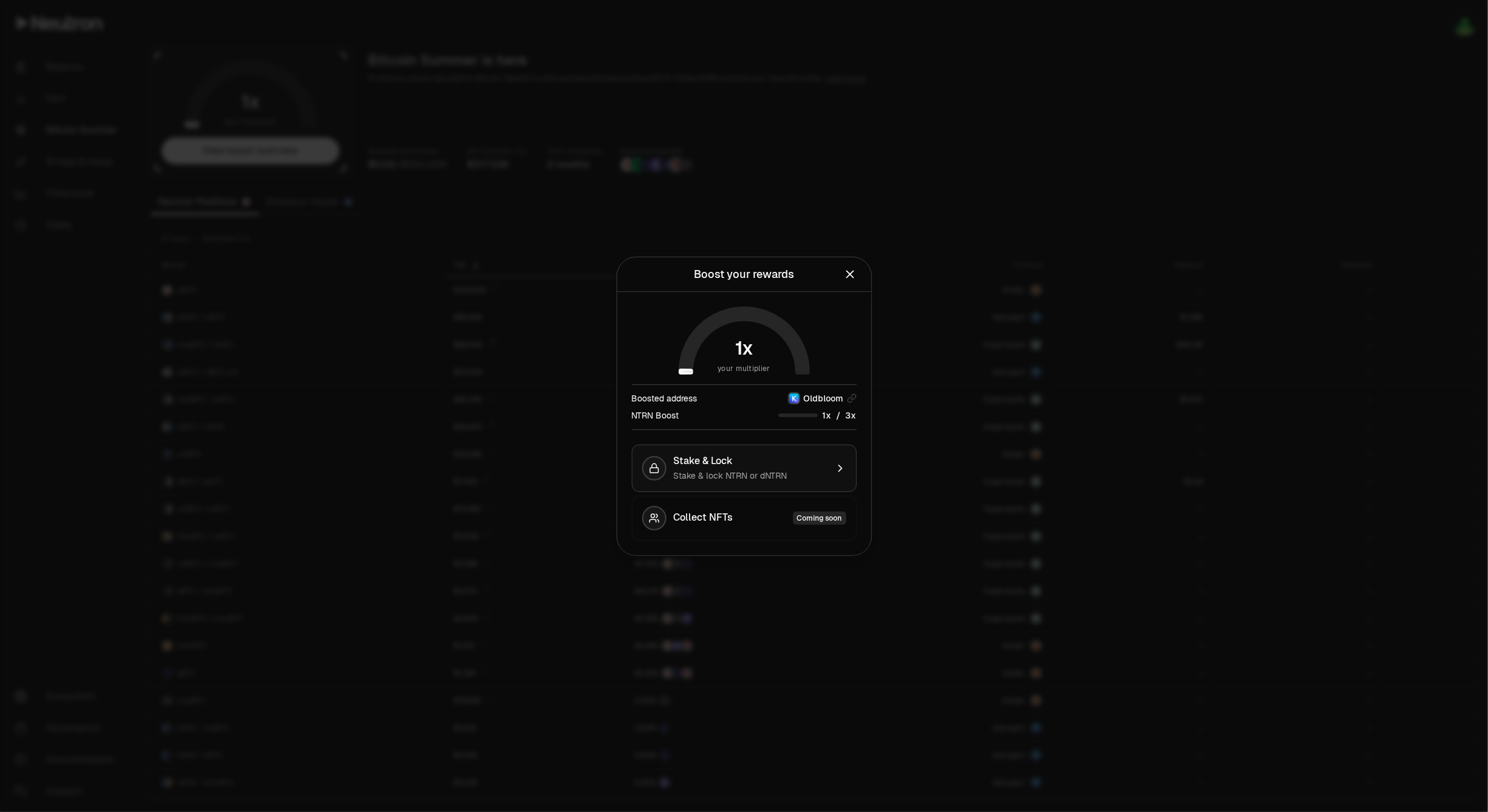
click at [730, 479] on span "Stake & lock NTRN or dNTRN" at bounding box center [731, 476] width 113 height 11
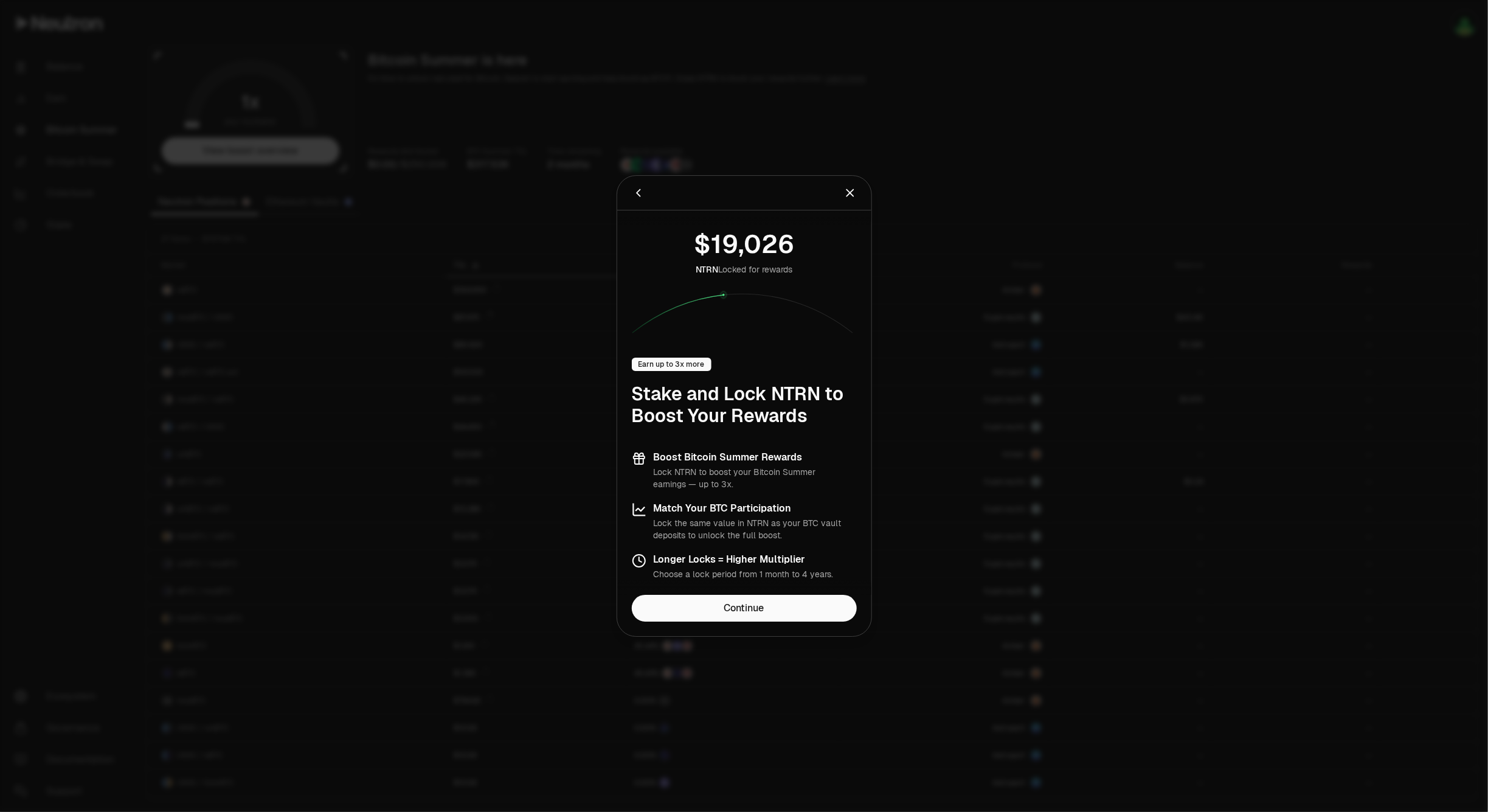
click at [854, 195] on icon "Close" at bounding box center [850, 193] width 14 height 14
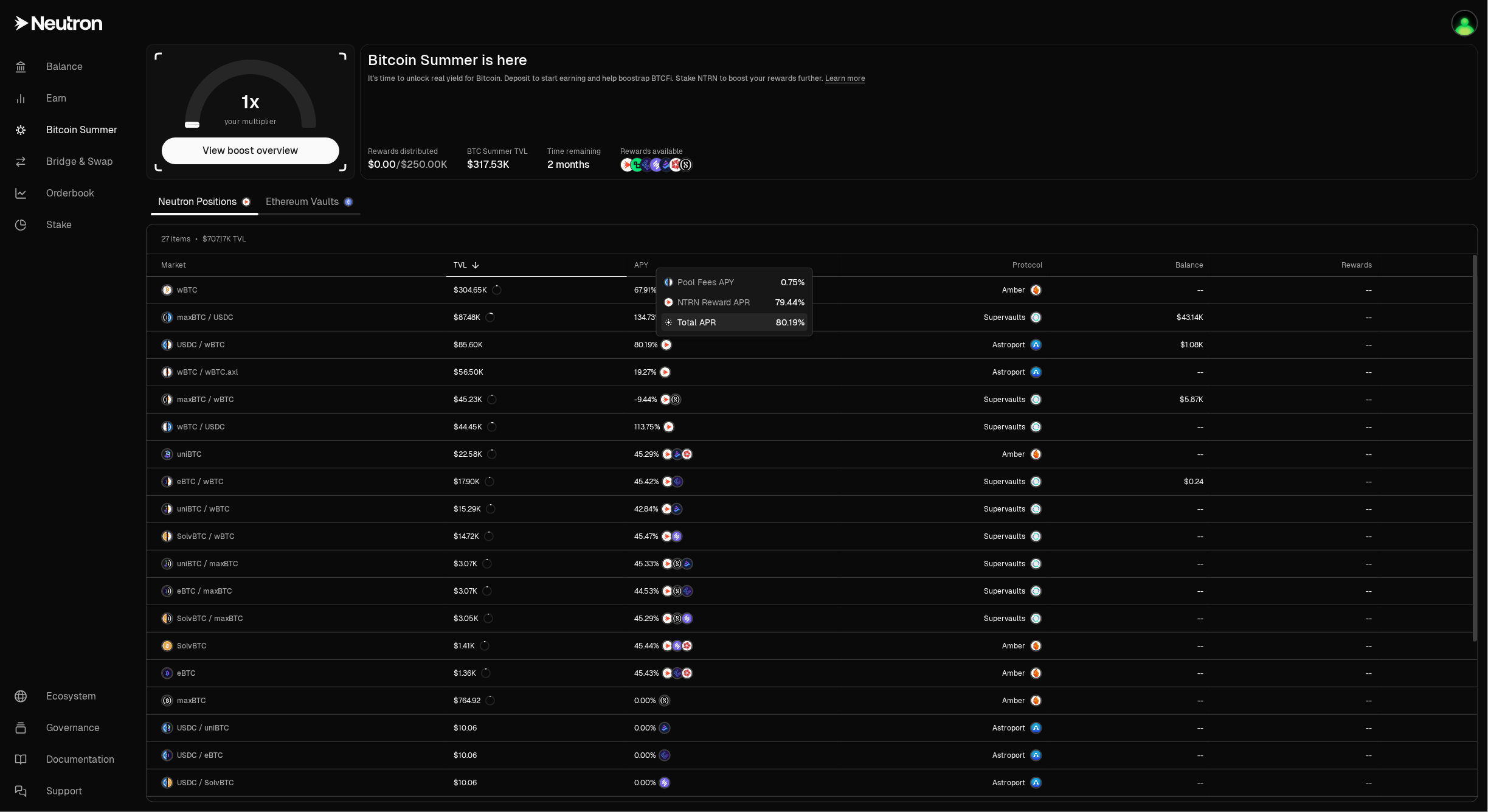
click at [937, 133] on main "Bitcoin Summer is here It's time to unlock real yield for Bitcoin. Deposit to s…" at bounding box center [919, 111] width 1118 height 136
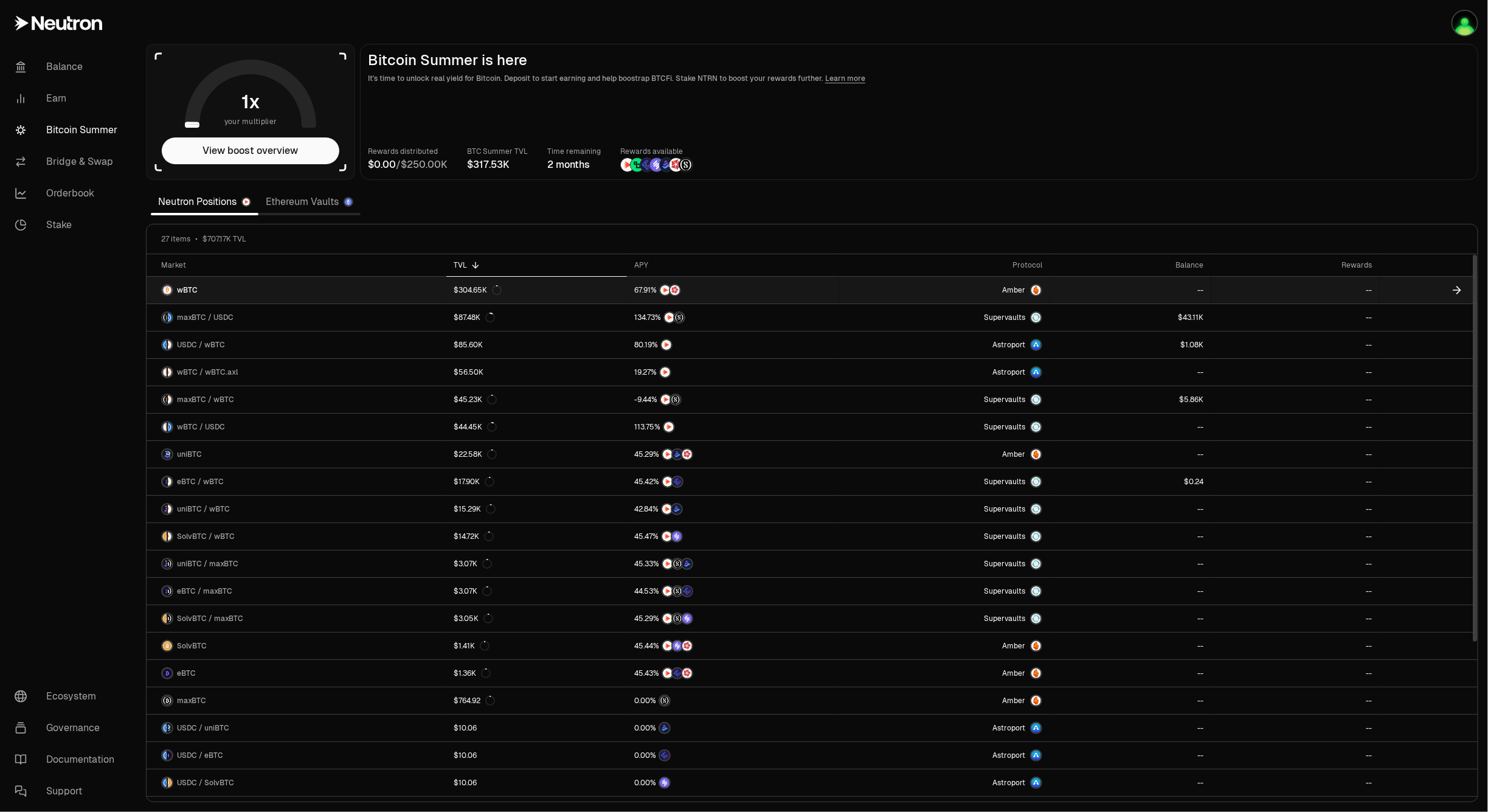
click at [936, 290] on link "Amber" at bounding box center [945, 290] width 210 height 26
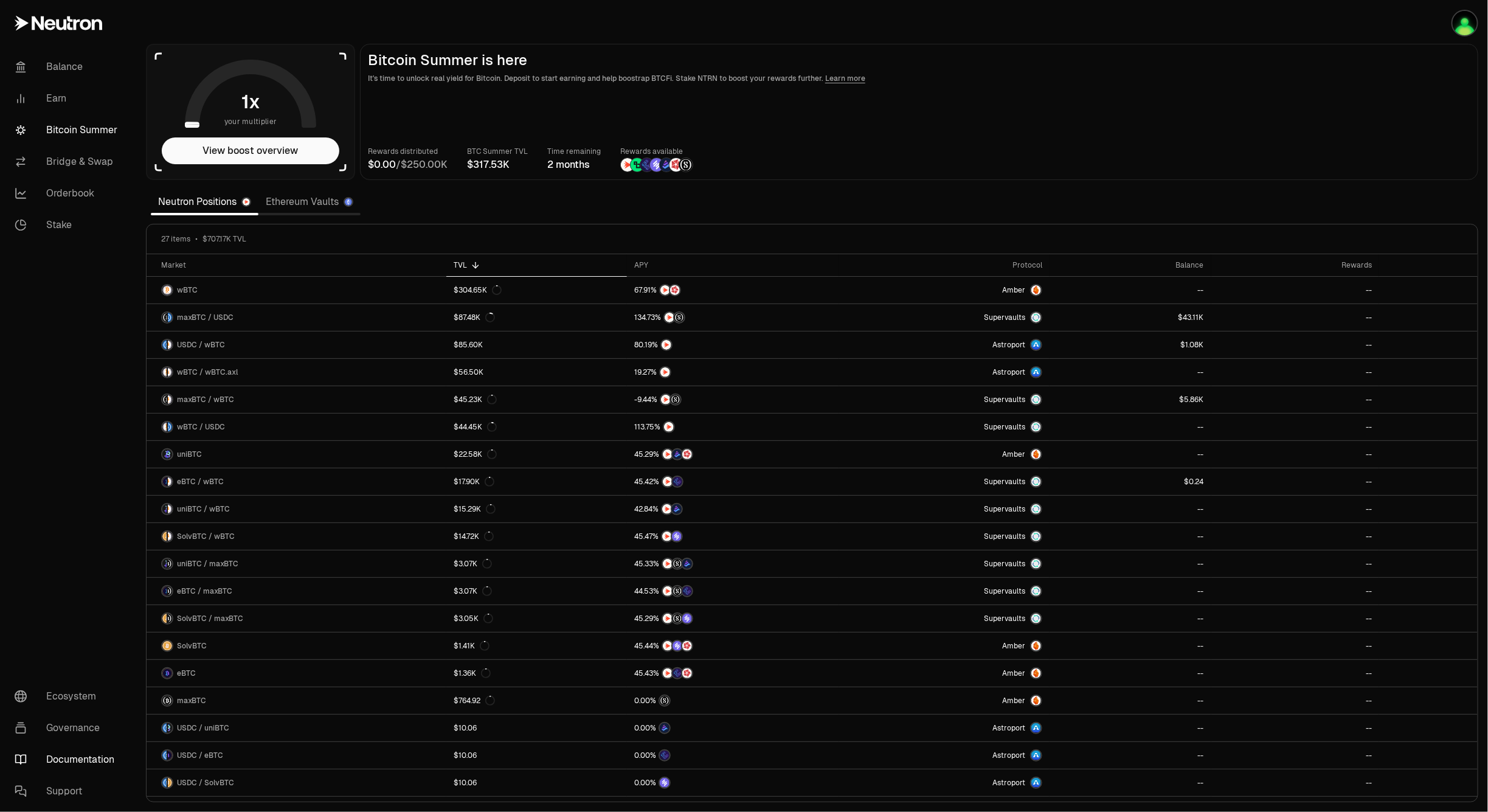
click at [87, 755] on link "Documentation" at bounding box center [68, 759] width 126 height 32
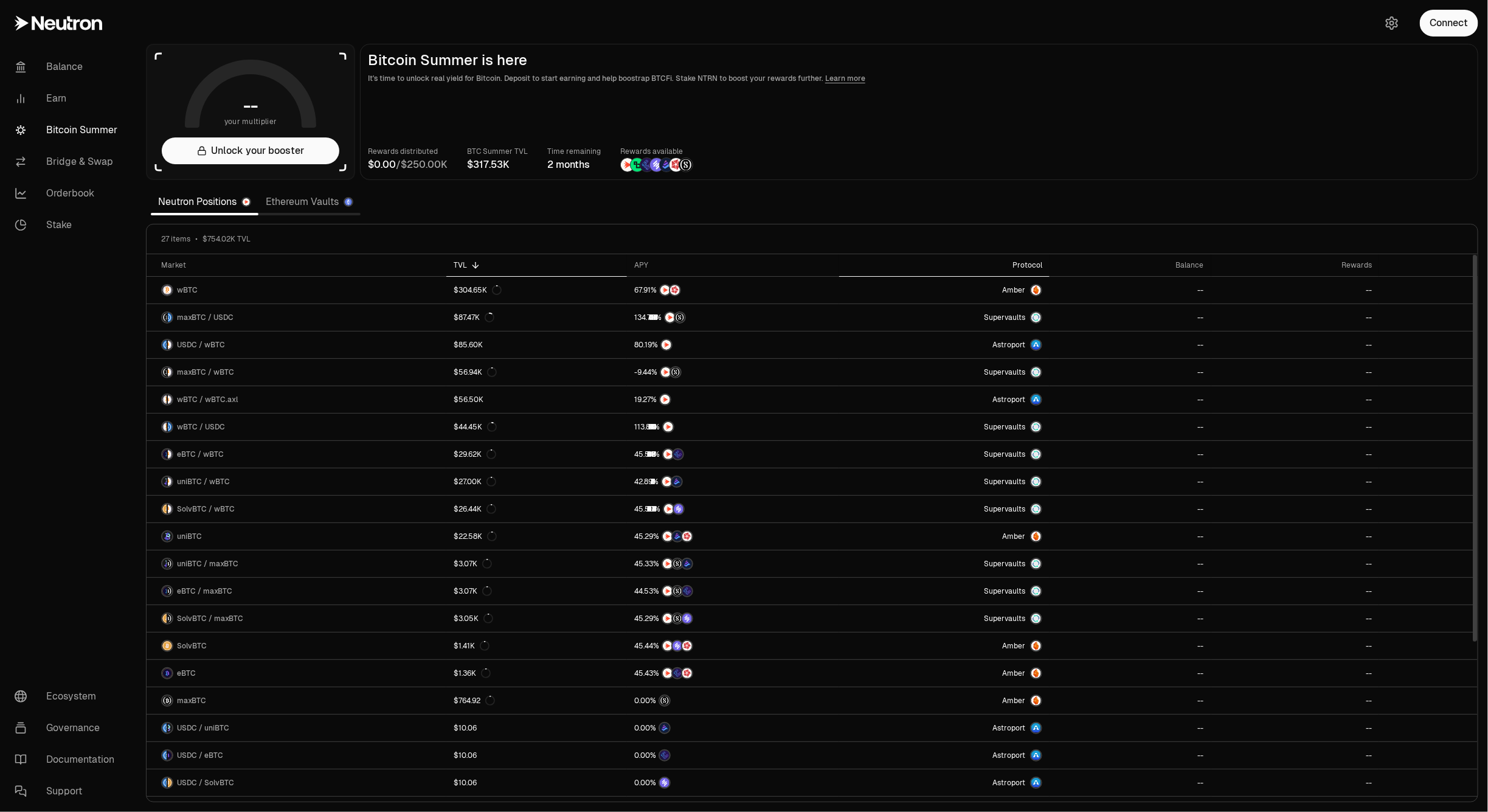
click at [1017, 269] on div "Protocol" at bounding box center [945, 265] width 195 height 10
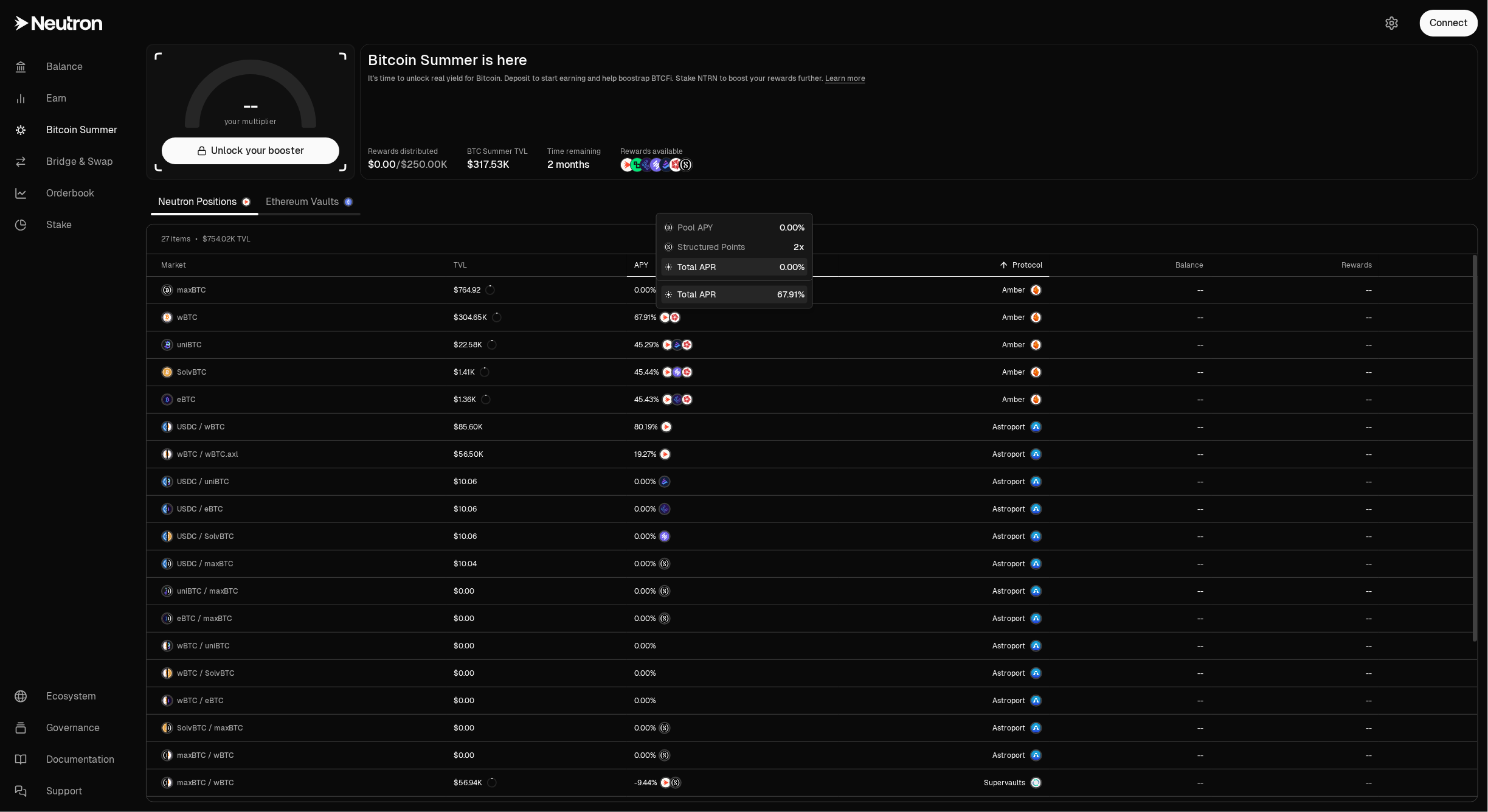
click at [634, 265] on div "APY" at bounding box center [733, 265] width 197 height 10
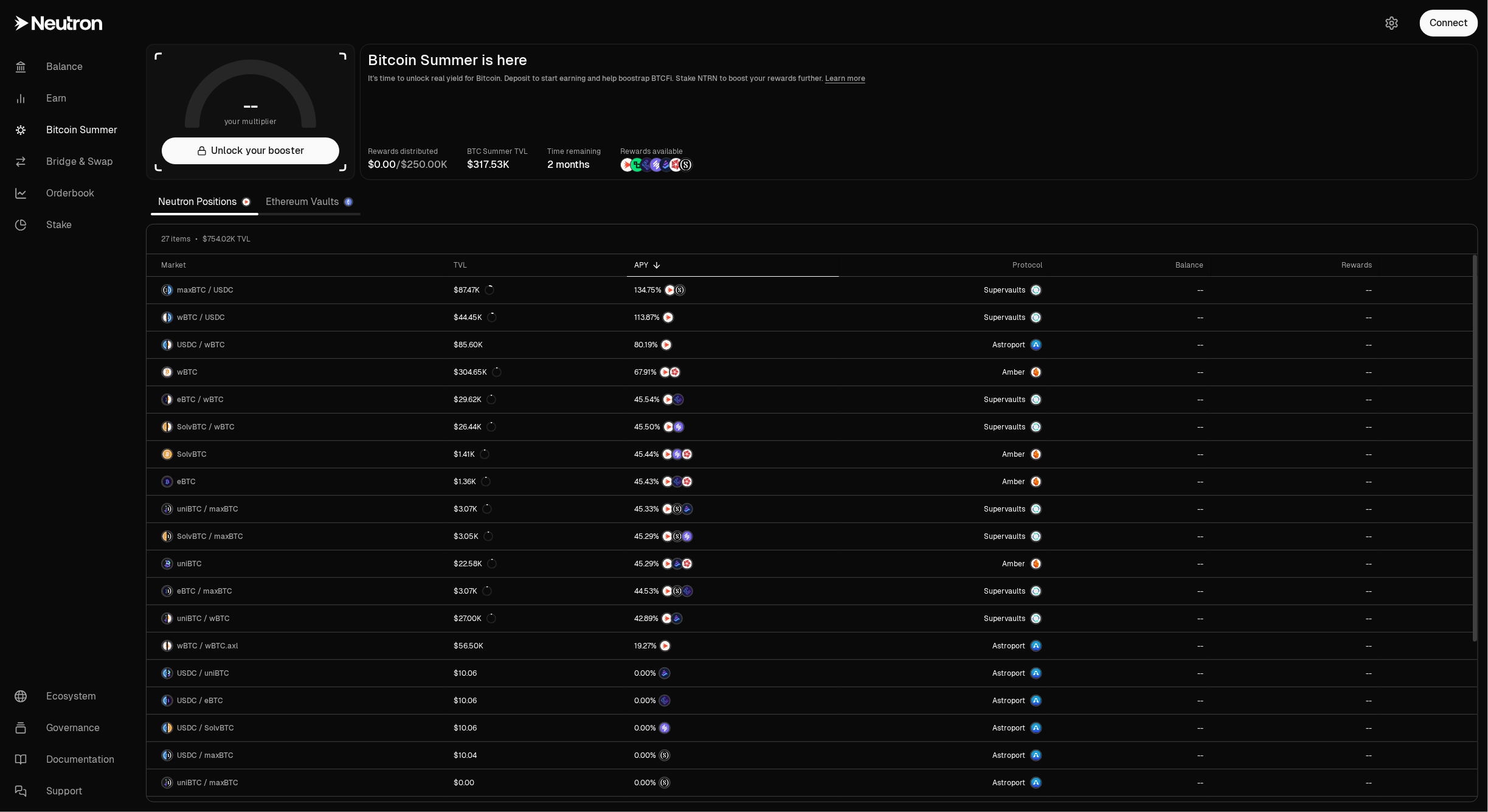
click at [634, 265] on div "APY" at bounding box center [733, 265] width 197 height 10
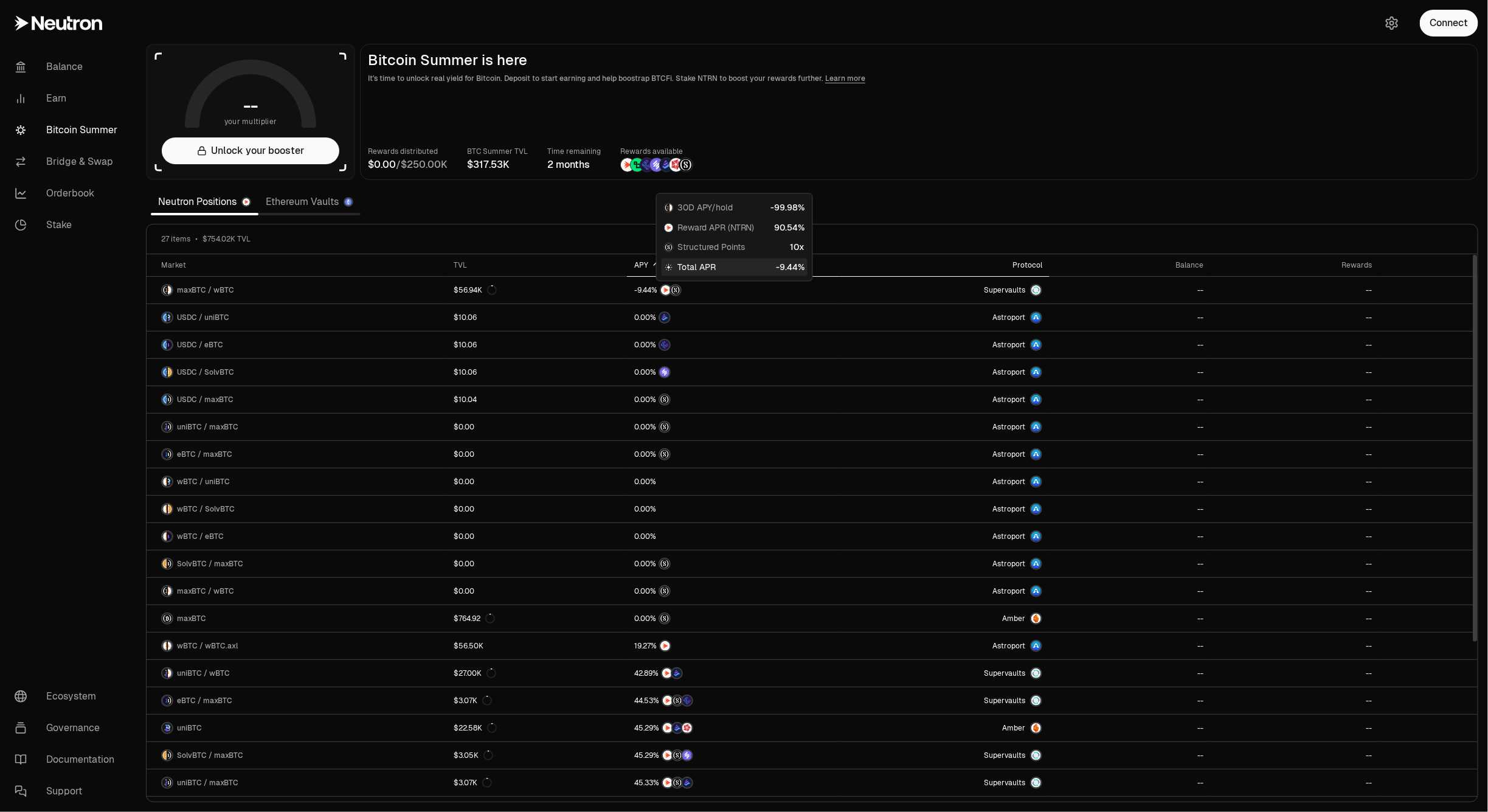
click at [1011, 259] on th "Protocol" at bounding box center [945, 265] width 210 height 23
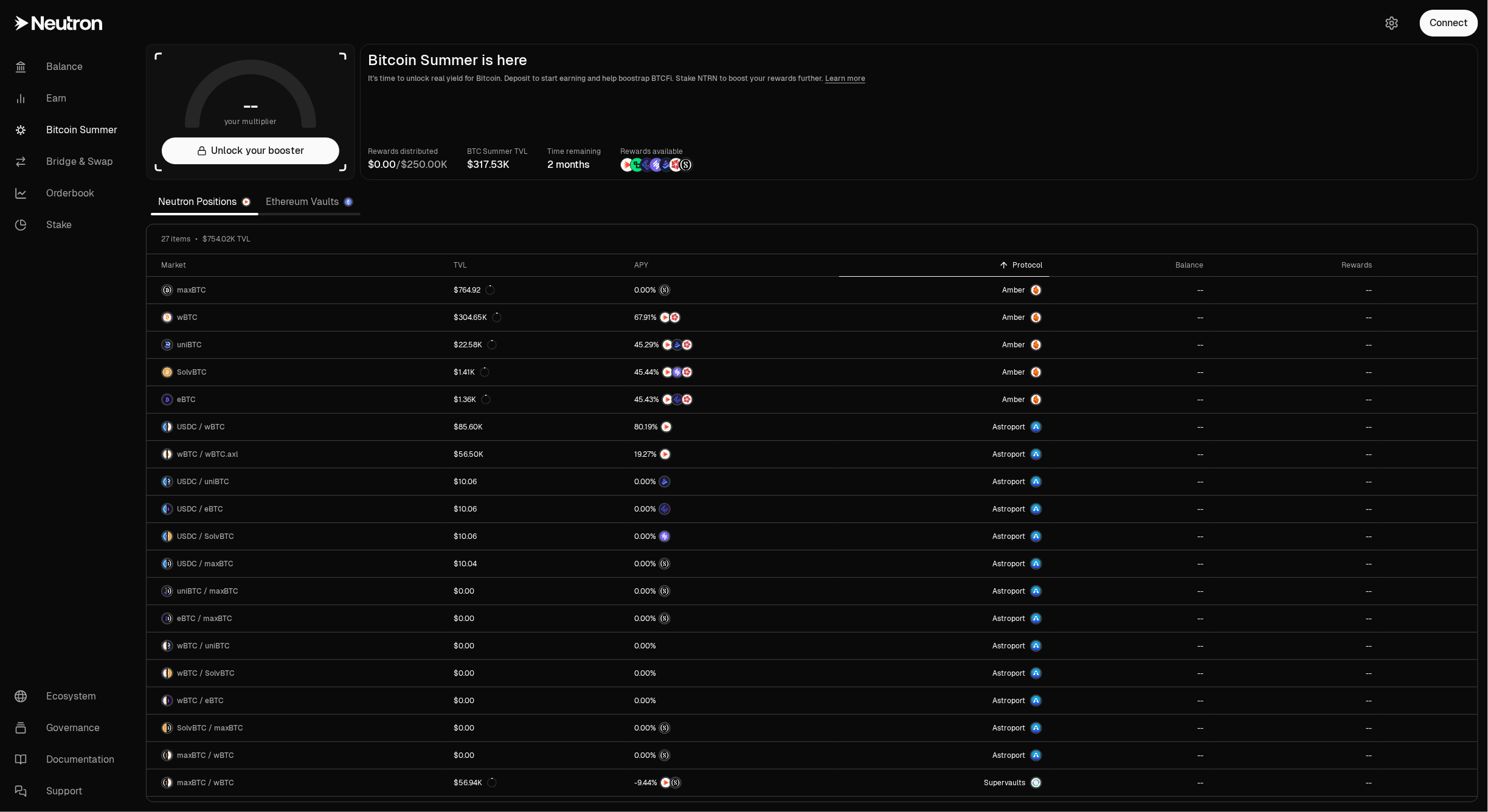
click at [530, 219] on section "-- your multiplier Unlock your booster Bitcoin Summer is here It's time to unlo…" at bounding box center [812, 406] width 1352 height 812
click at [619, 254] on th "TVL" at bounding box center [537, 265] width 181 height 23
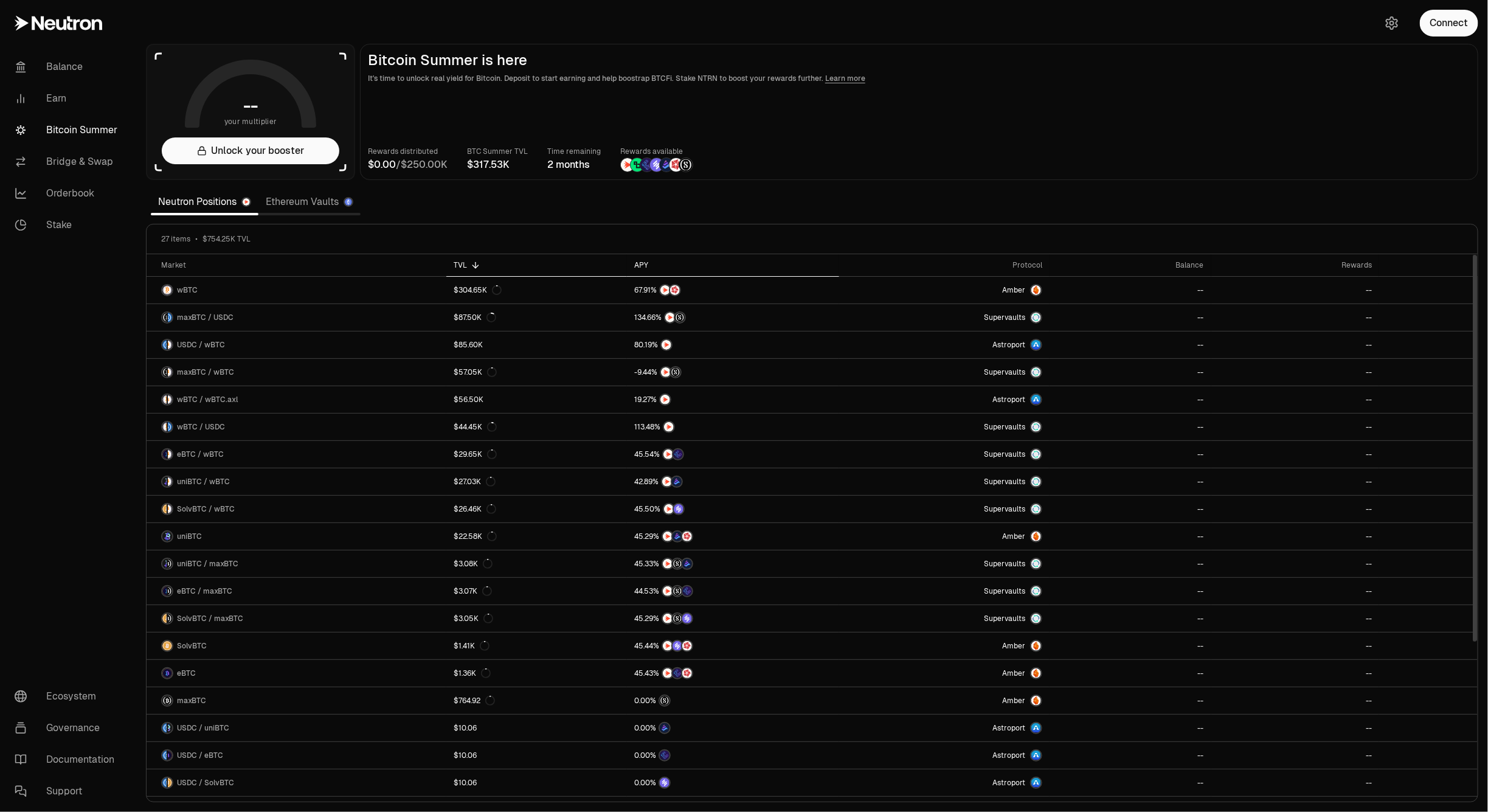
click at [634, 256] on th "APY" at bounding box center [733, 265] width 212 height 23
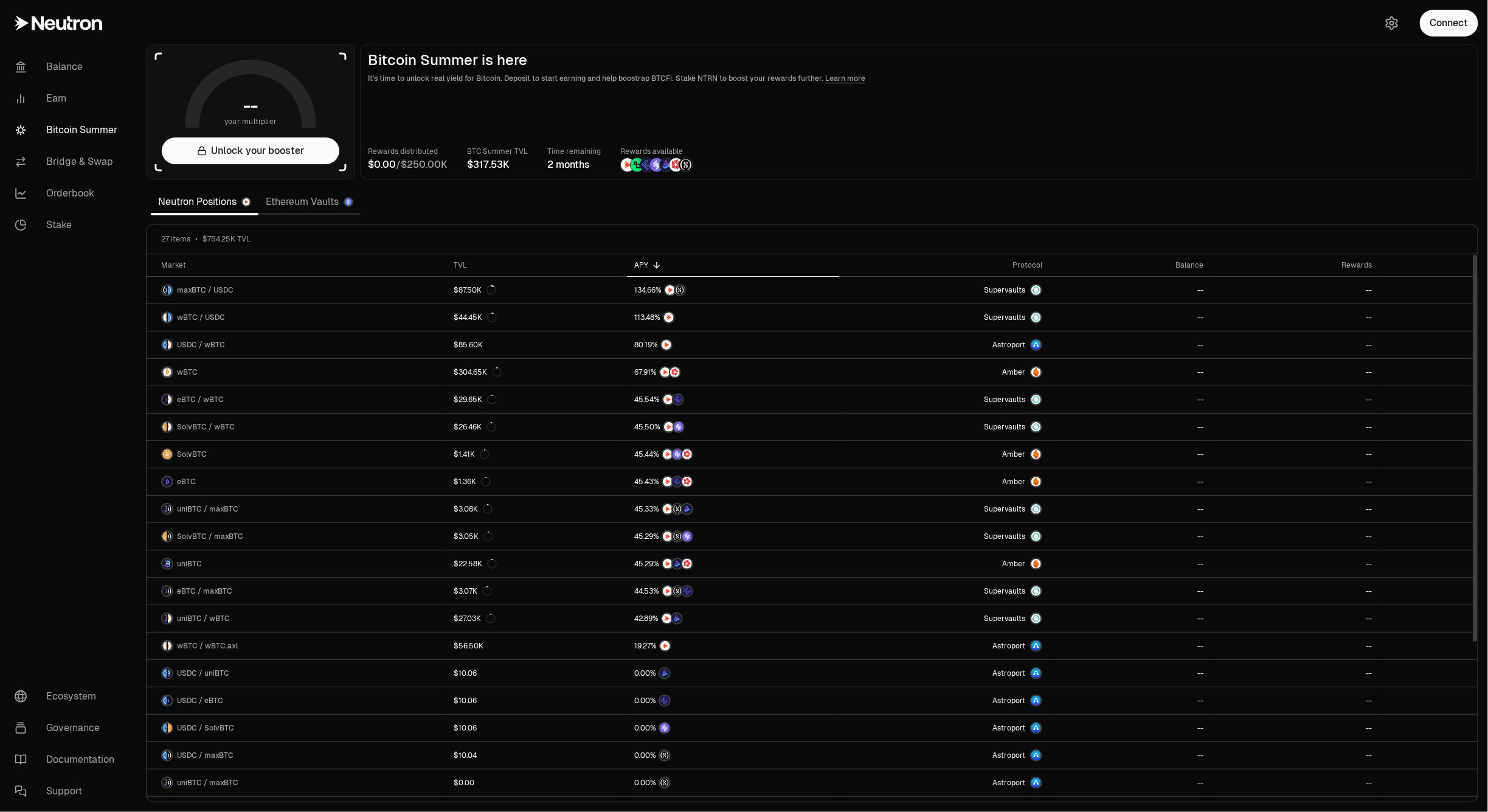
click at [634, 256] on th "APY" at bounding box center [733, 265] width 212 height 23
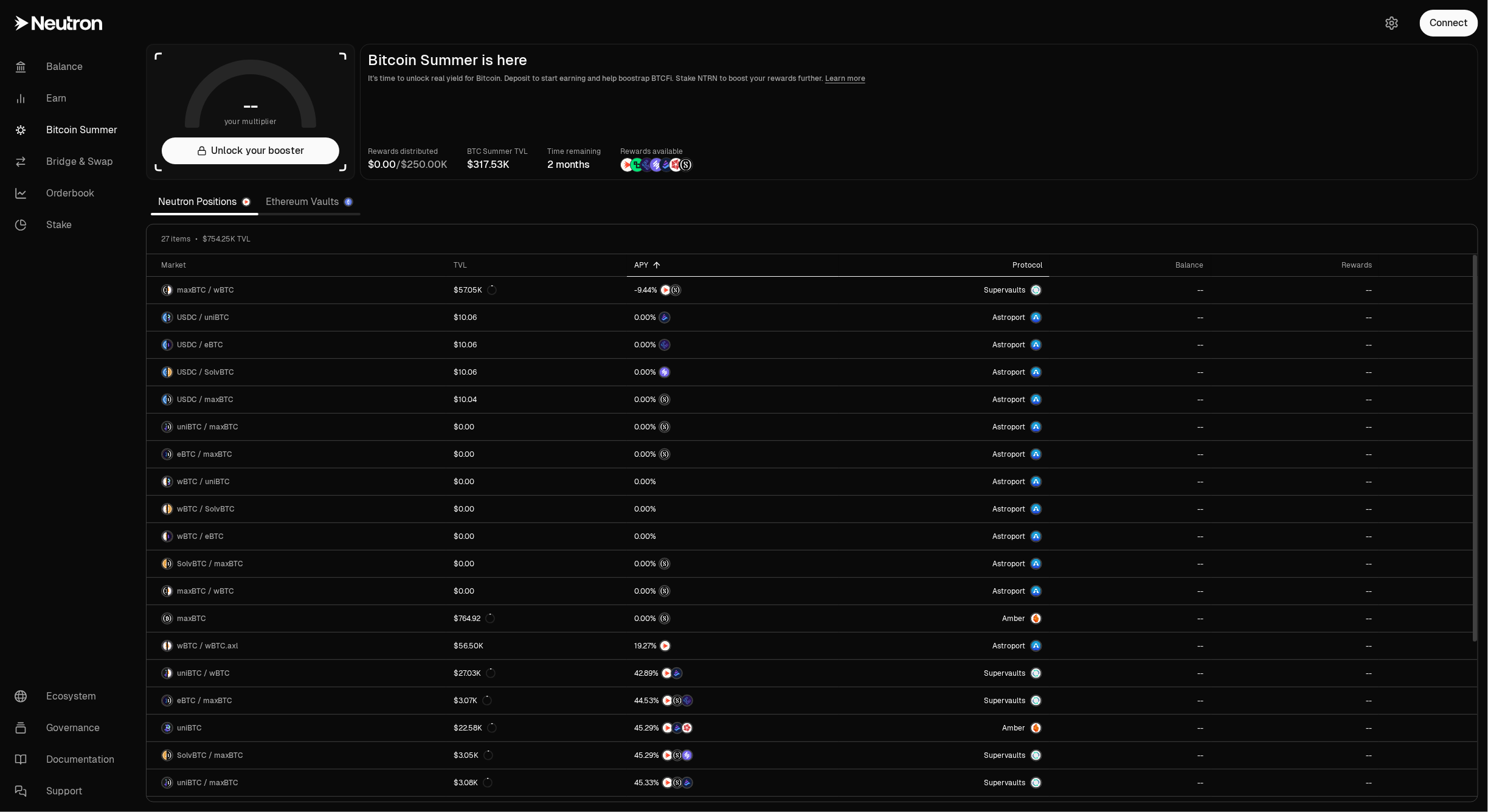
click at [1014, 260] on div "Protocol" at bounding box center [945, 265] width 195 height 10
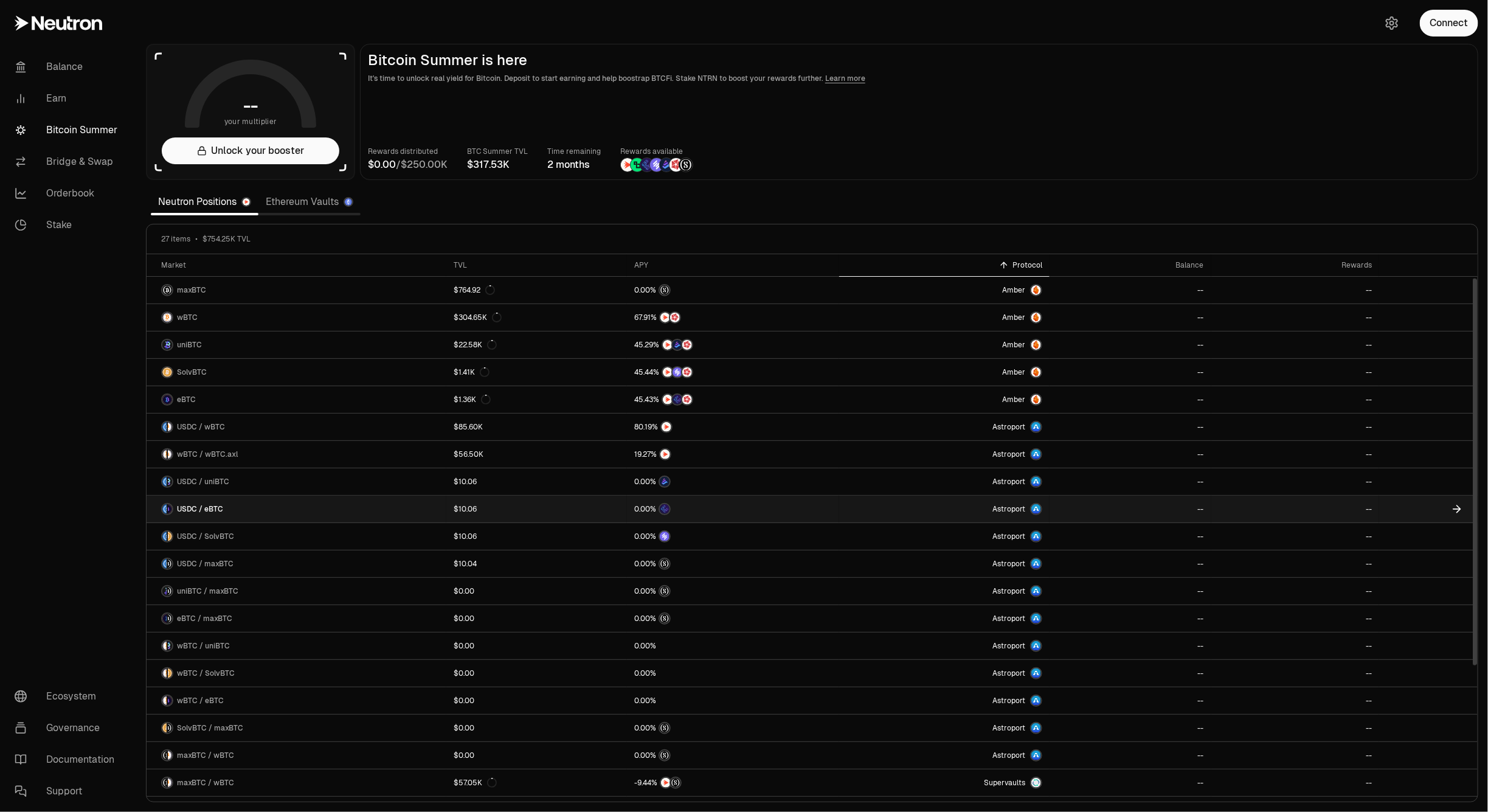
scroll to position [76, 0]
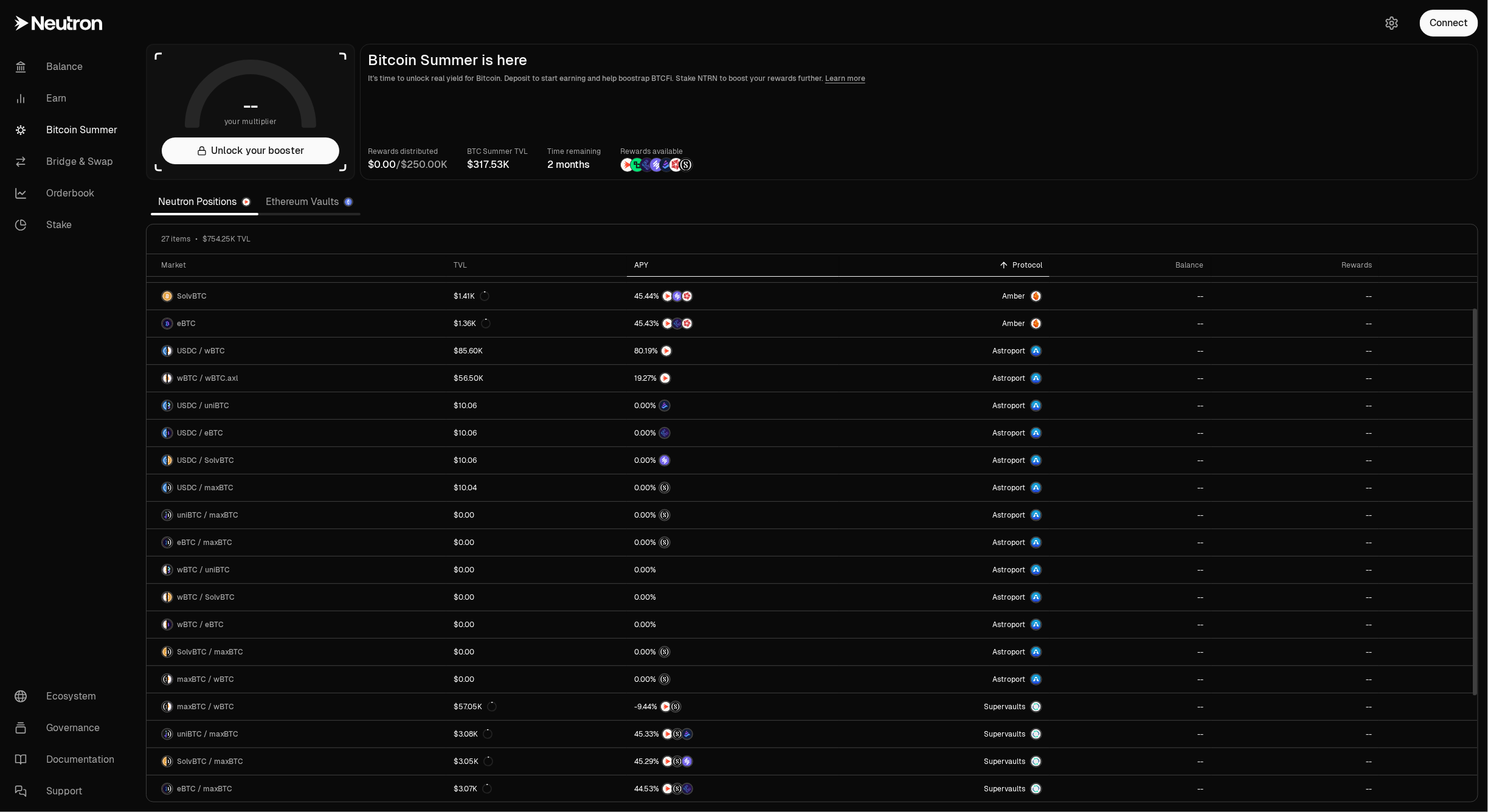
click at [633, 265] on th "APY" at bounding box center [733, 265] width 212 height 23
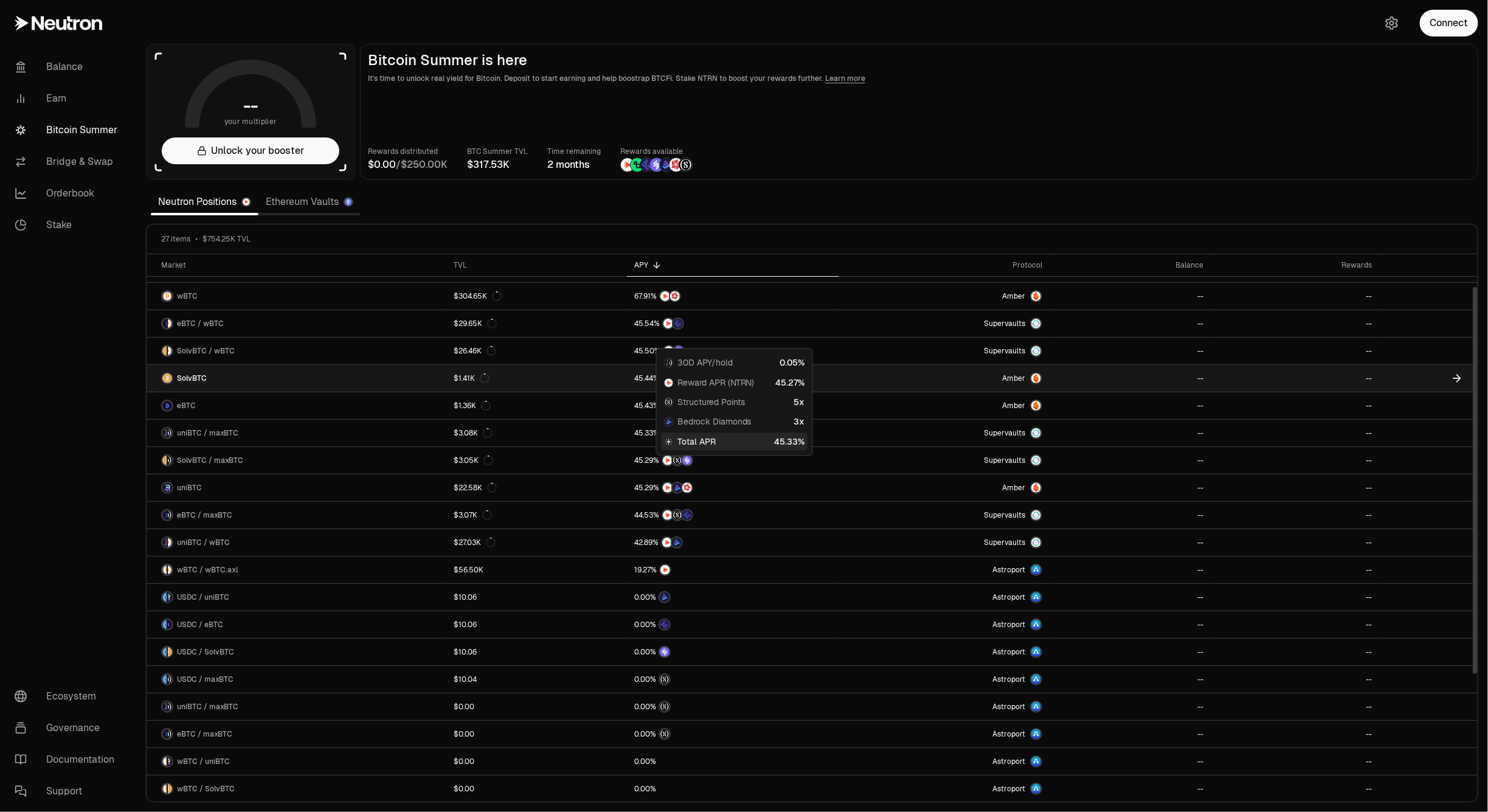
scroll to position [0, 0]
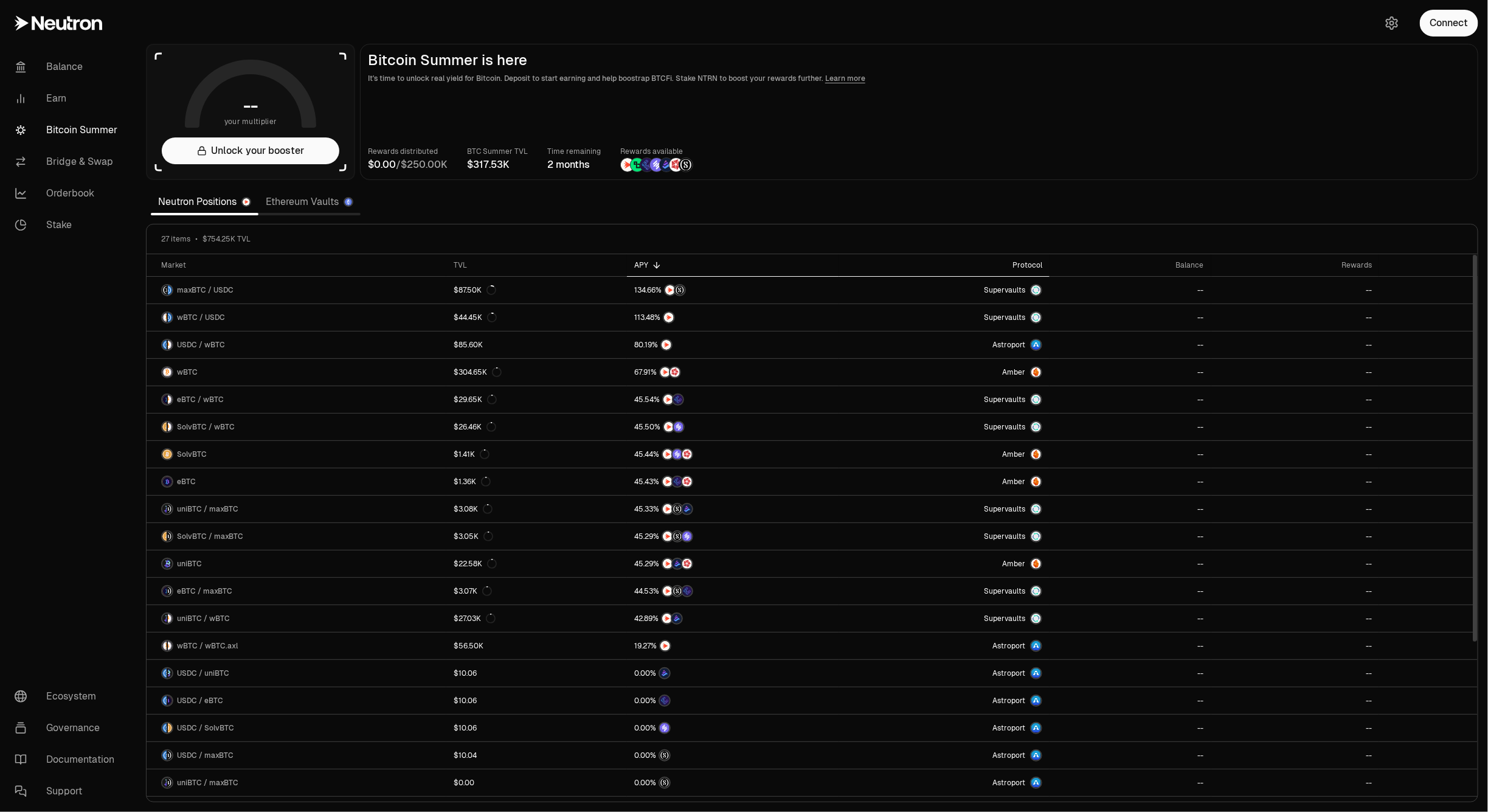
click at [1035, 260] on div "Protocol" at bounding box center [945, 265] width 195 height 10
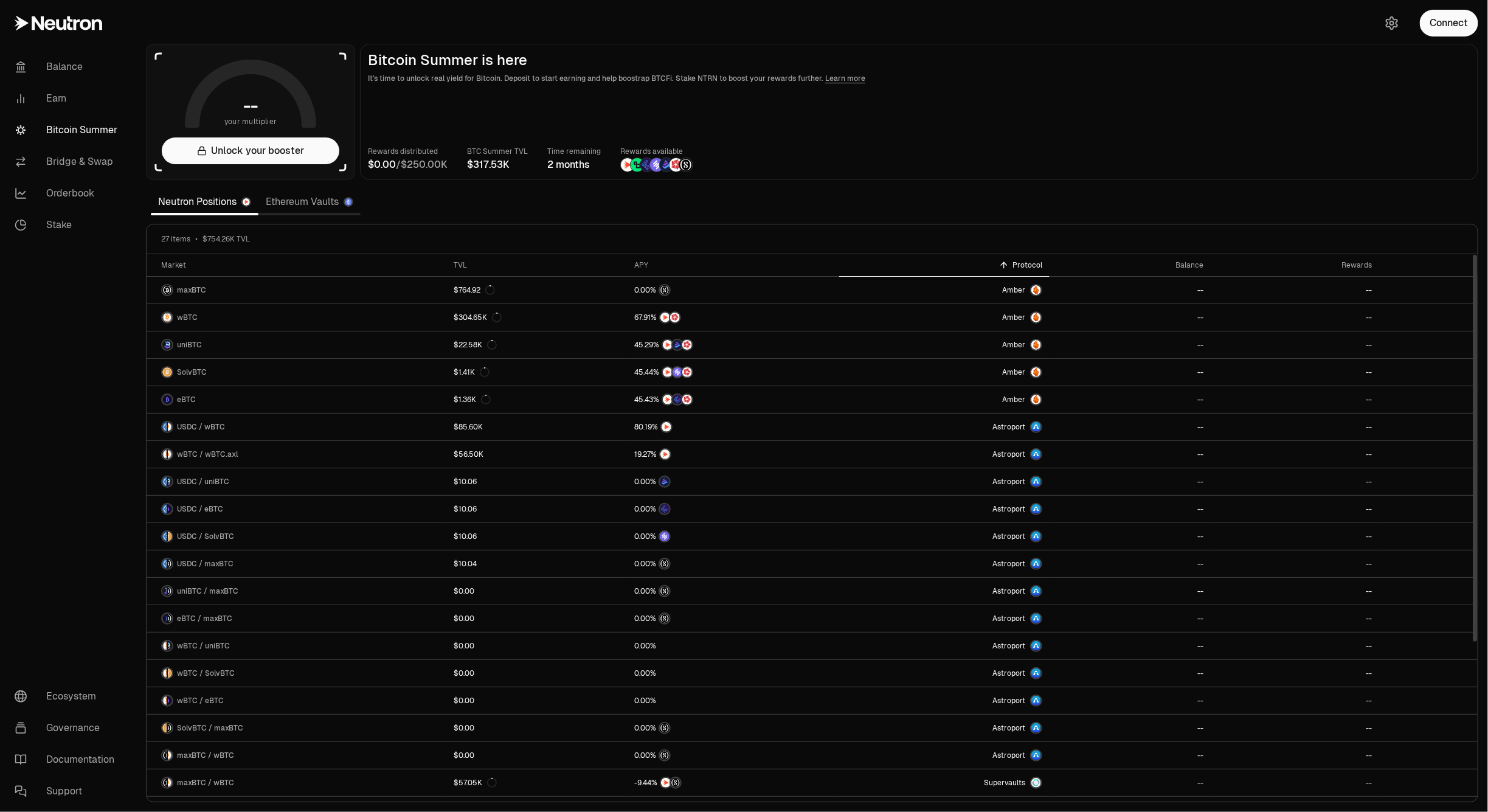
click at [1048, 266] on th "Protocol" at bounding box center [945, 265] width 210 height 23
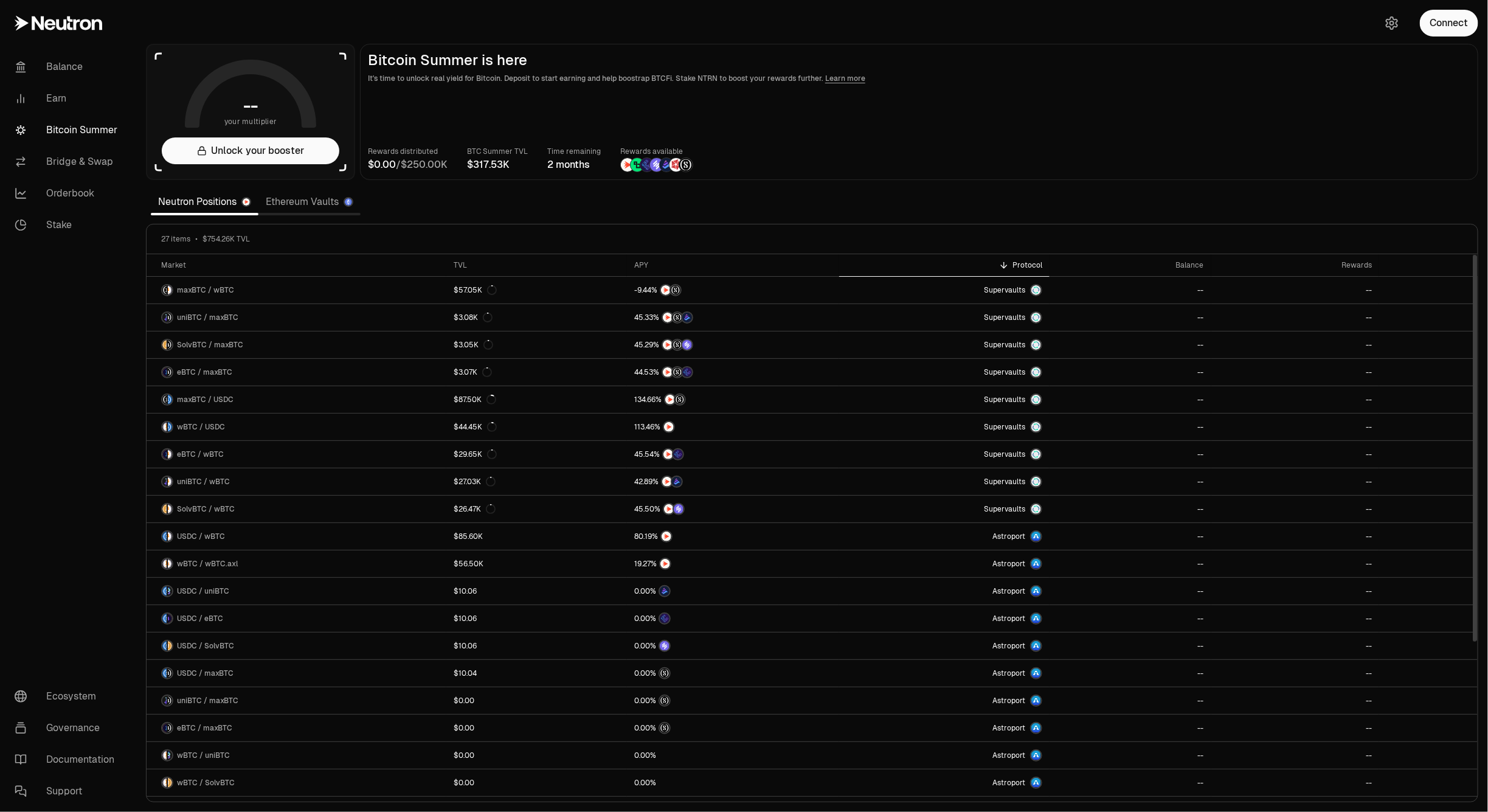
click at [1048, 266] on th "Protocol" at bounding box center [945, 265] width 210 height 23
